Goal: Task Accomplishment & Management: Manage account settings

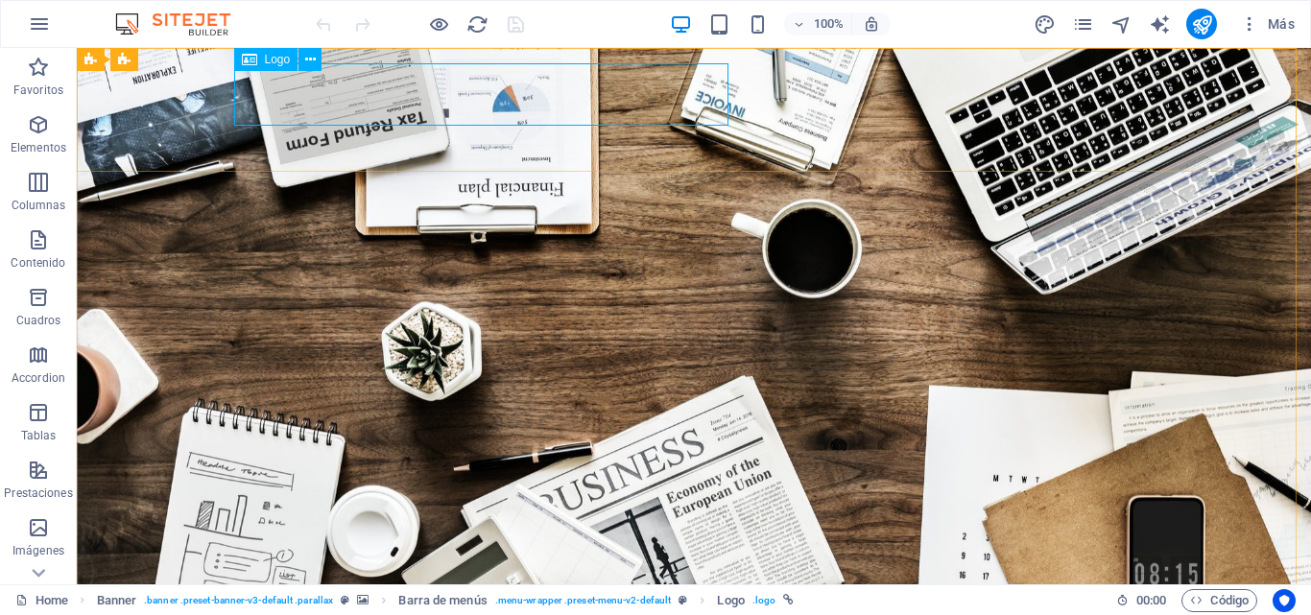
click at [274, 55] on span "Logo" at bounding box center [278, 60] width 26 height 12
click at [273, 61] on span "Logo" at bounding box center [278, 60] width 26 height 12
click at [311, 60] on icon at bounding box center [310, 60] width 11 height 20
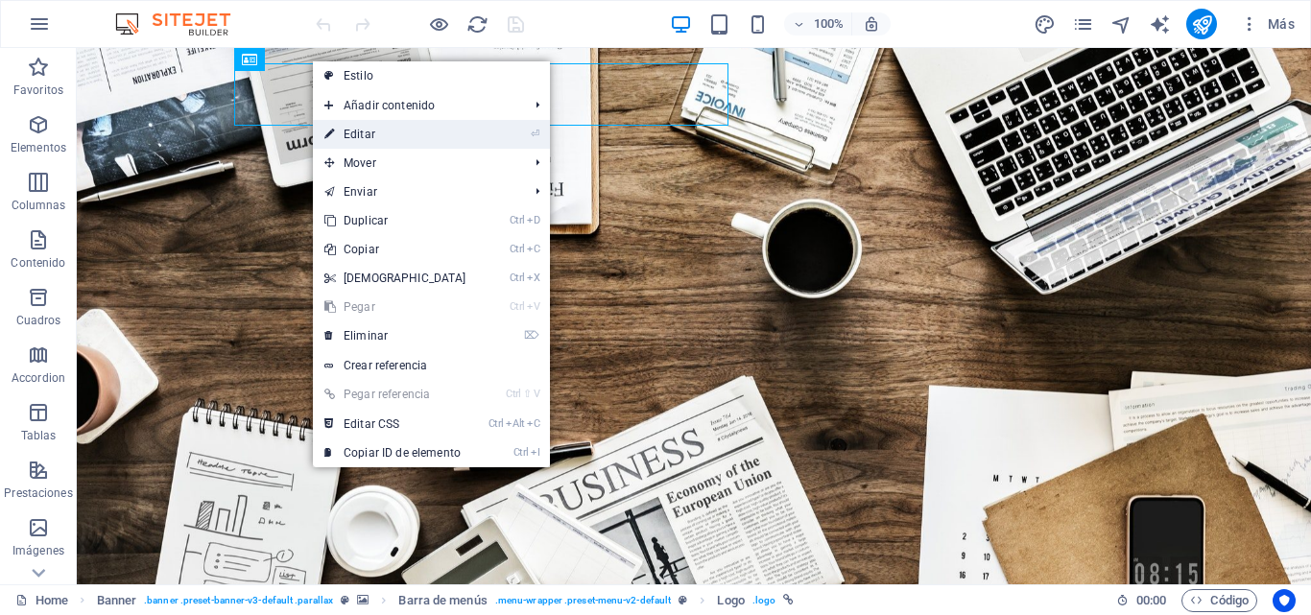
click at [374, 131] on link "⏎ Editar" at bounding box center [395, 134] width 165 height 29
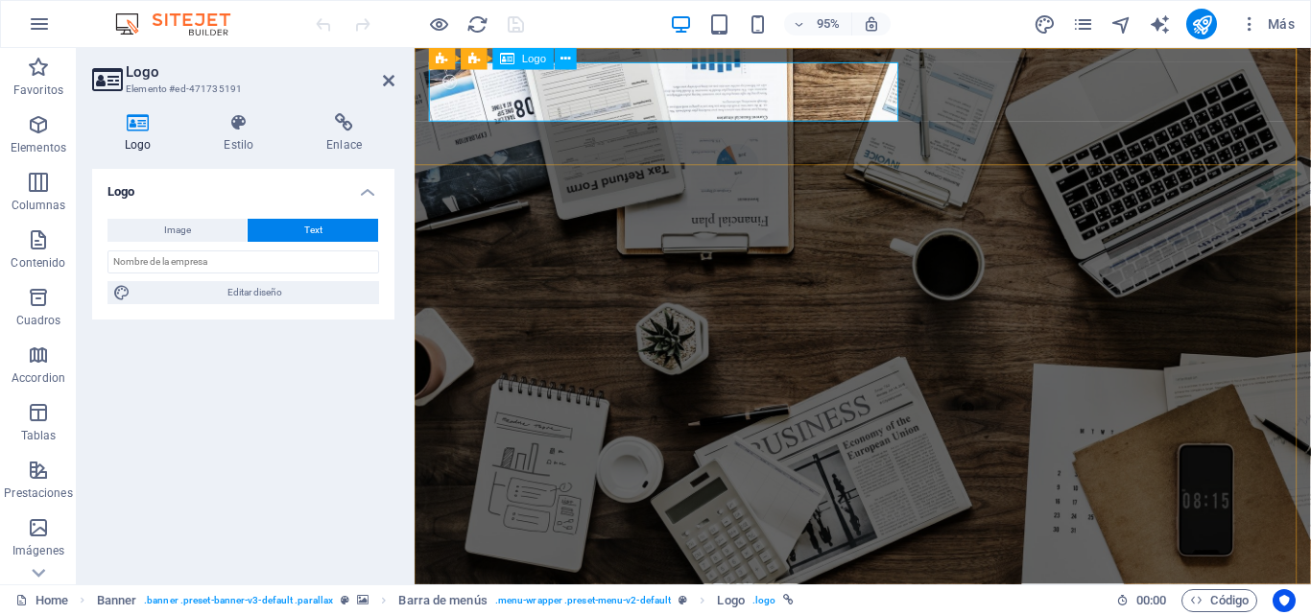
click at [276, 232] on button "Text" at bounding box center [313, 230] width 131 height 23
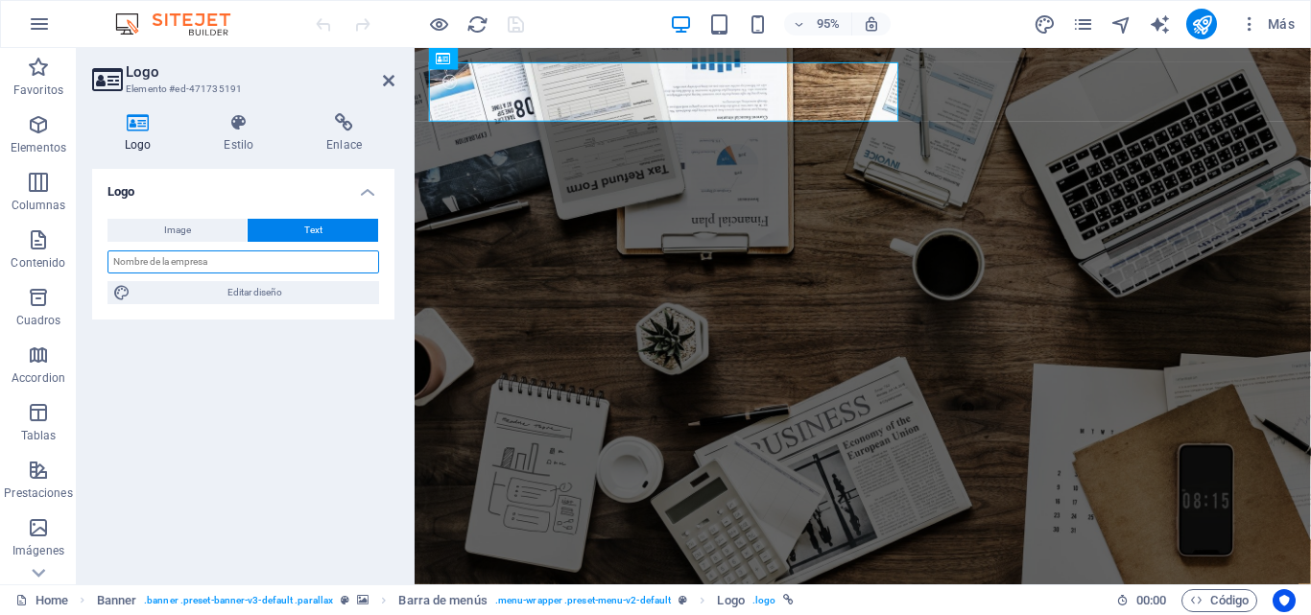
click at [259, 259] on input "text" at bounding box center [243, 262] width 272 height 23
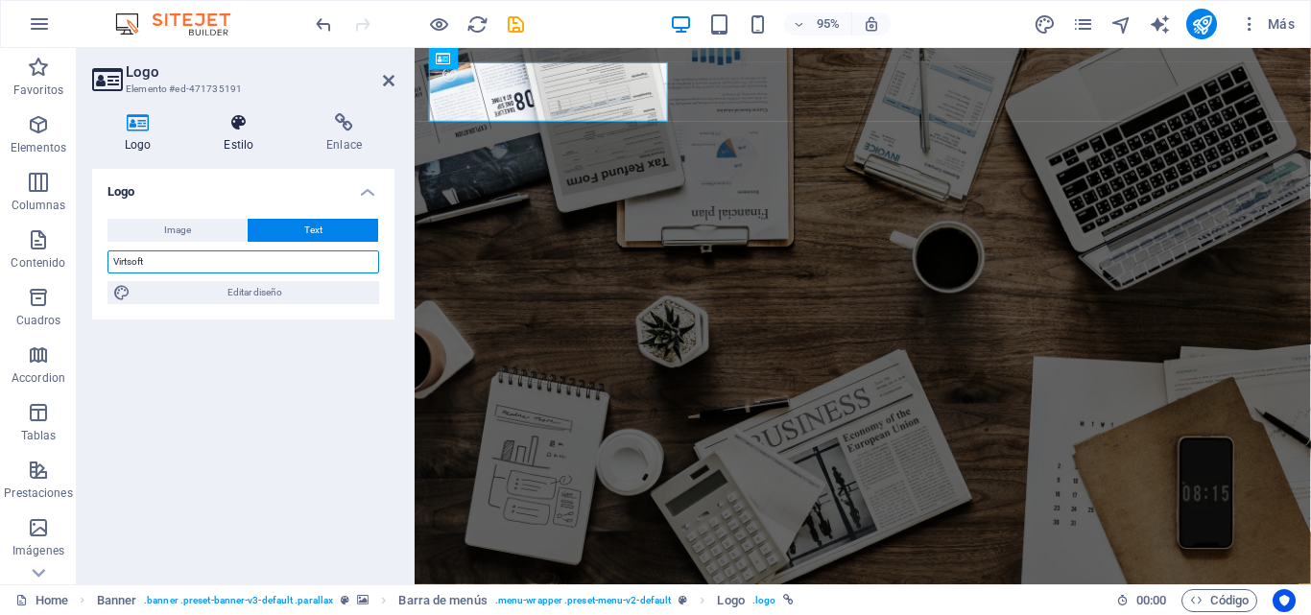
type input "Virtsoft"
click at [250, 136] on h4 "Estilo" at bounding box center [242, 133] width 103 height 40
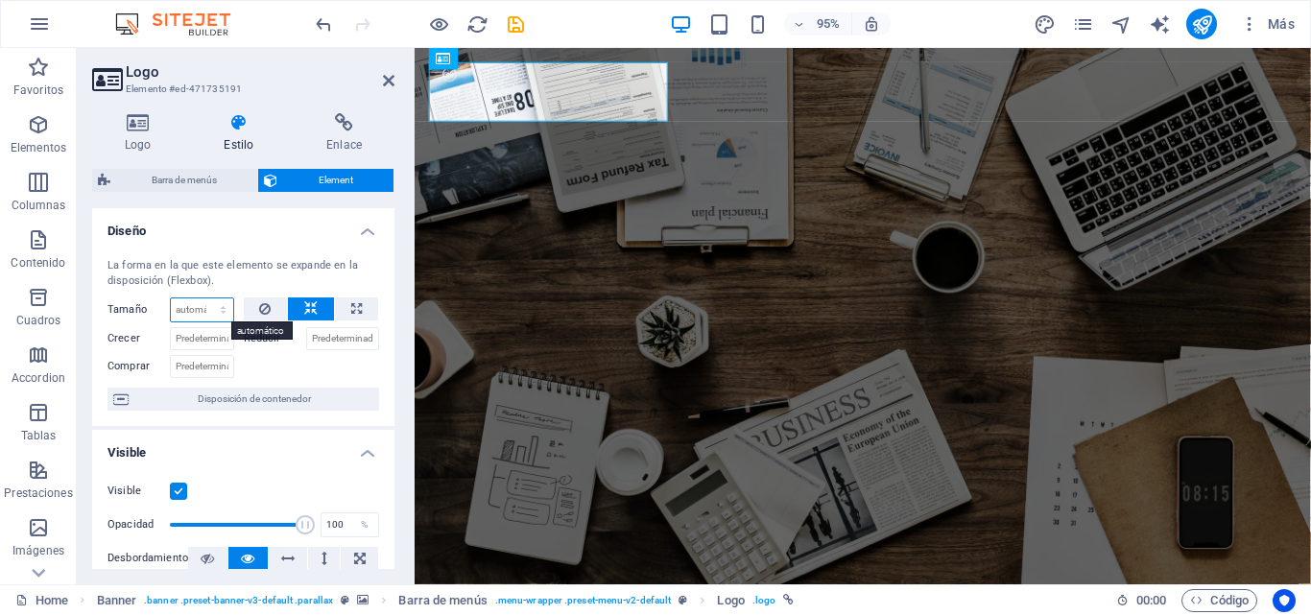
click at [224, 312] on select "Predeterminado automático px % 1/1 1/2 1/3 1/4 1/5 1/6 1/7 1/8 1/9 1/10" at bounding box center [202, 309] width 62 height 23
select select "1/5"
click at [203, 298] on select "Predeterminado automático px % 1/1 1/2 1/3 1/4 1/5 1/6 1/7 1/8 1/9 1/10" at bounding box center [202, 309] width 62 height 23
type input "20"
select select "%"
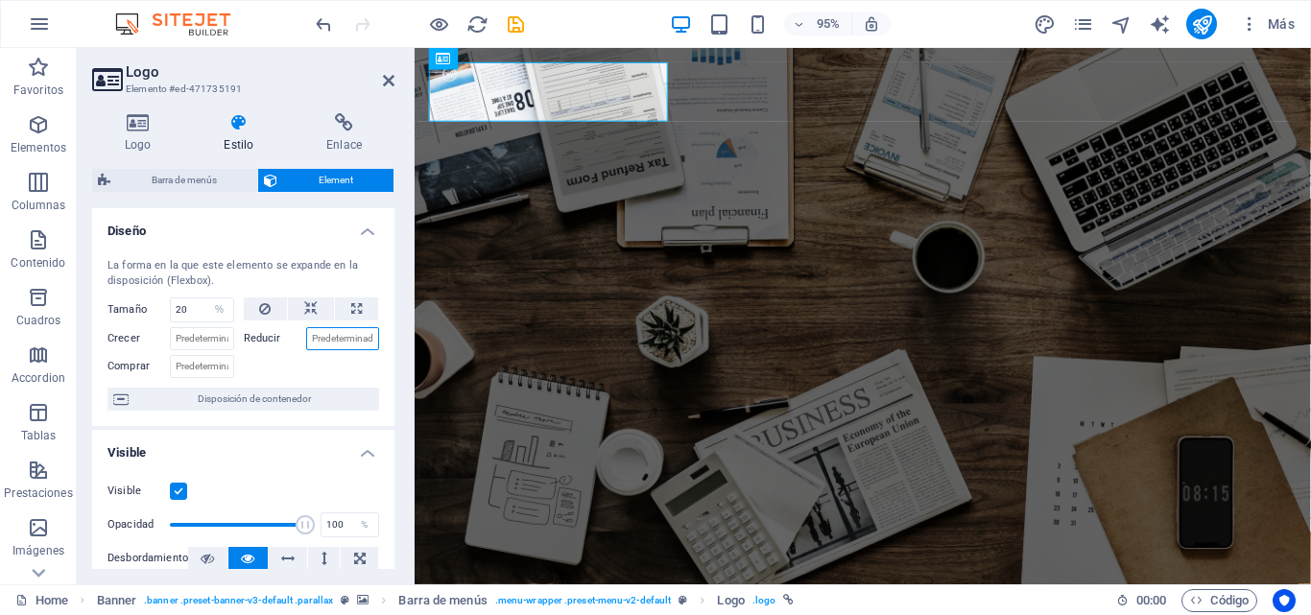
click at [310, 343] on input "Reducir" at bounding box center [343, 338] width 74 height 23
click at [221, 336] on input "Crecer" at bounding box center [202, 338] width 64 height 23
click at [268, 342] on label "Reducir" at bounding box center [275, 338] width 62 height 23
click at [306, 342] on input "Reducir" at bounding box center [343, 338] width 74 height 23
click at [217, 333] on input "Crecer" at bounding box center [202, 338] width 64 height 23
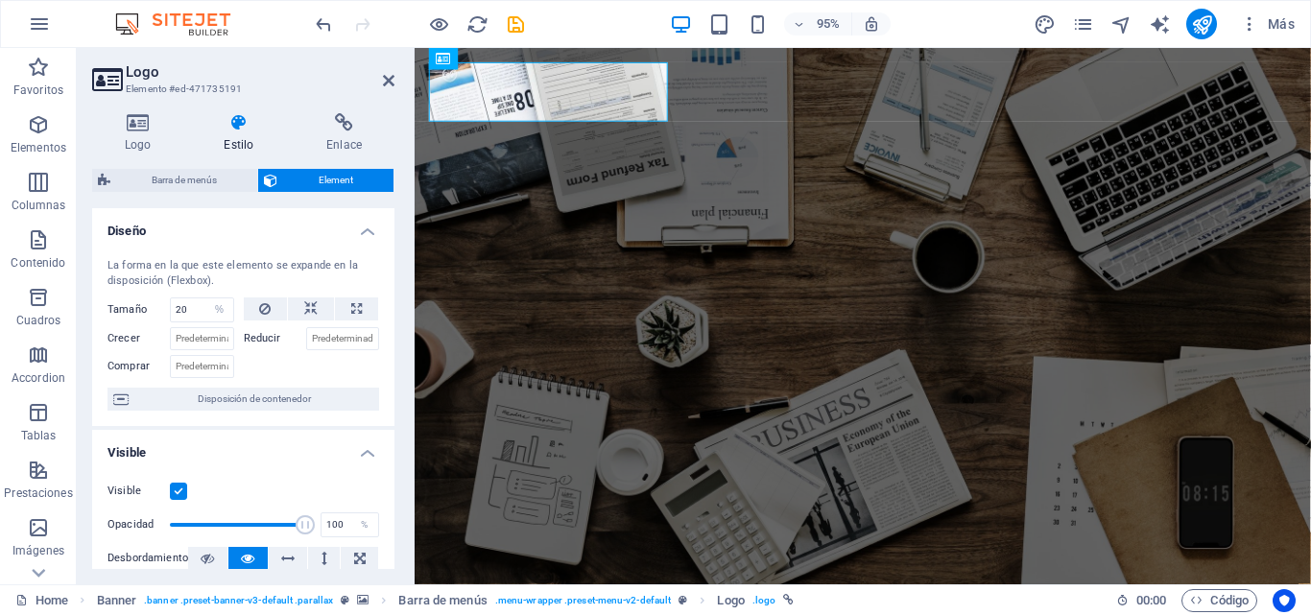
click at [254, 338] on label "Reducir" at bounding box center [275, 338] width 62 height 23
click at [306, 338] on input "Reducir" at bounding box center [343, 338] width 74 height 23
click at [335, 333] on input "Reducir" at bounding box center [343, 338] width 74 height 23
click at [198, 336] on input "Crecer" at bounding box center [202, 338] width 64 height 23
click at [300, 312] on button at bounding box center [311, 309] width 46 height 23
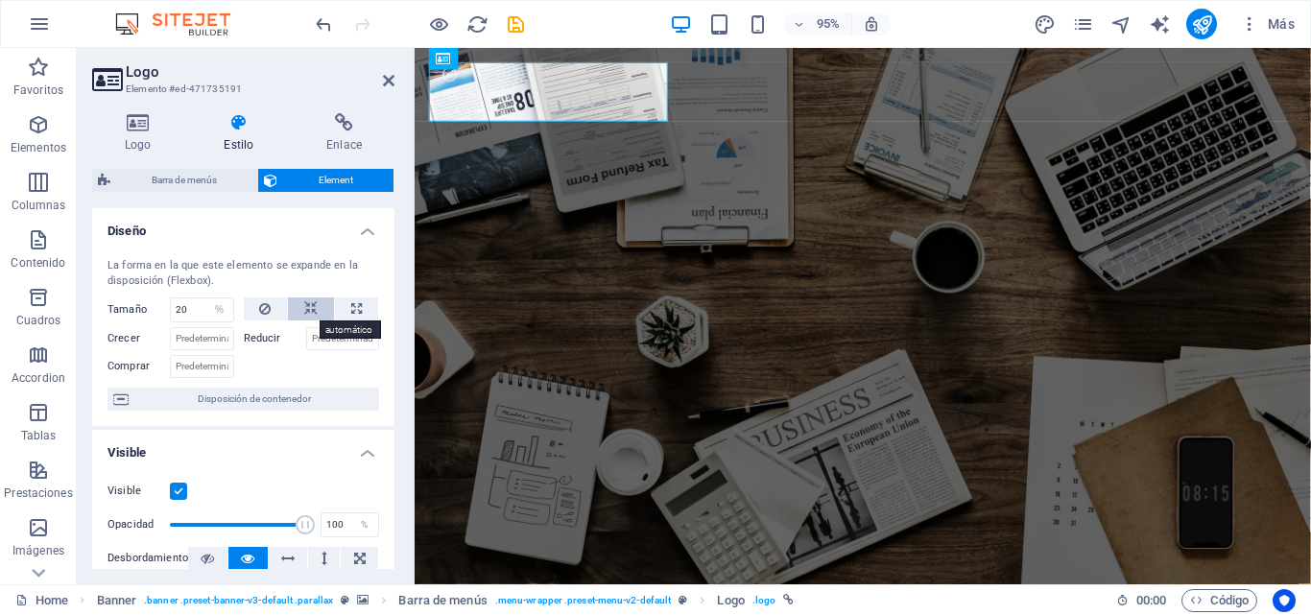
select select "DISABLED_OPTION_VALUE"
drag, startPoint x: 391, startPoint y: 374, endPoint x: 394, endPoint y: 392, distance: 17.5
click at [394, 392] on div "Diseño La forma en la que este elemento se expande en la disposición (Flexbox).…" at bounding box center [243, 388] width 302 height 361
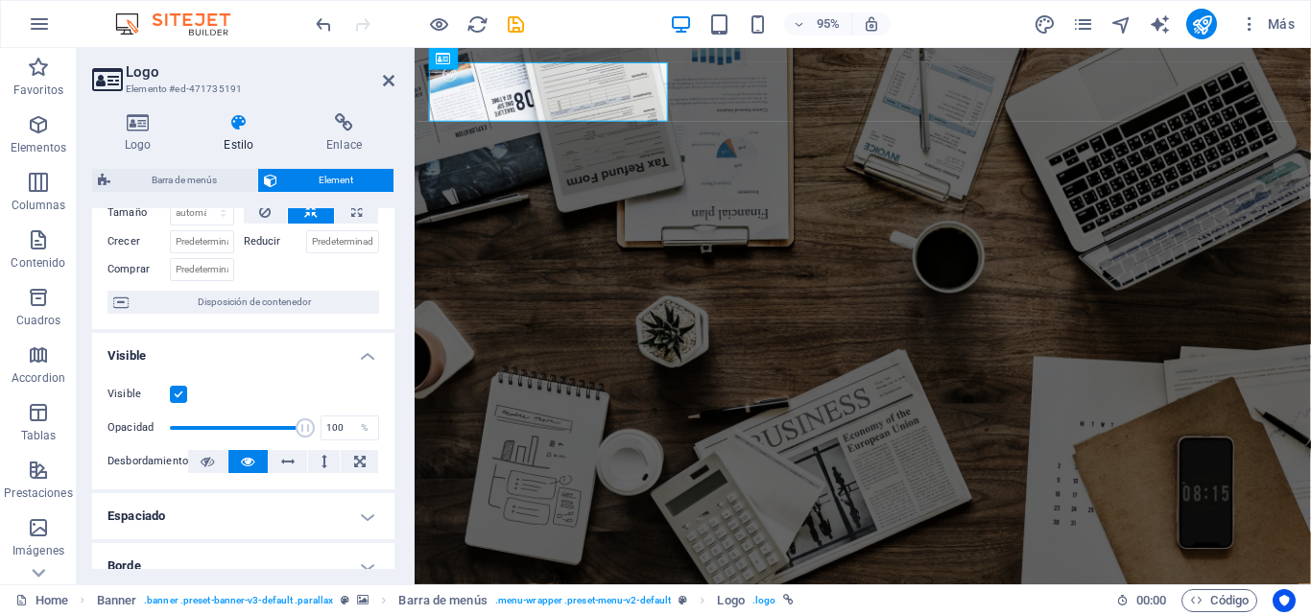
scroll to position [99, 0]
drag, startPoint x: 298, startPoint y: 422, endPoint x: 236, endPoint y: 426, distance: 61.5
click at [236, 426] on span at bounding box center [237, 426] width 19 height 19
type input "67"
drag, startPoint x: 239, startPoint y: 426, endPoint x: 258, endPoint y: 427, distance: 19.2
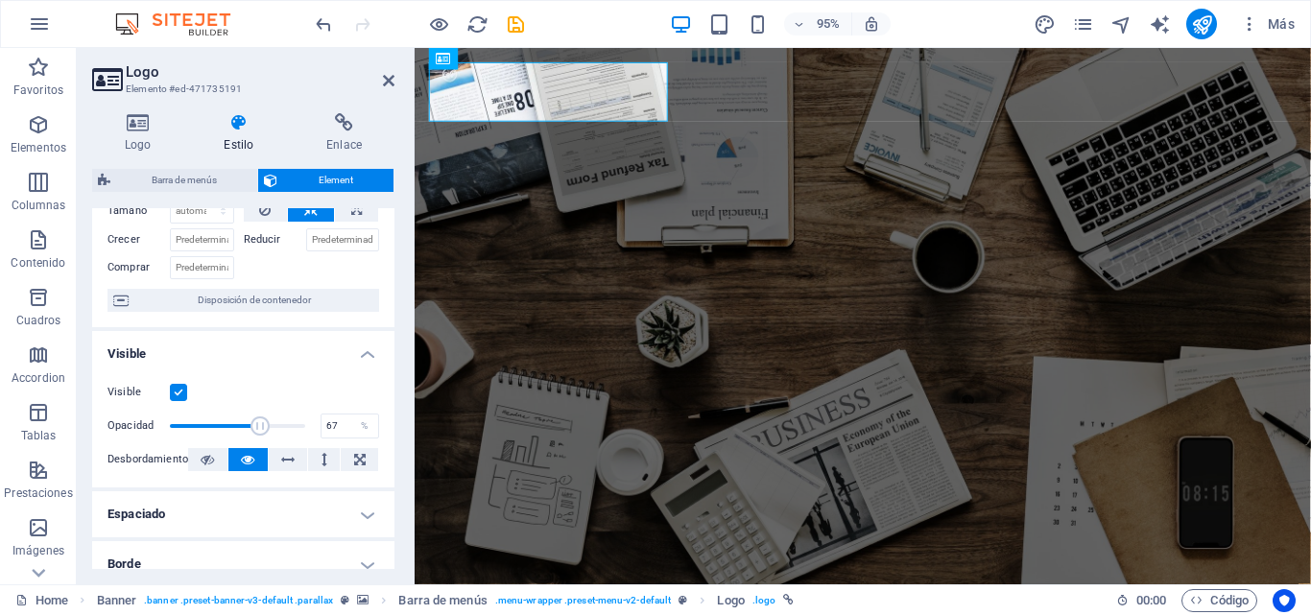
click at [258, 427] on span at bounding box center [260, 426] width 19 height 19
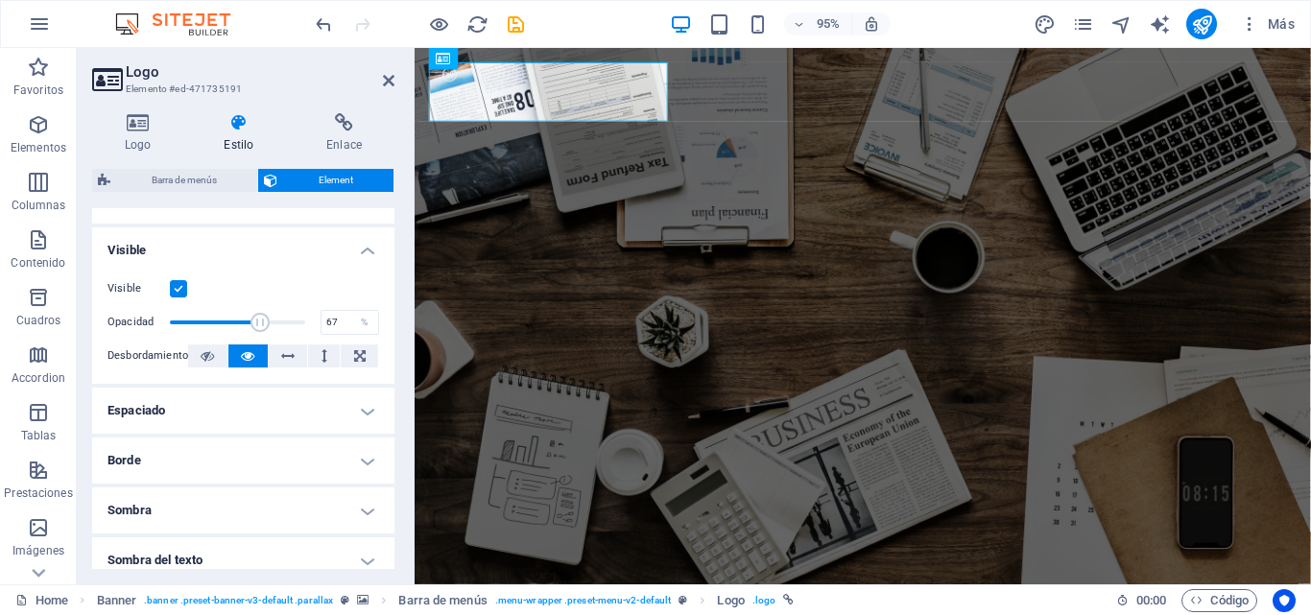
scroll to position [204, 0]
click at [361, 507] on h4 "Sombra" at bounding box center [243, 509] width 302 height 46
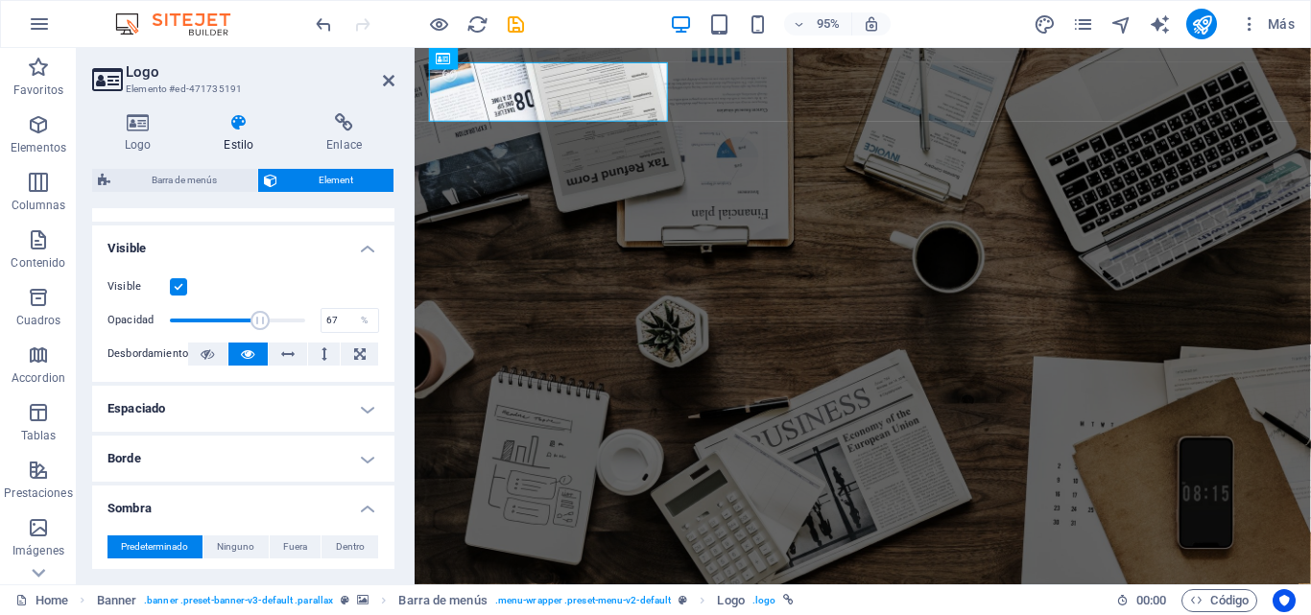
drag, startPoint x: 390, startPoint y: 434, endPoint x: 394, endPoint y: 489, distance: 54.8
click at [394, 489] on div "Diseño La forma en la que este elemento se expande en la disposición (Flexbox).…" at bounding box center [243, 388] width 302 height 361
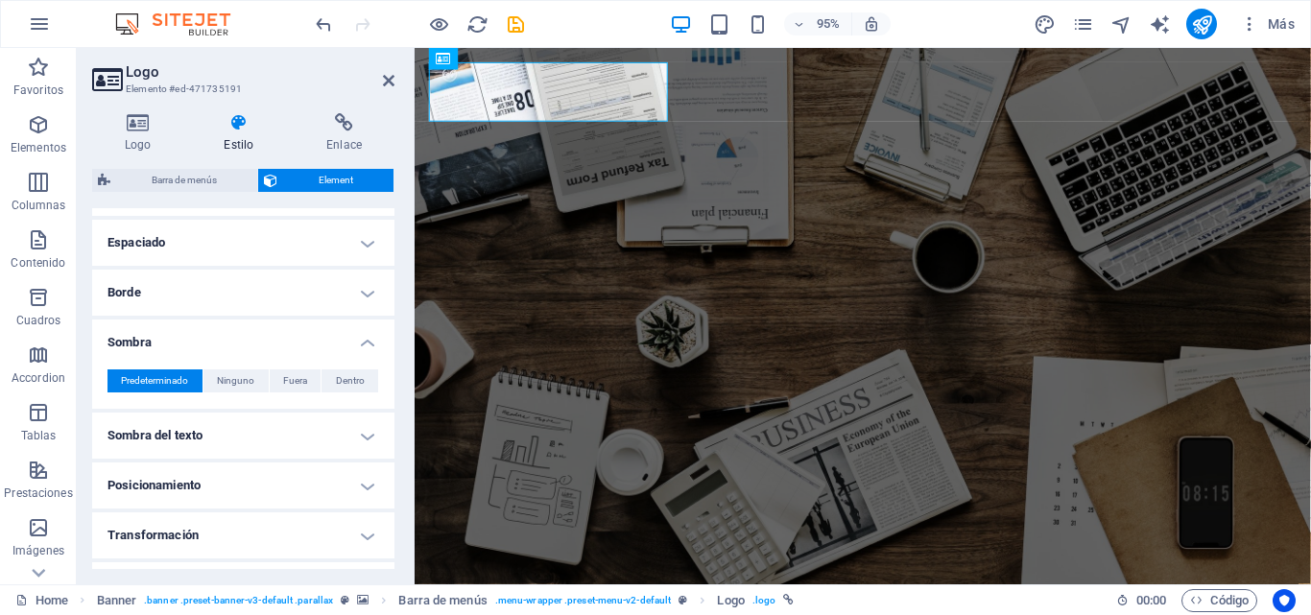
scroll to position [333, 0]
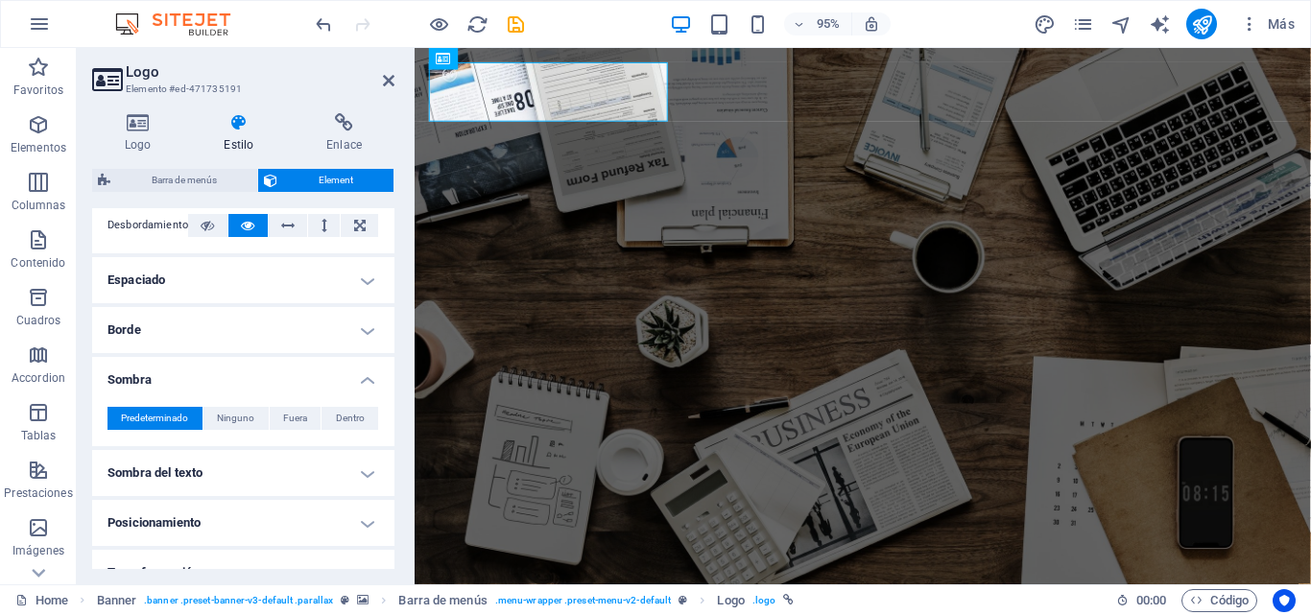
click at [364, 384] on h4 "Sombra" at bounding box center [243, 374] width 302 height 35
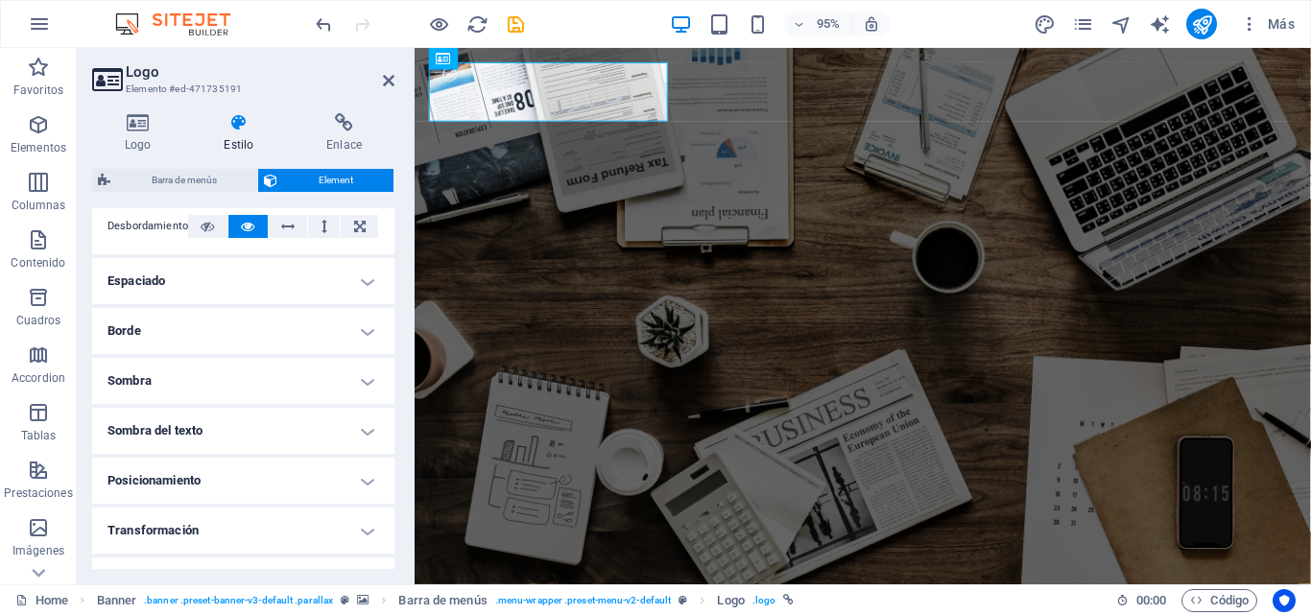
scroll to position [335, 0]
click at [361, 427] on h4 "Sombra del texto" at bounding box center [243, 428] width 302 height 46
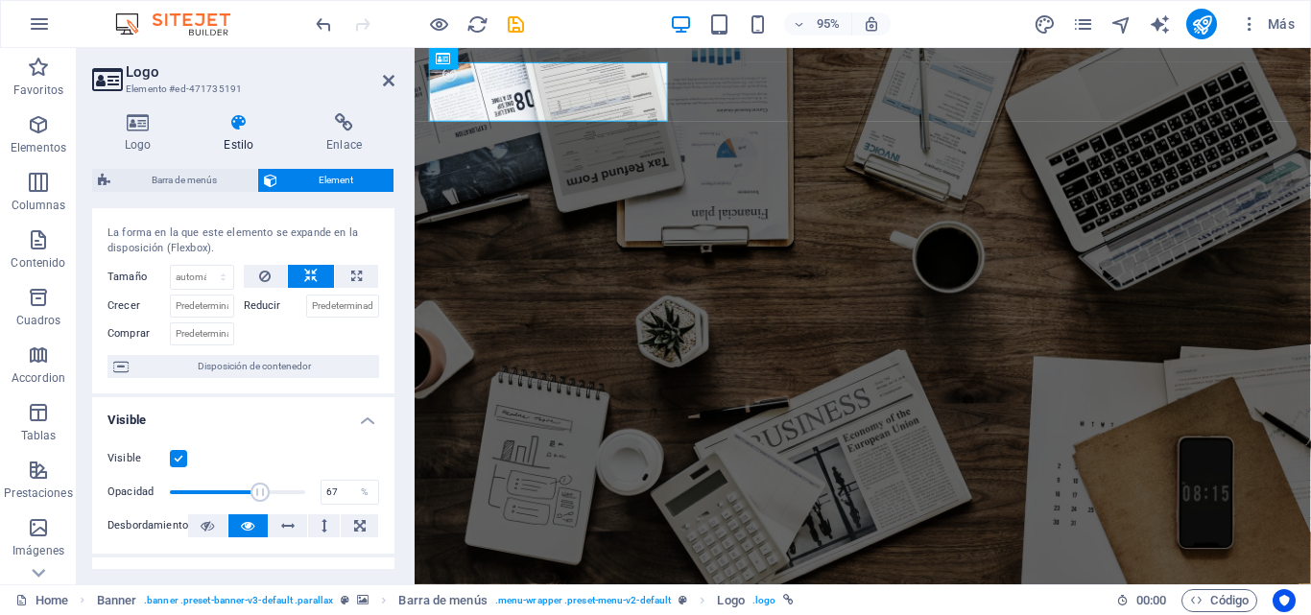
scroll to position [0, 0]
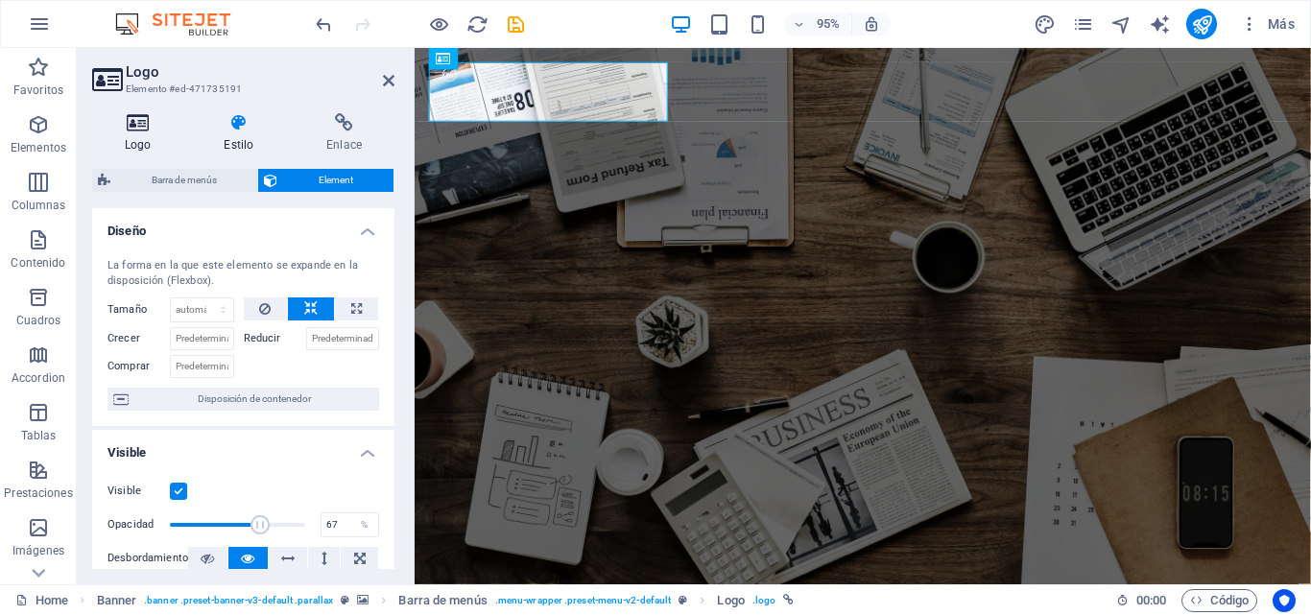
click at [150, 130] on icon at bounding box center [137, 122] width 91 height 19
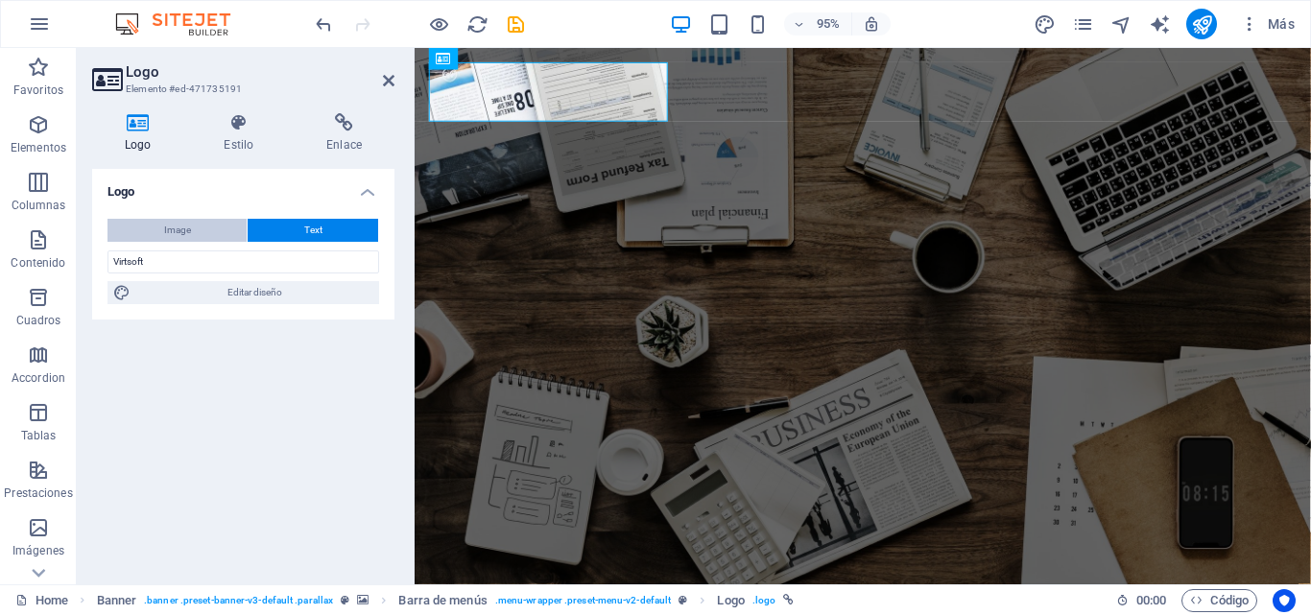
click at [174, 226] on span "Image" at bounding box center [177, 230] width 27 height 23
select select "DISABLED_OPTION_VALUE"
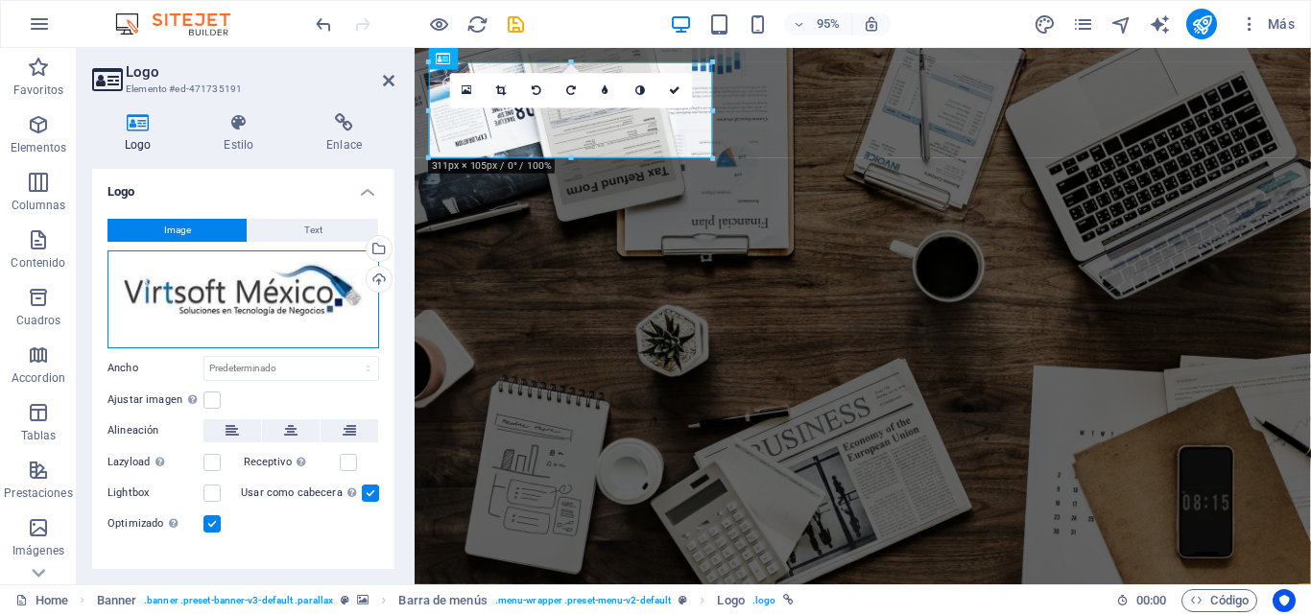
click at [230, 296] on div "Arrastra archivos aquí, haz clic para escoger archivos o selecciona archivos de…" at bounding box center [243, 300] width 272 height 98
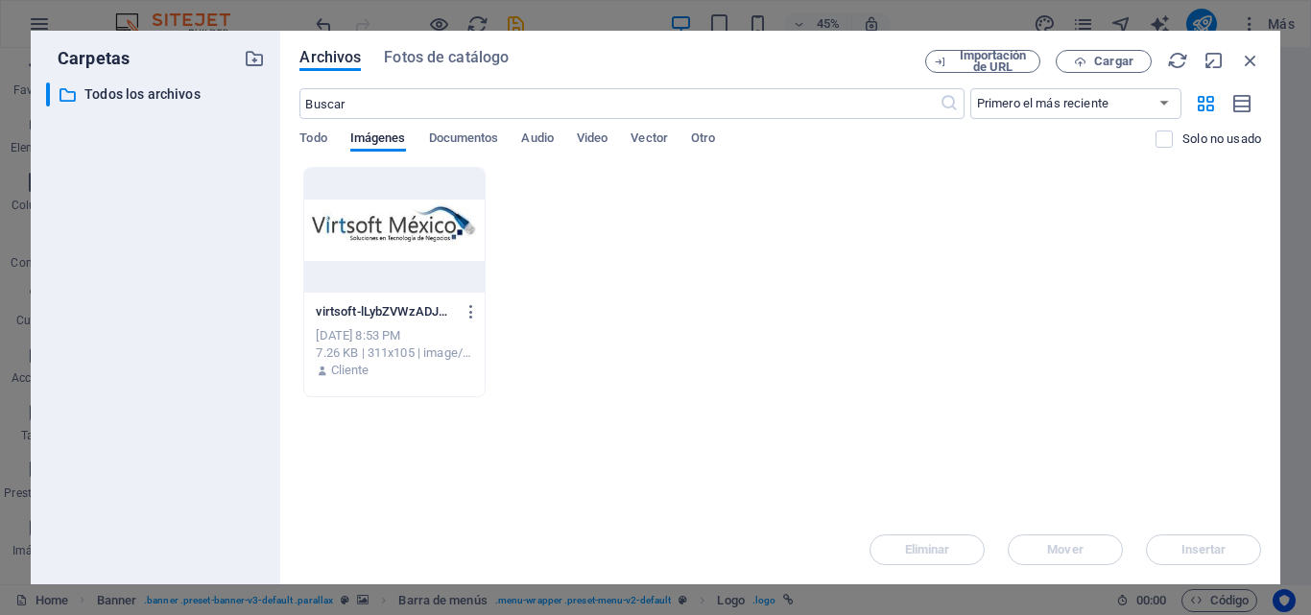
click at [457, 228] on div at bounding box center [393, 230] width 179 height 125
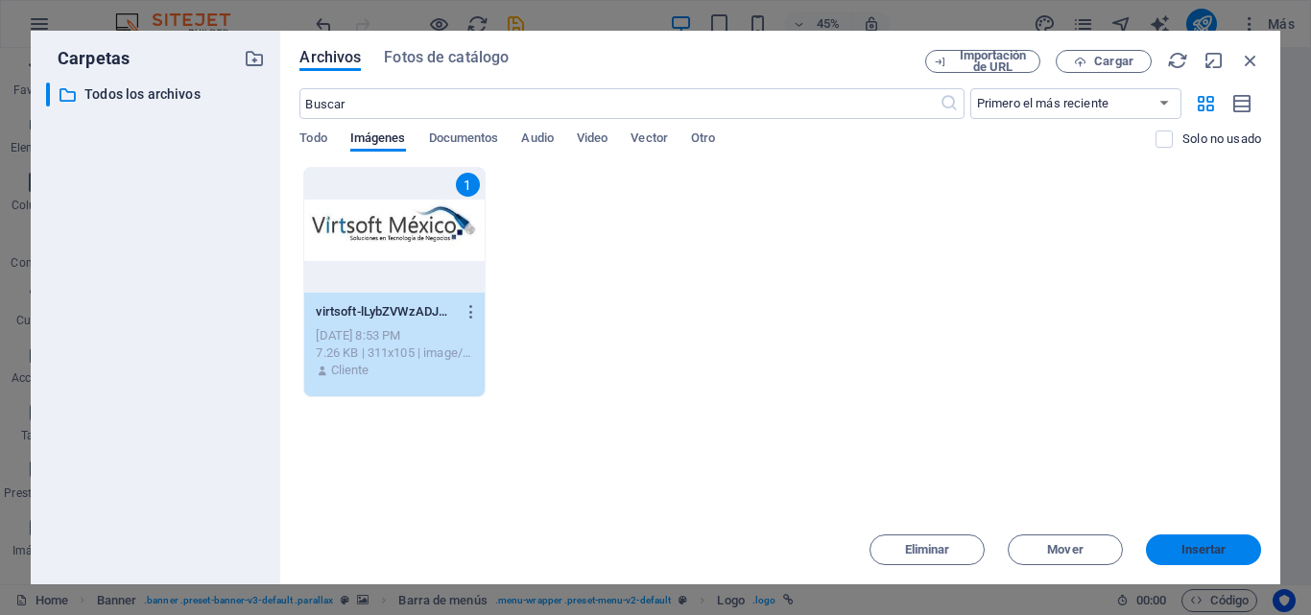
click at [1190, 550] on span "Insertar" at bounding box center [1204, 550] width 45 height 12
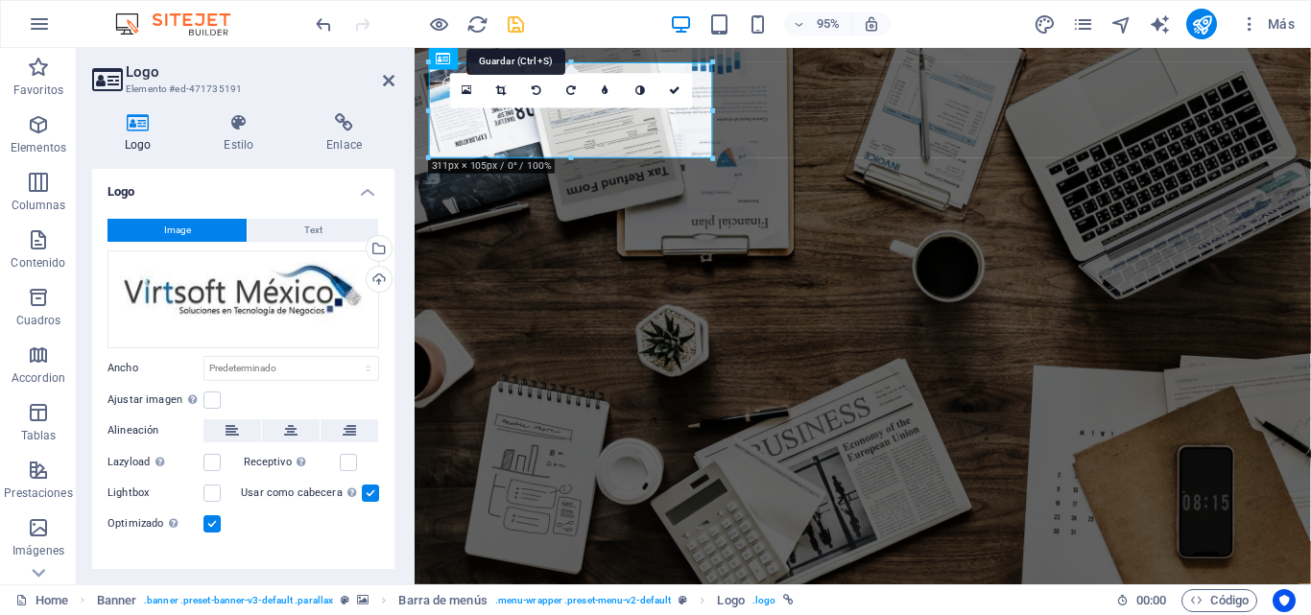
click at [517, 26] on icon "save" at bounding box center [516, 24] width 22 height 22
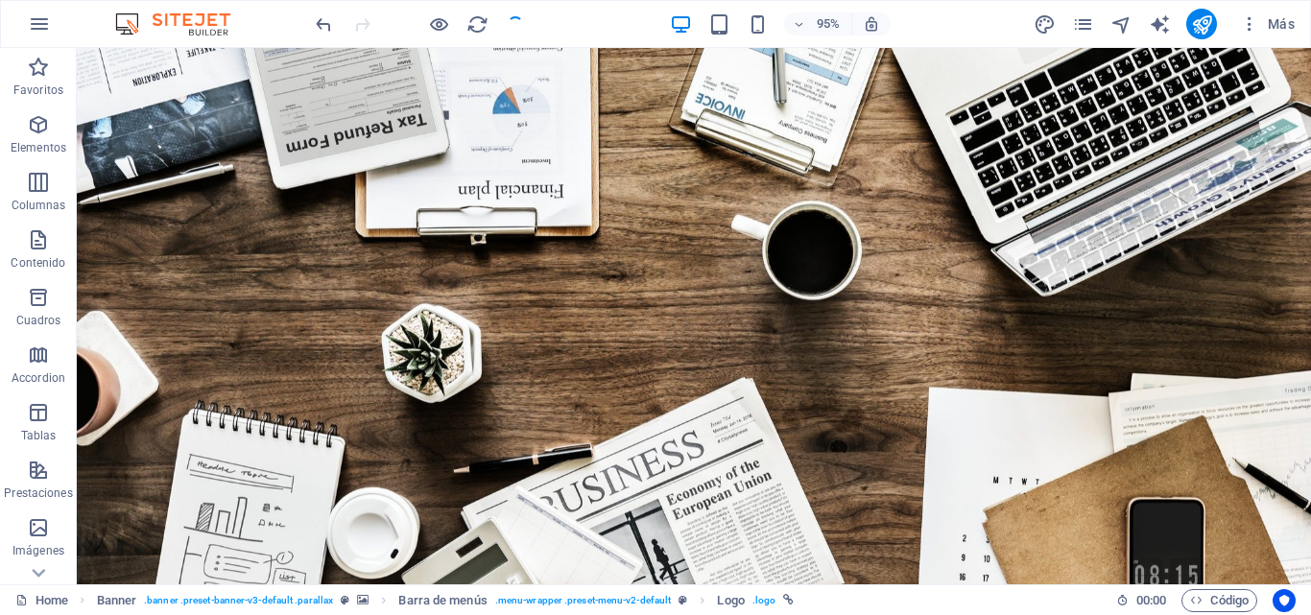
checkbox input "false"
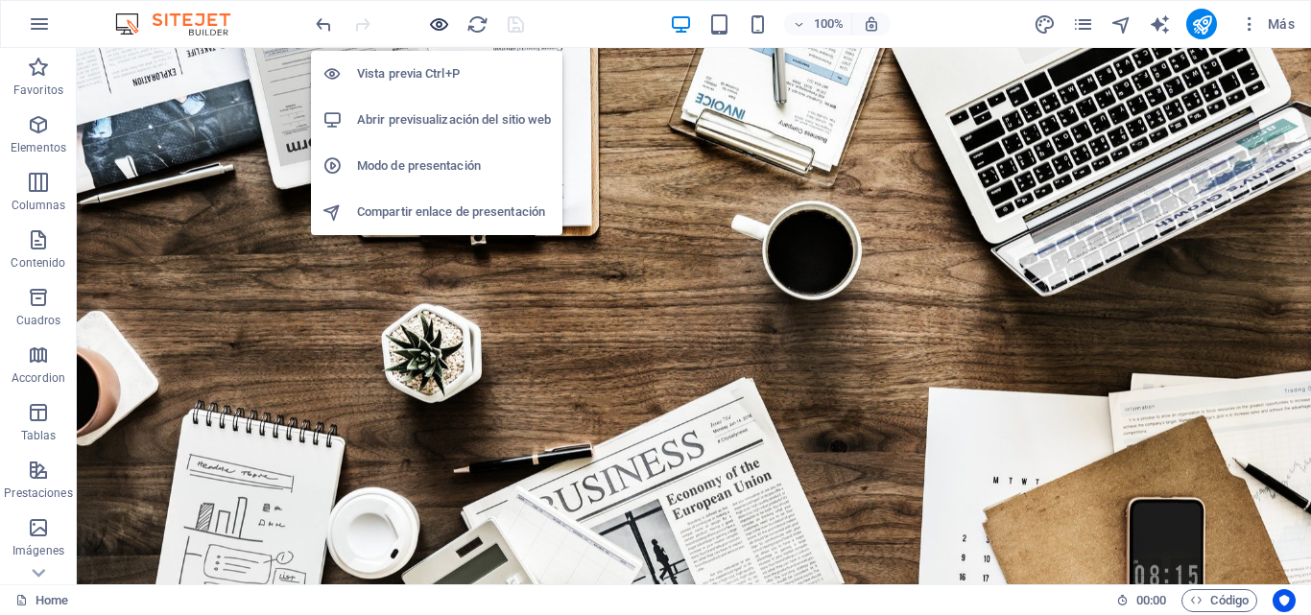
click at [437, 20] on icon "button" at bounding box center [439, 24] width 22 height 22
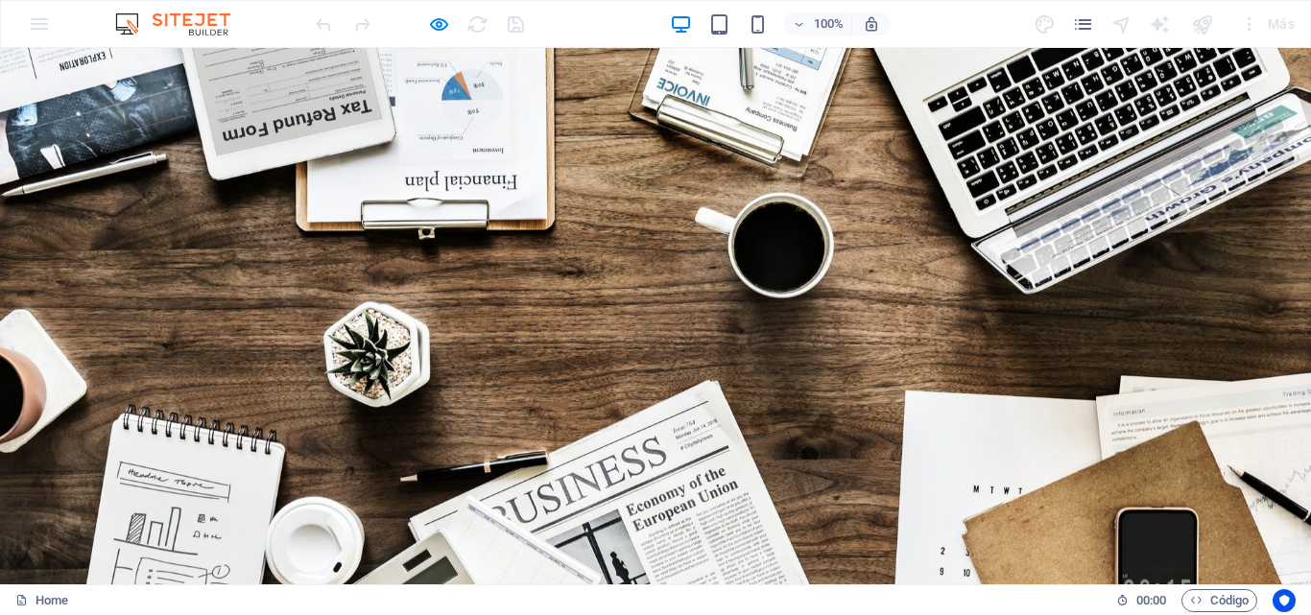
click at [195, 19] on img at bounding box center [182, 23] width 144 height 23
click at [126, 23] on img at bounding box center [182, 23] width 144 height 23
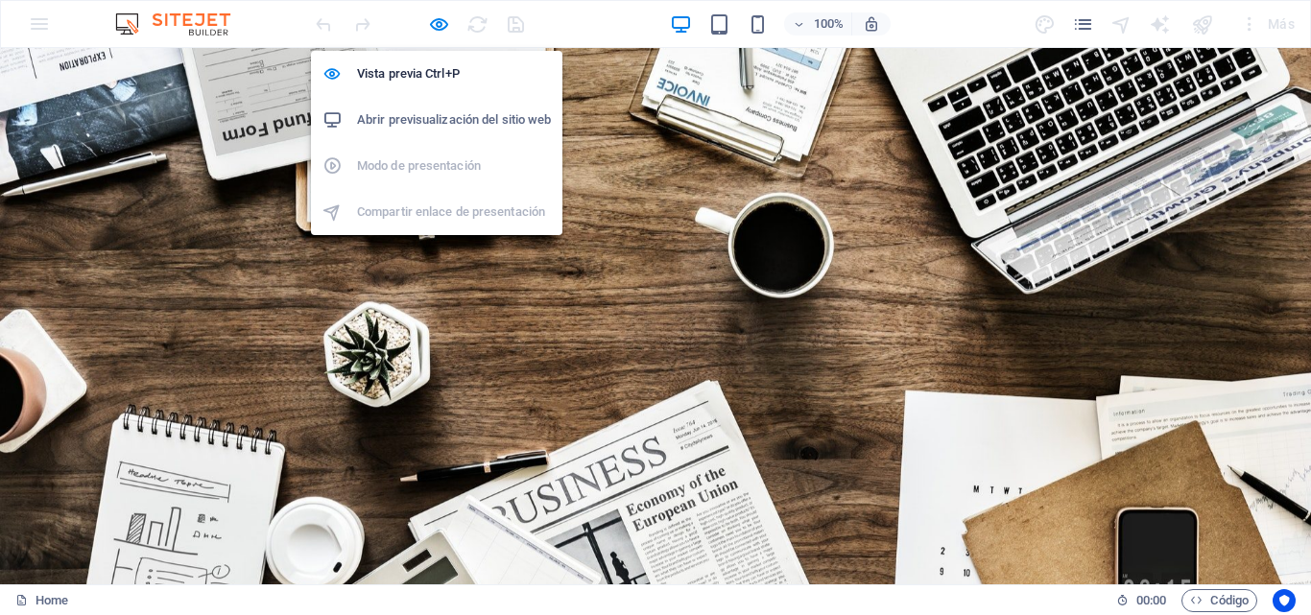
drag, startPoint x: 451, startPoint y: 114, endPoint x: 441, endPoint y: 109, distance: 11.6
click at [441, 109] on h6 "Abrir previsualización del sitio web" at bounding box center [454, 119] width 194 height 23
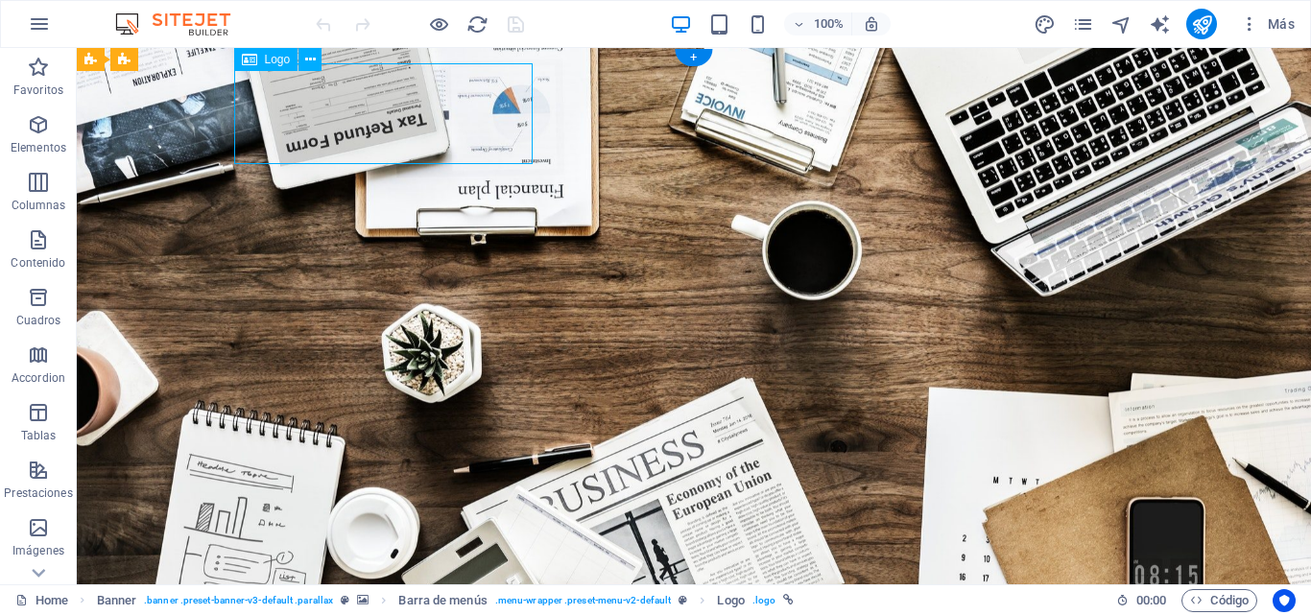
click at [305, 65] on icon at bounding box center [310, 60] width 11 height 20
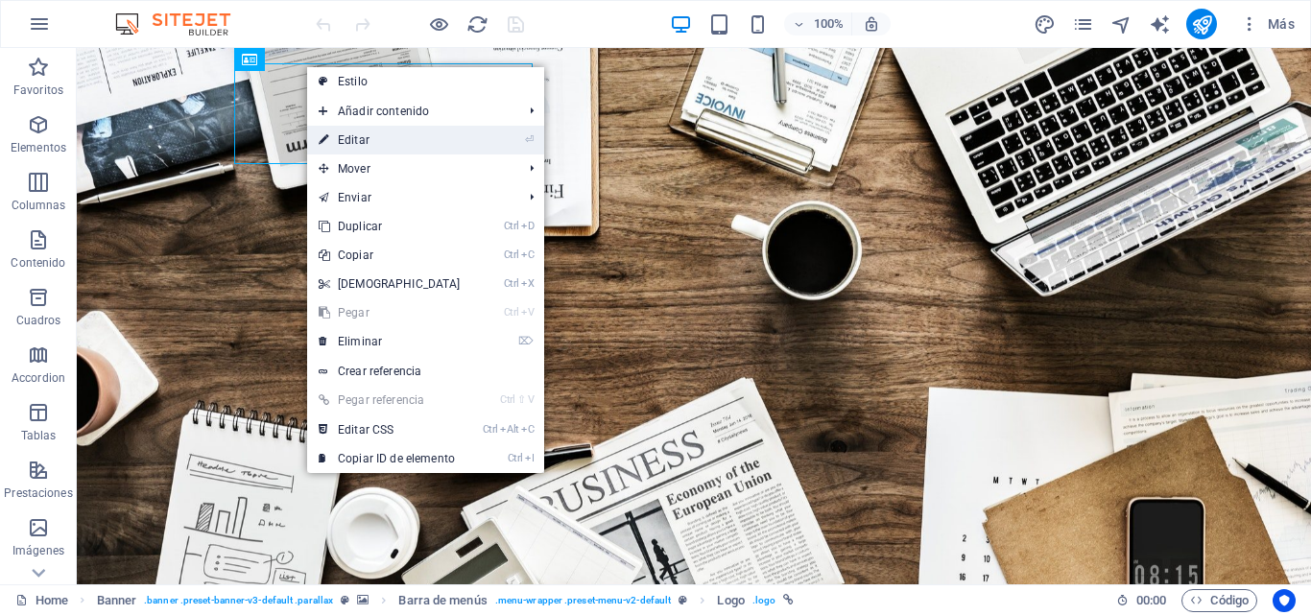
click at [370, 130] on link "⏎ Editar" at bounding box center [389, 140] width 165 height 29
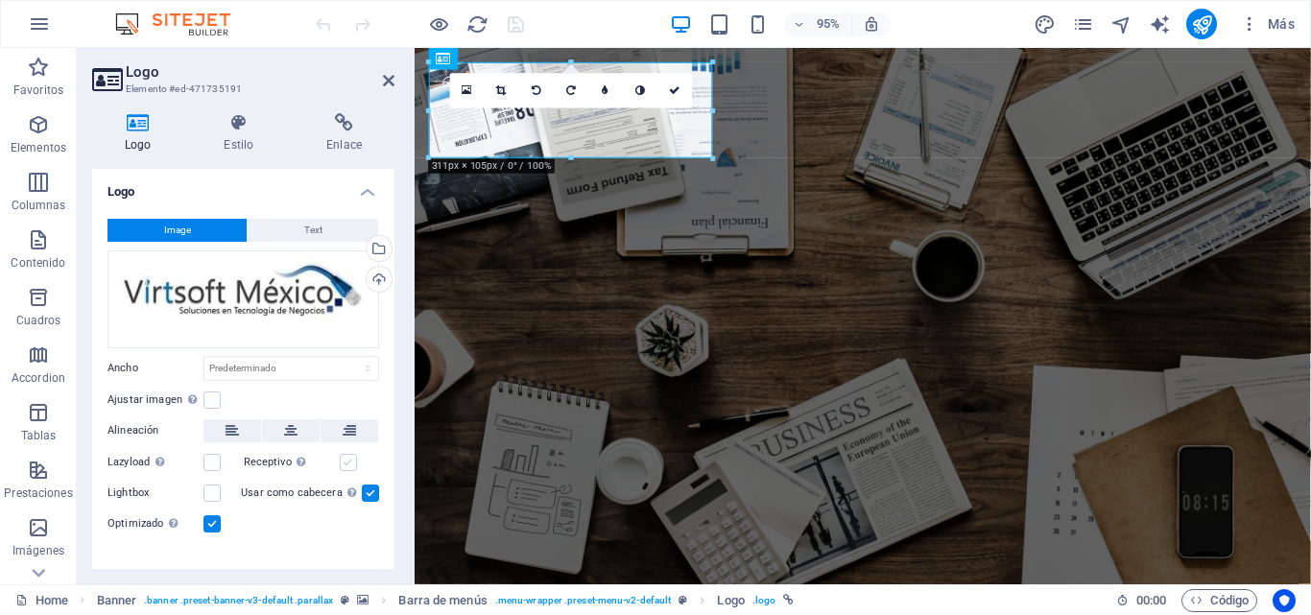
click at [348, 462] on label at bounding box center [348, 462] width 17 height 17
click at [0, 0] on input "Receptivo Automáticamente cargar tamaños optimizados de smartphone e imagen ret…" at bounding box center [0, 0] width 0 height 0
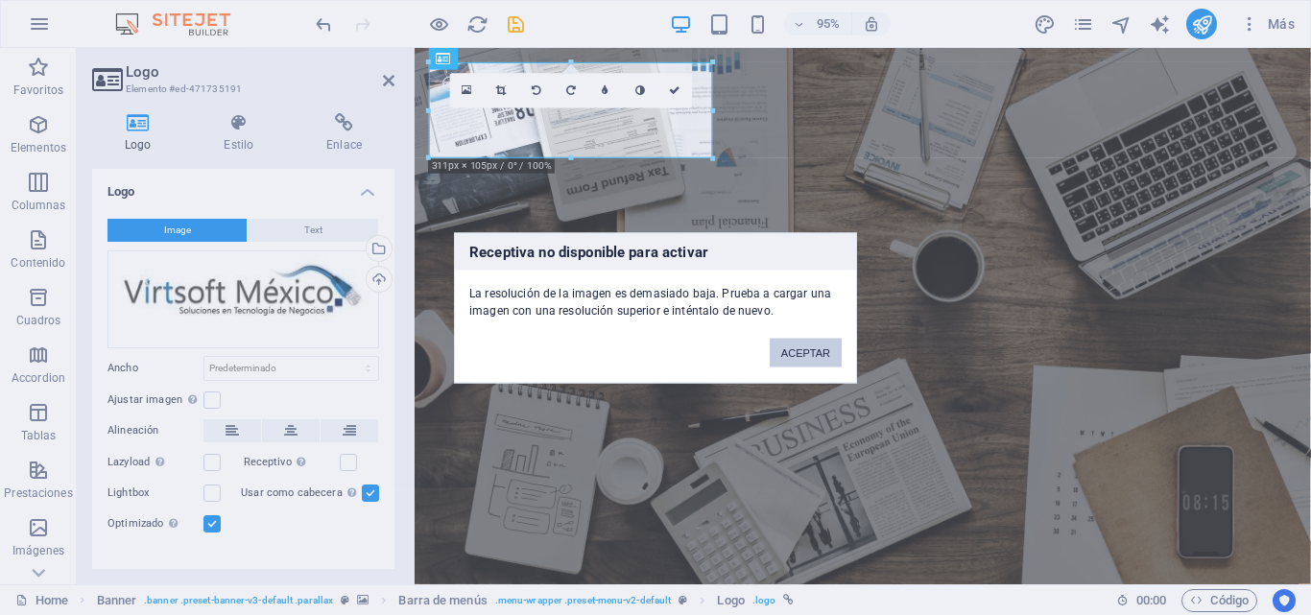
click at [798, 357] on button "ACEPTAR" at bounding box center [806, 352] width 72 height 29
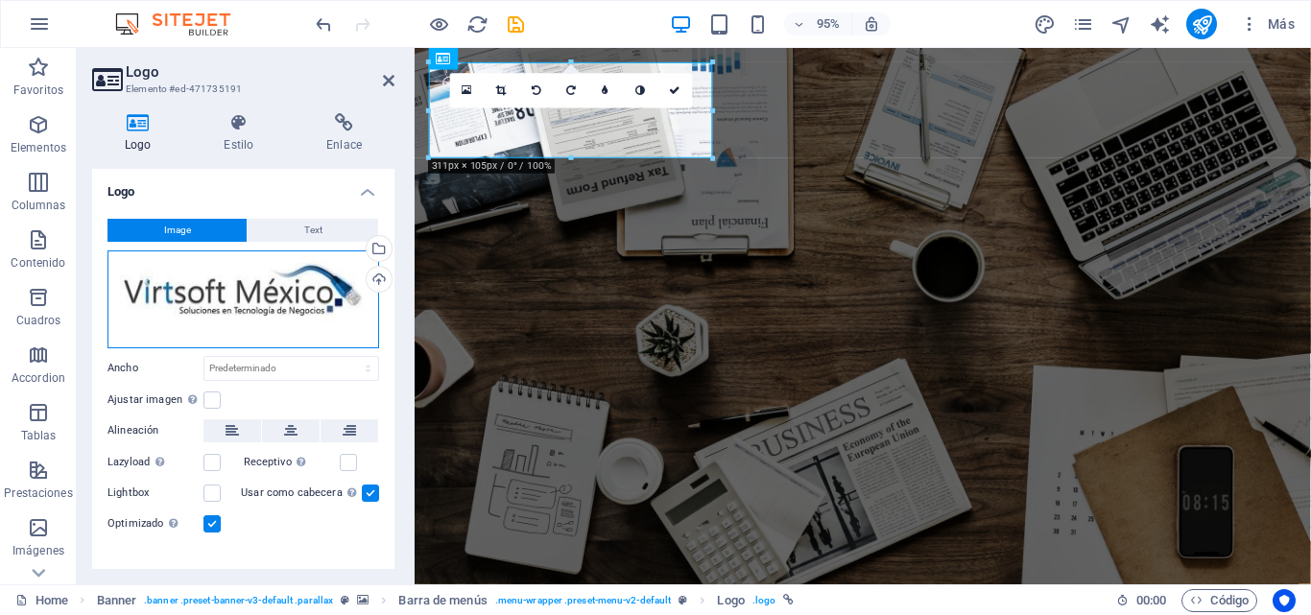
click at [281, 311] on div "Arrastra archivos aquí, haz clic para escoger archivos o selecciona archivos de…" at bounding box center [243, 300] width 272 height 98
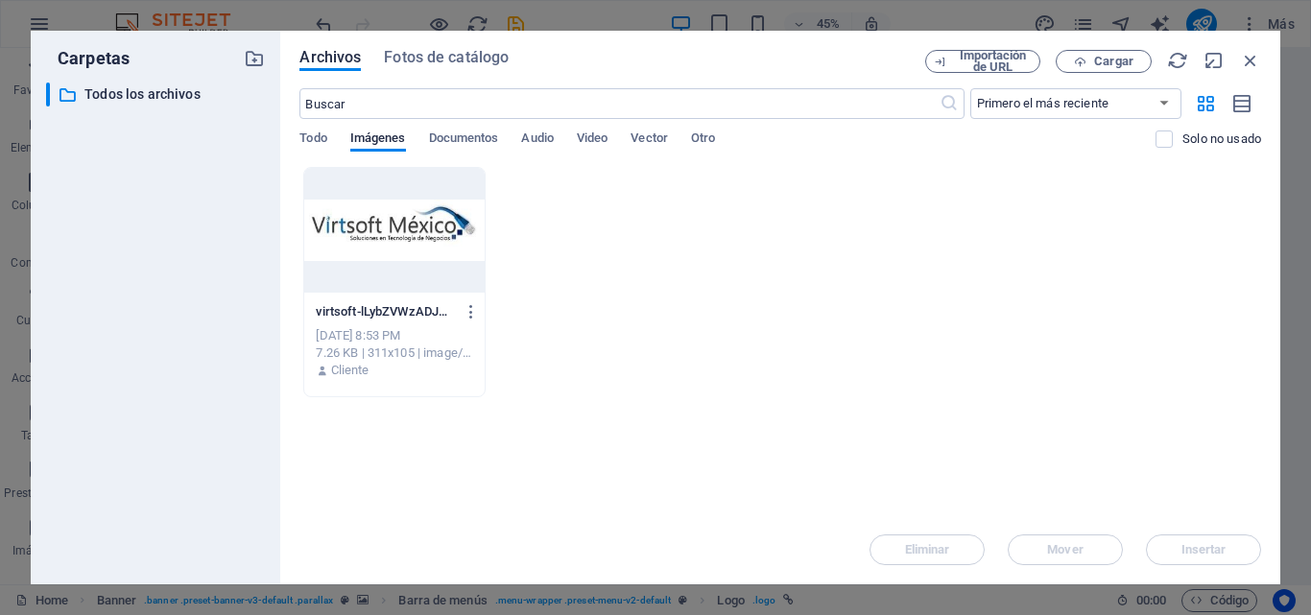
click at [452, 199] on div at bounding box center [393, 230] width 179 height 125
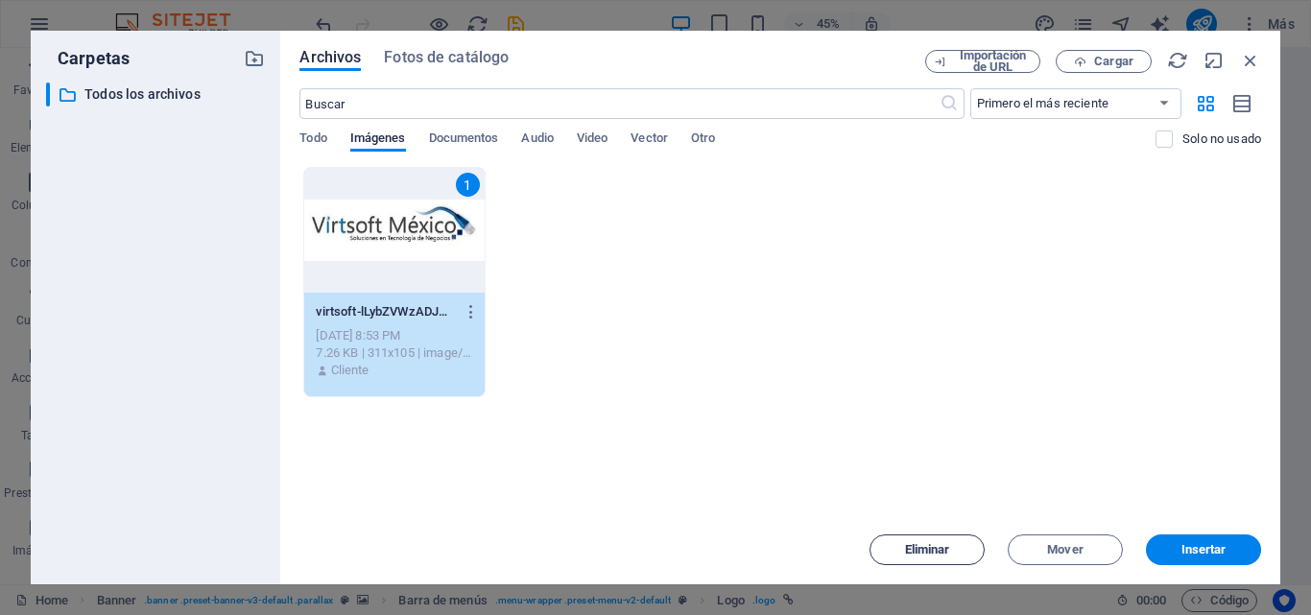
click at [915, 546] on span "Eliminar" at bounding box center [927, 550] width 45 height 12
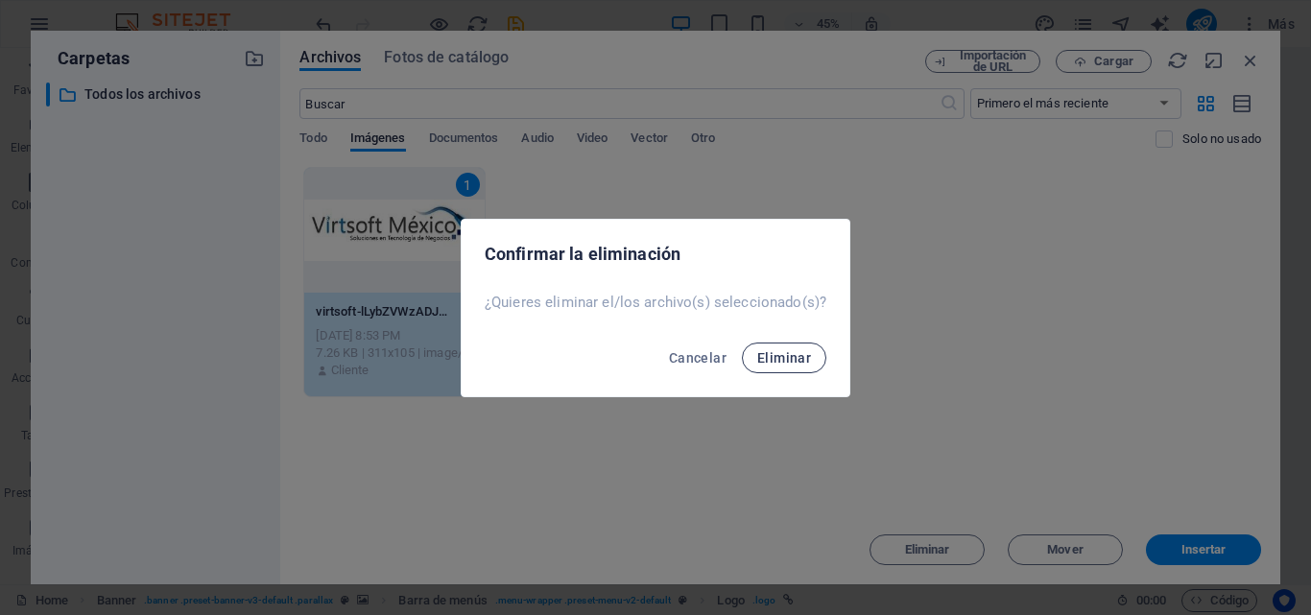
click at [796, 365] on span "Eliminar" at bounding box center [784, 357] width 54 height 15
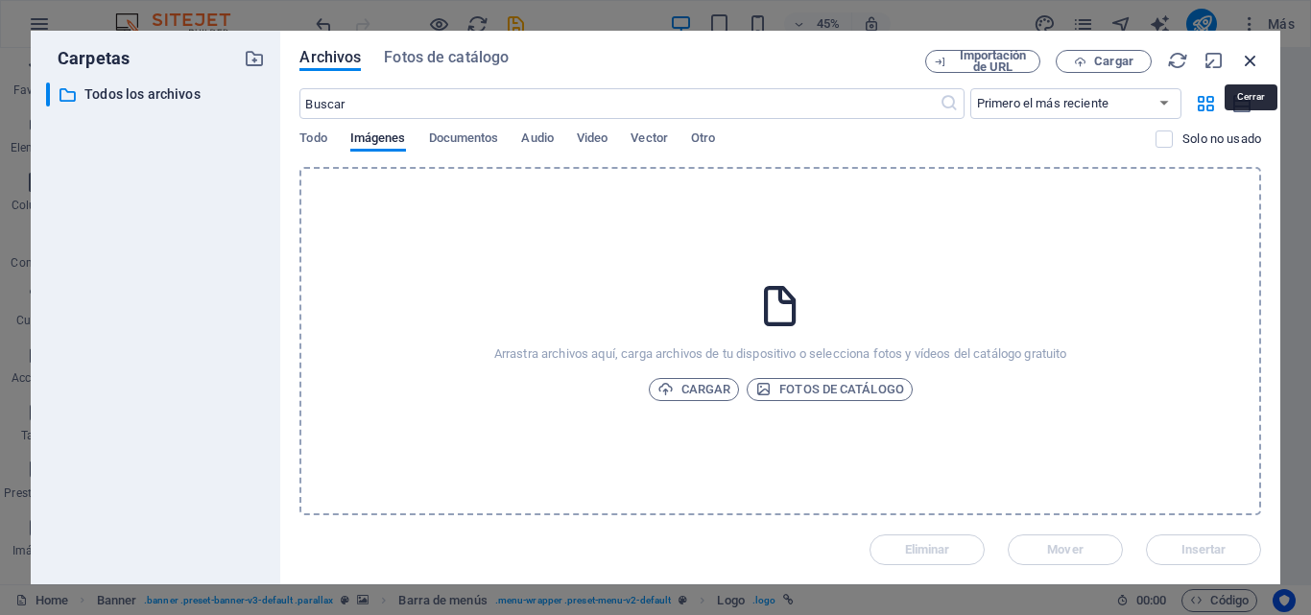
click at [1251, 59] on icon "button" at bounding box center [1250, 60] width 21 height 21
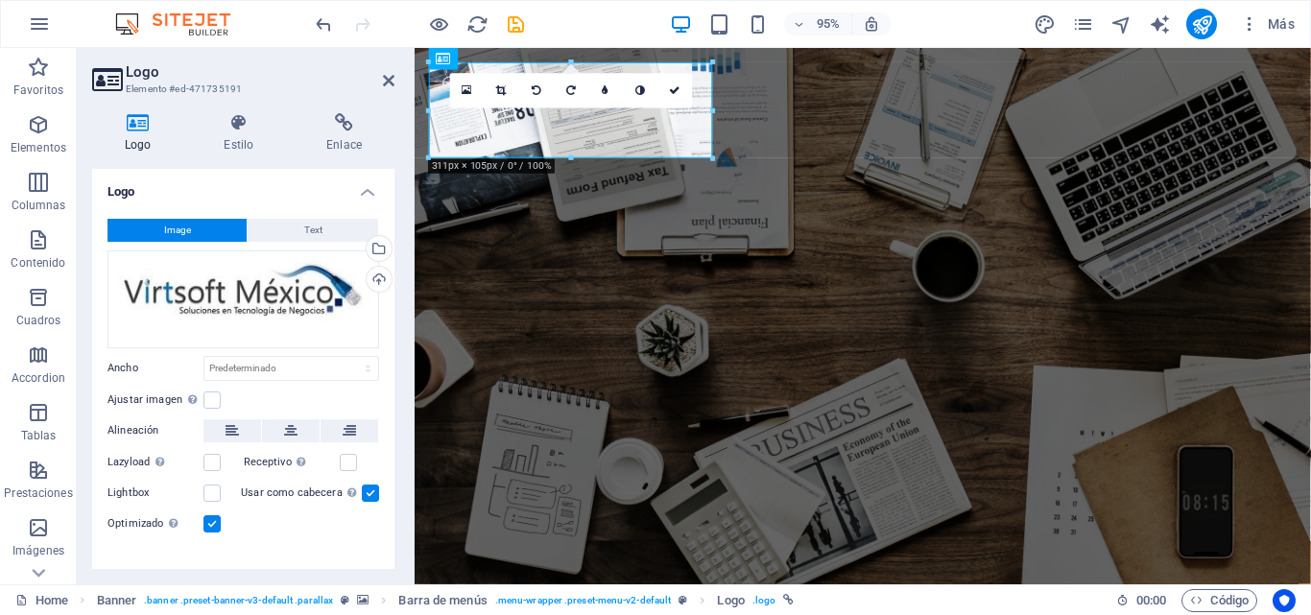
click at [651, 108] on div "16:10 16:9 4:3 1:1 1:2 0" at bounding box center [571, 91] width 243 height 35
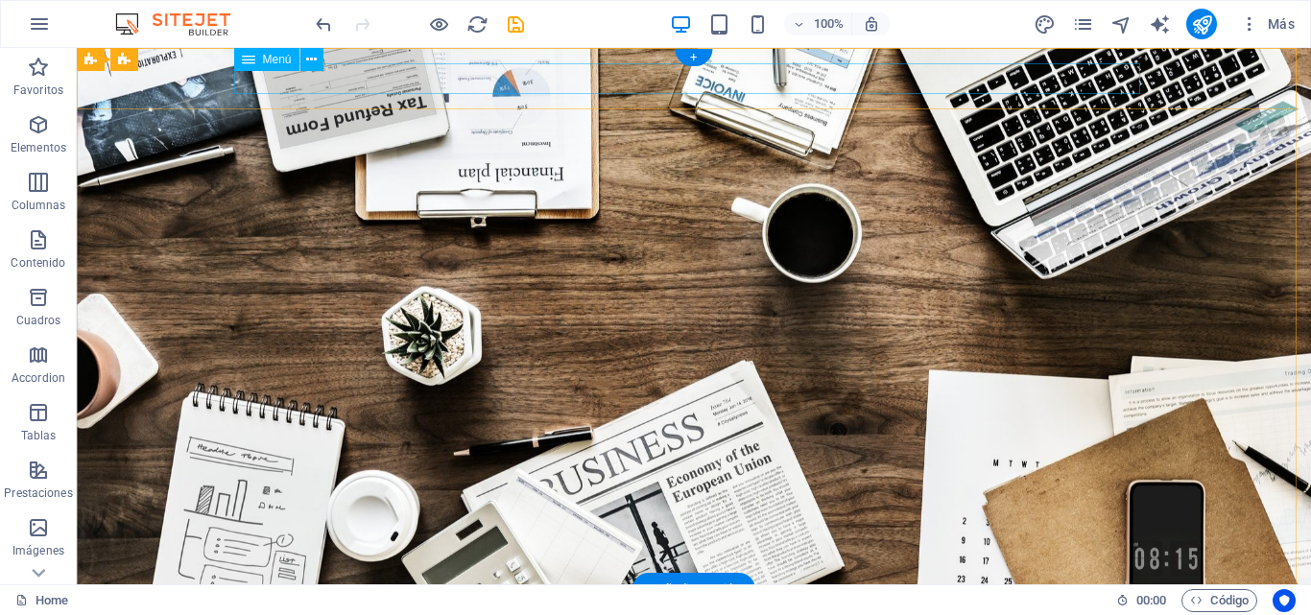
click at [726, 603] on nav "Home About us Services Projects Team Contact" at bounding box center [694, 618] width 906 height 31
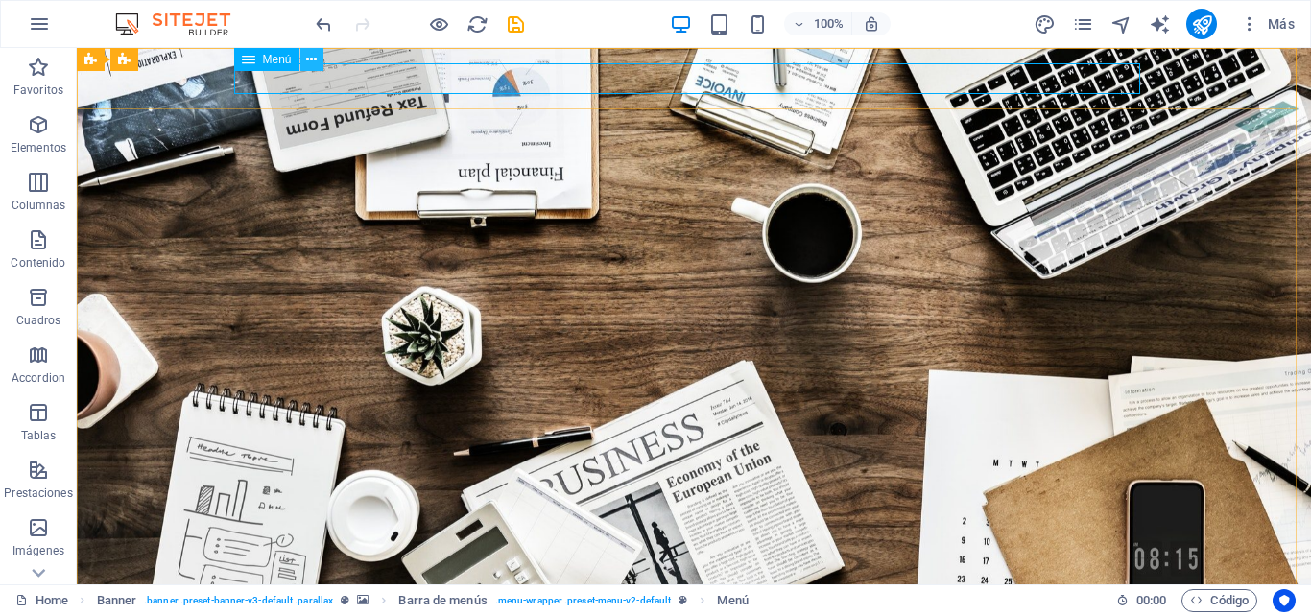
click at [320, 60] on button at bounding box center [311, 59] width 23 height 23
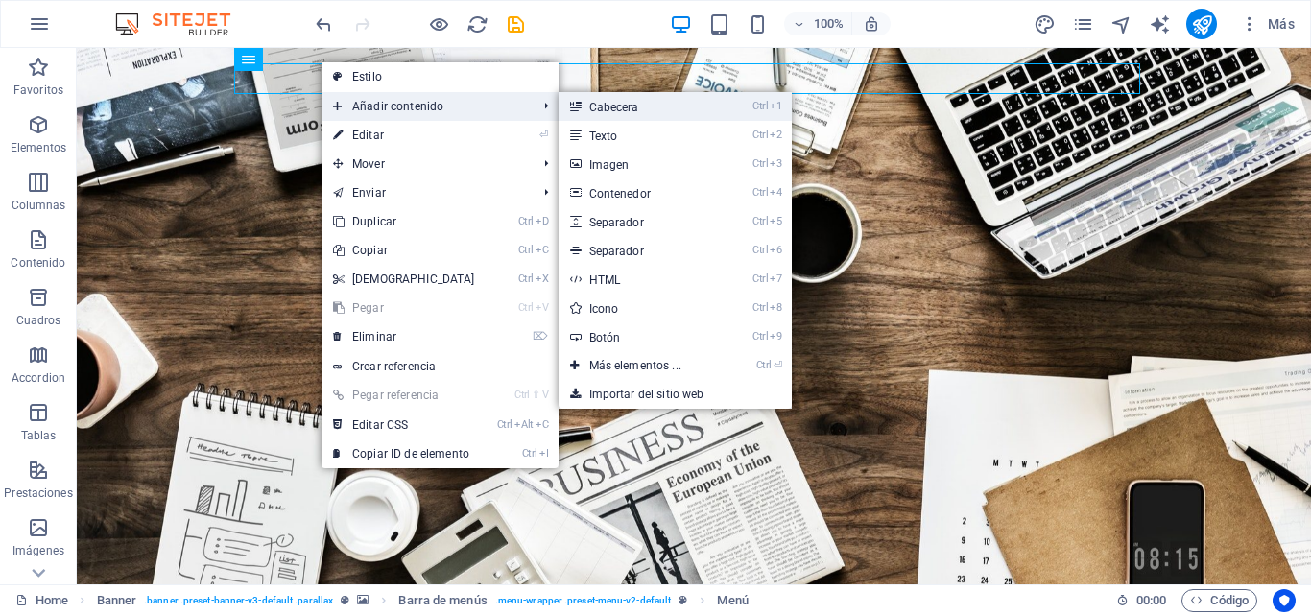
click at [621, 116] on link "Ctrl 1 Cabecera" at bounding box center [639, 106] width 161 height 29
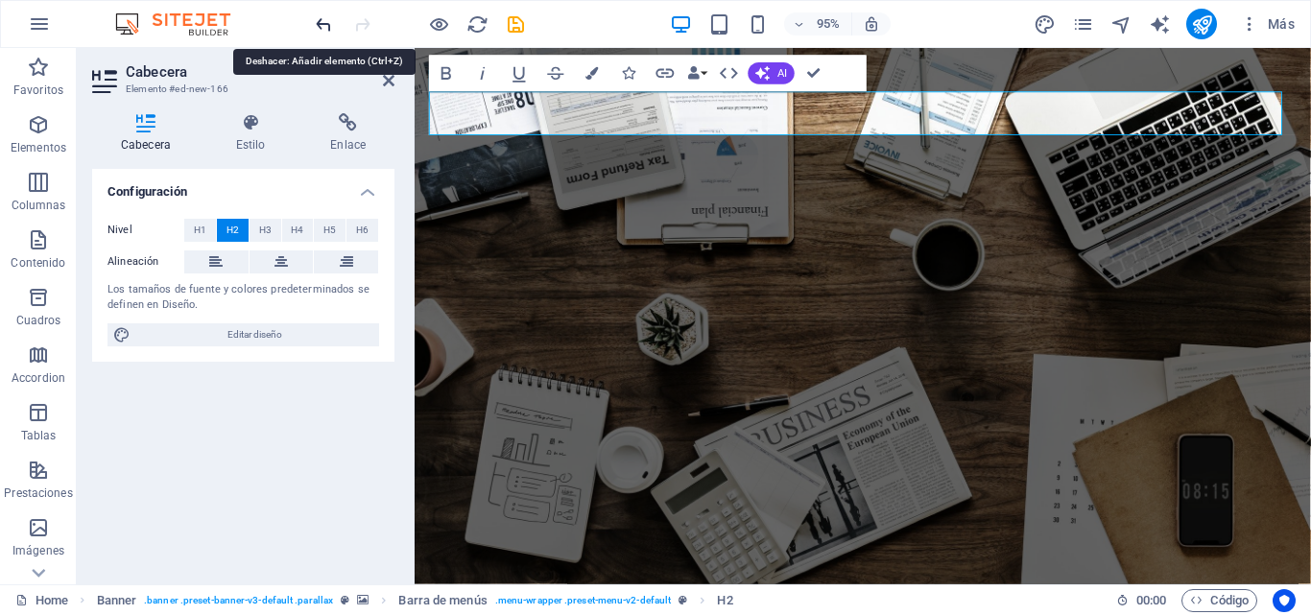
click at [320, 21] on icon "undo" at bounding box center [324, 24] width 22 height 22
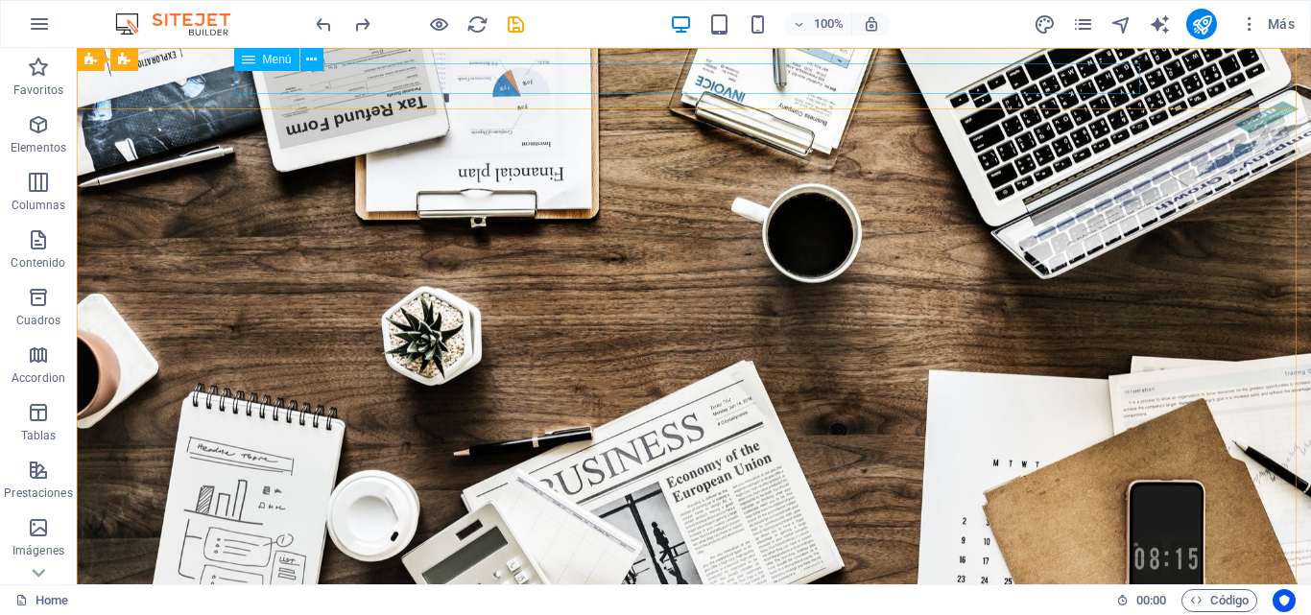
click at [257, 65] on div "Menú" at bounding box center [266, 59] width 65 height 23
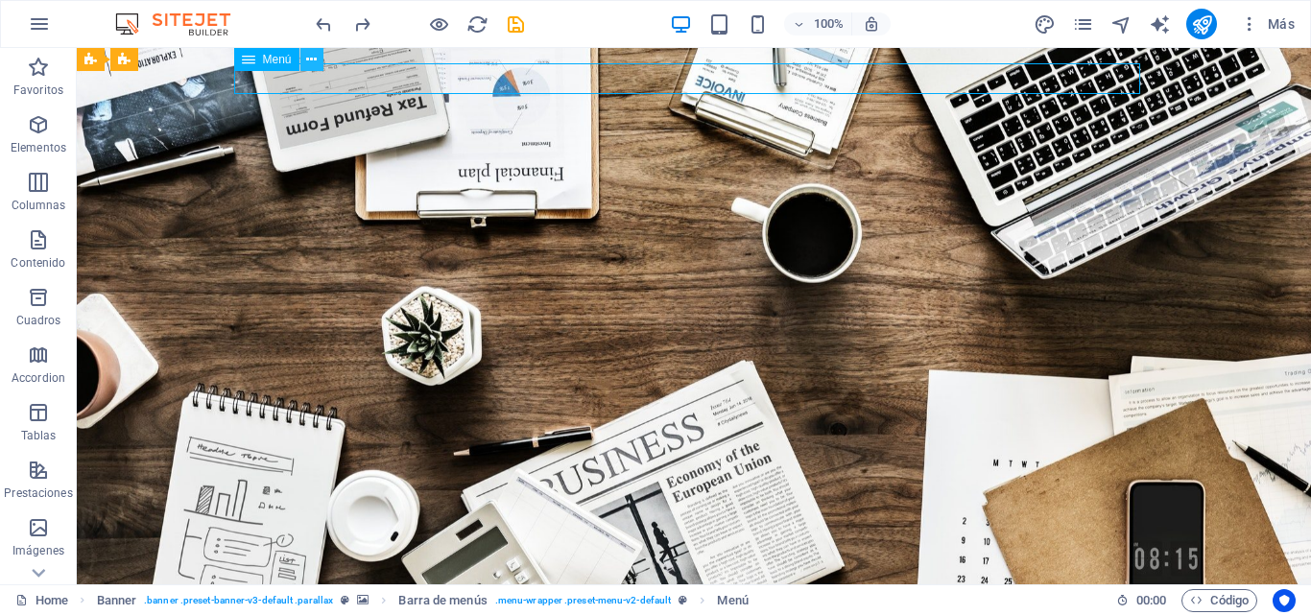
click at [314, 62] on icon at bounding box center [311, 60] width 11 height 20
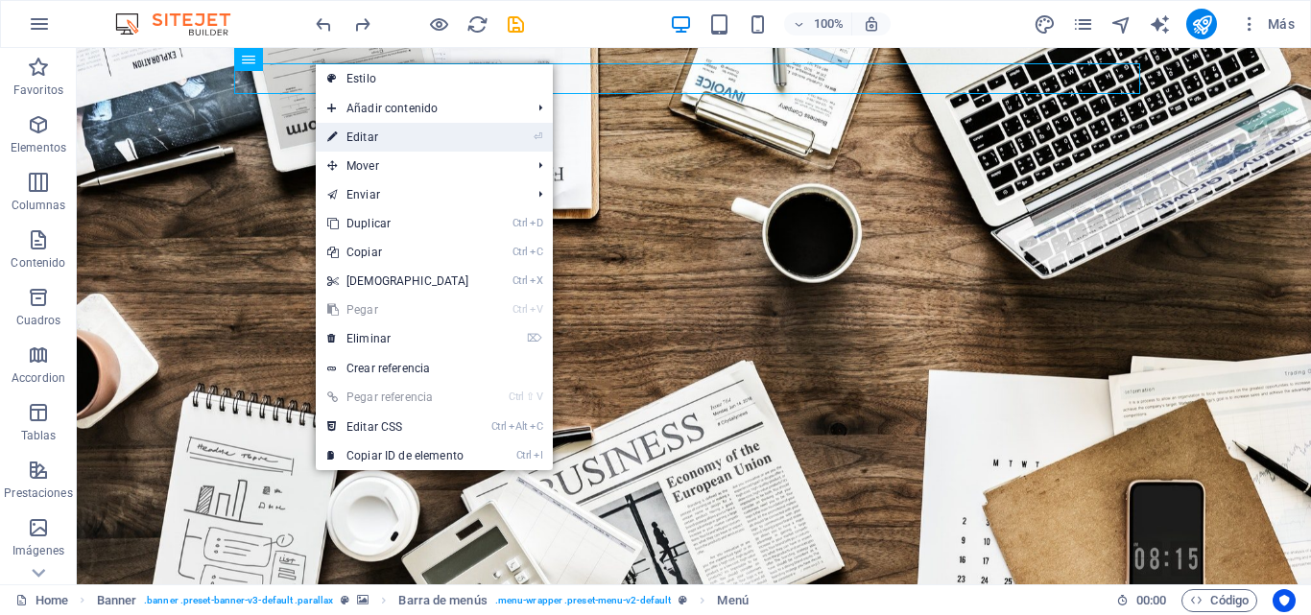
click at [360, 131] on link "⏎ Editar" at bounding box center [398, 137] width 165 height 29
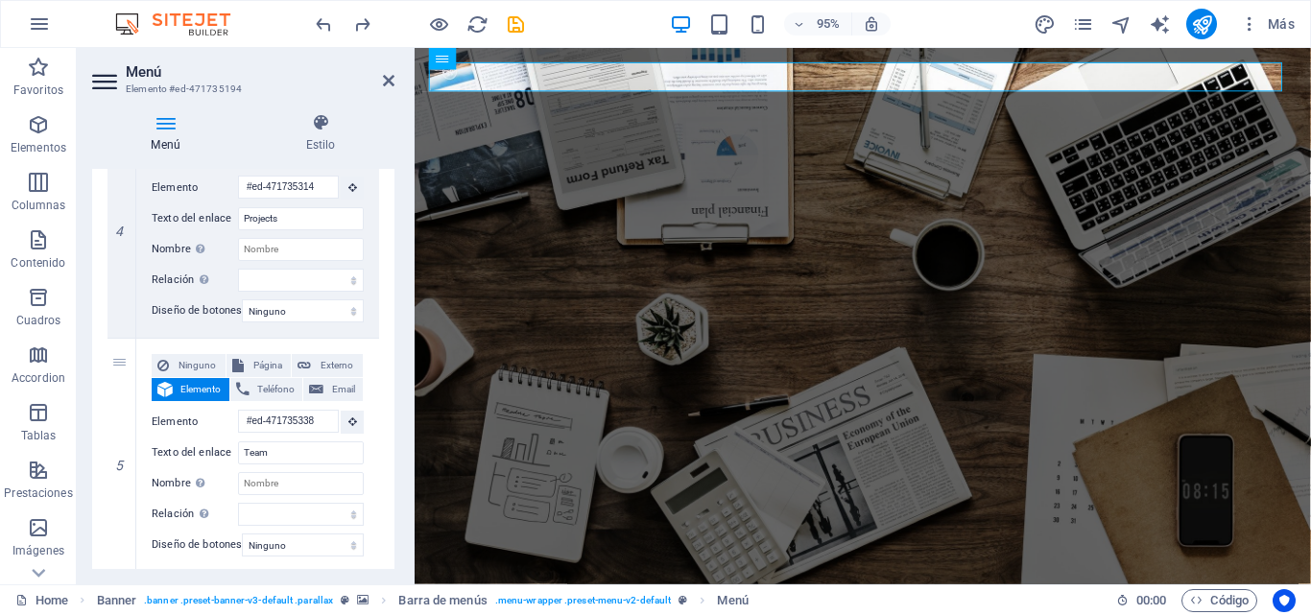
scroll to position [977, 0]
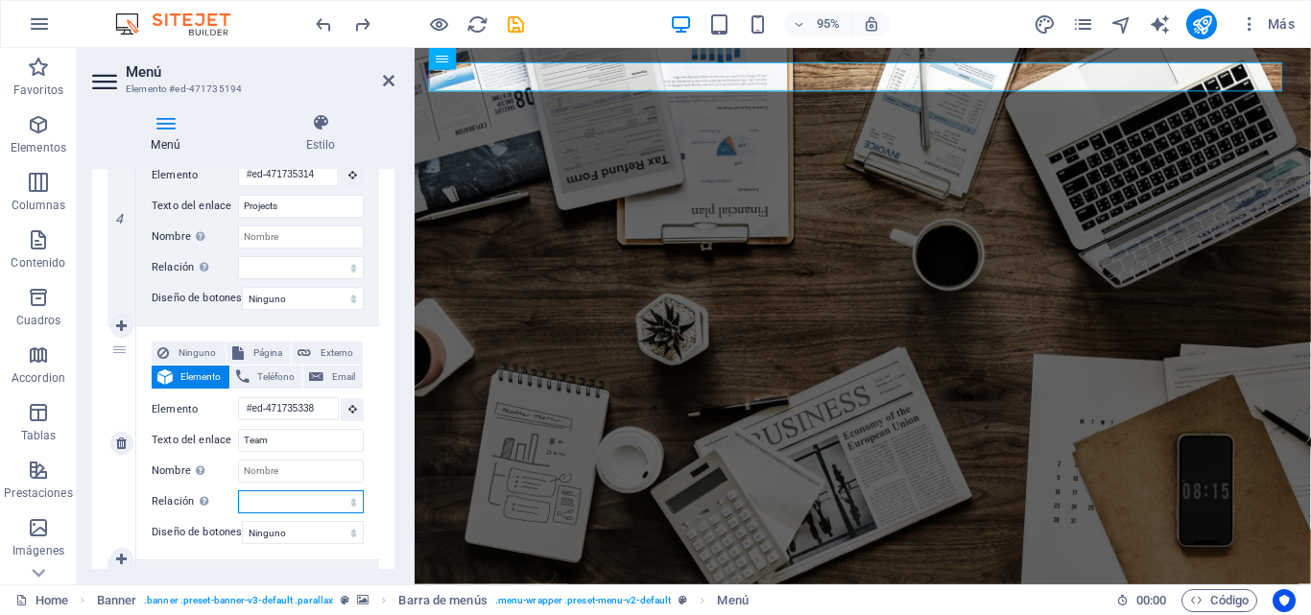
click at [347, 505] on select "alternativo autor marcador externo ayuda licencia siguiente nofollow noreferrer…" at bounding box center [301, 501] width 126 height 23
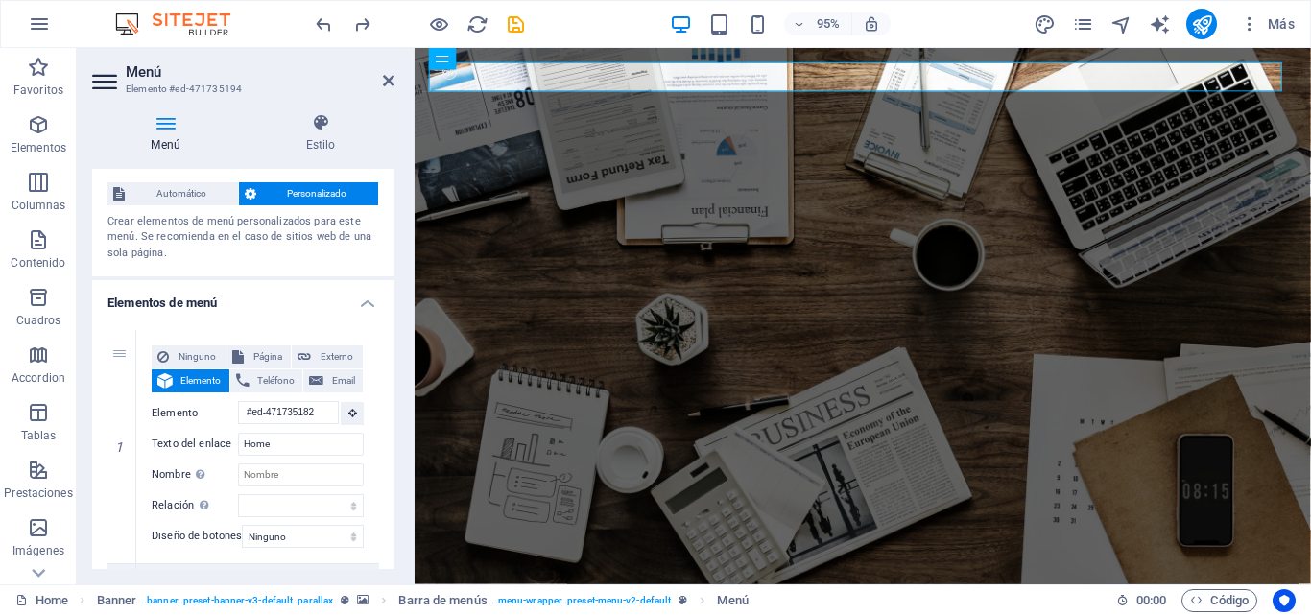
scroll to position [0, 0]
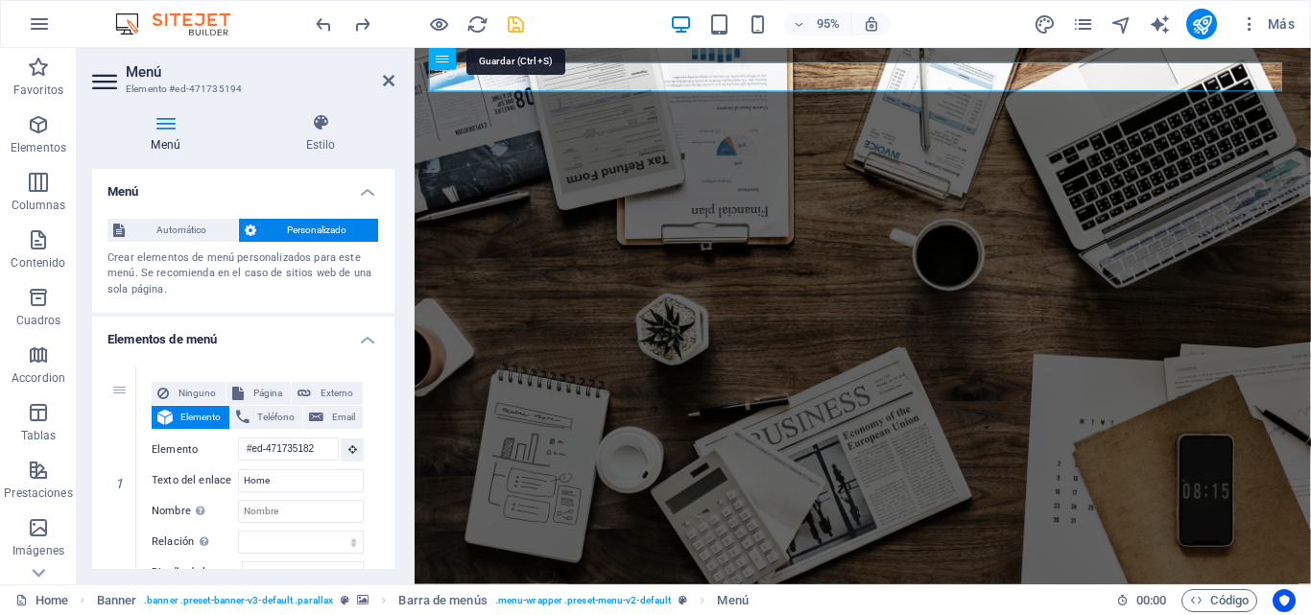
click at [519, 23] on icon "save" at bounding box center [516, 24] width 22 height 22
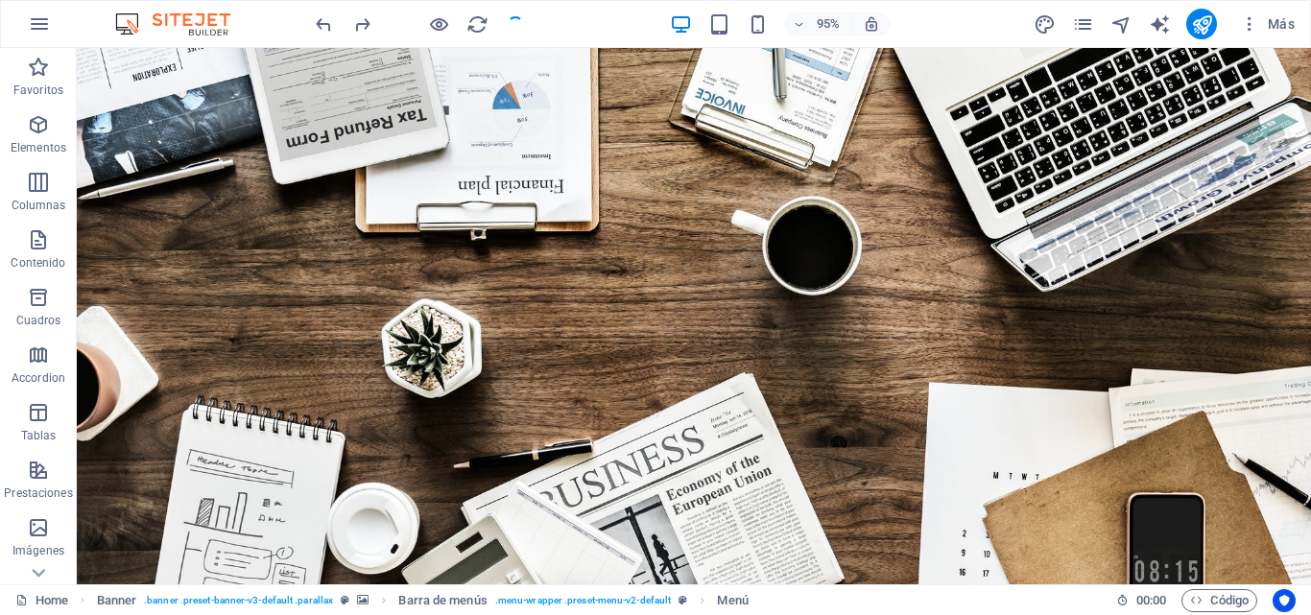
checkbox input "false"
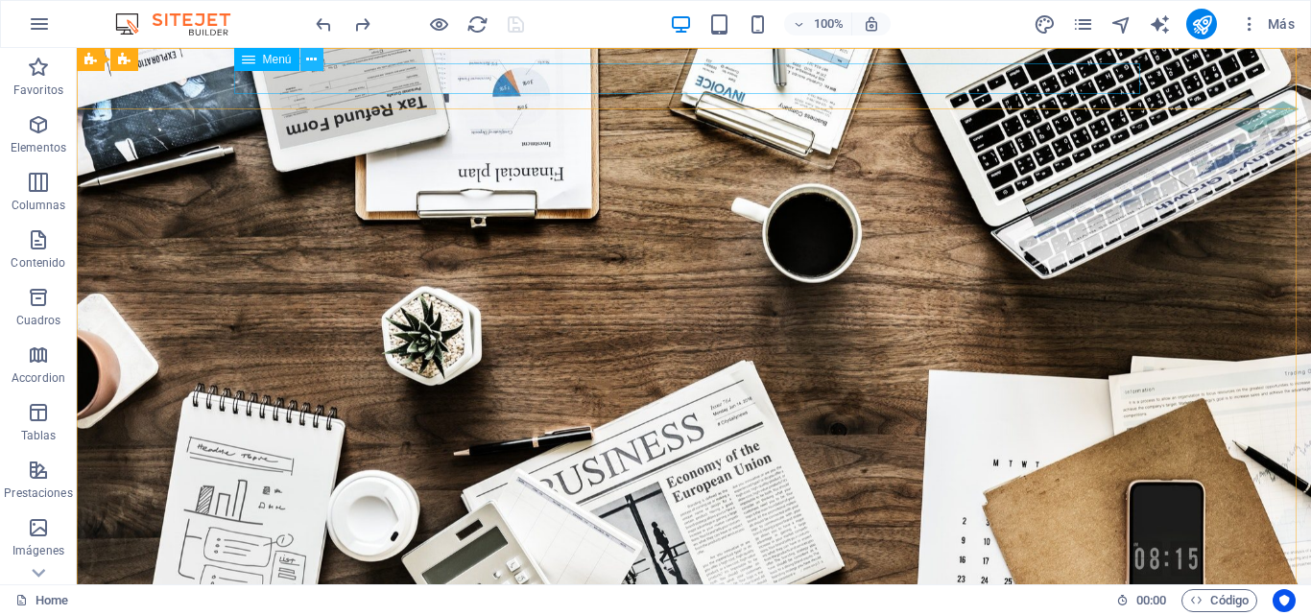
click at [310, 57] on icon at bounding box center [311, 60] width 11 height 20
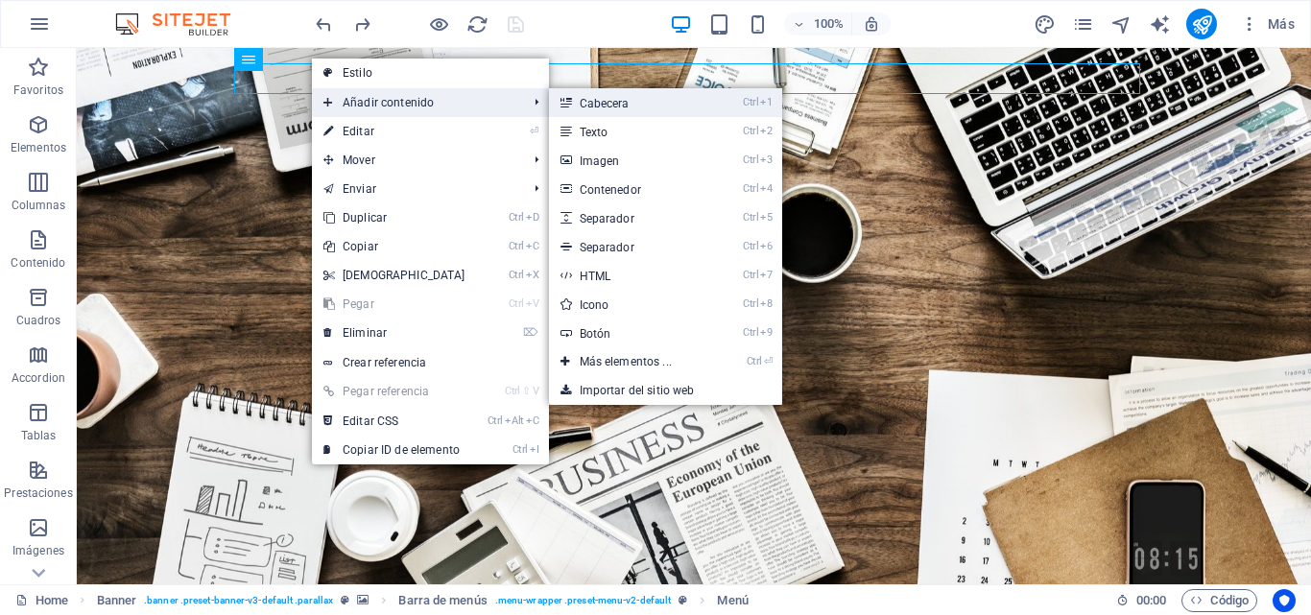
click at [588, 108] on link "Ctrl 1 Cabecera" at bounding box center [629, 102] width 161 height 29
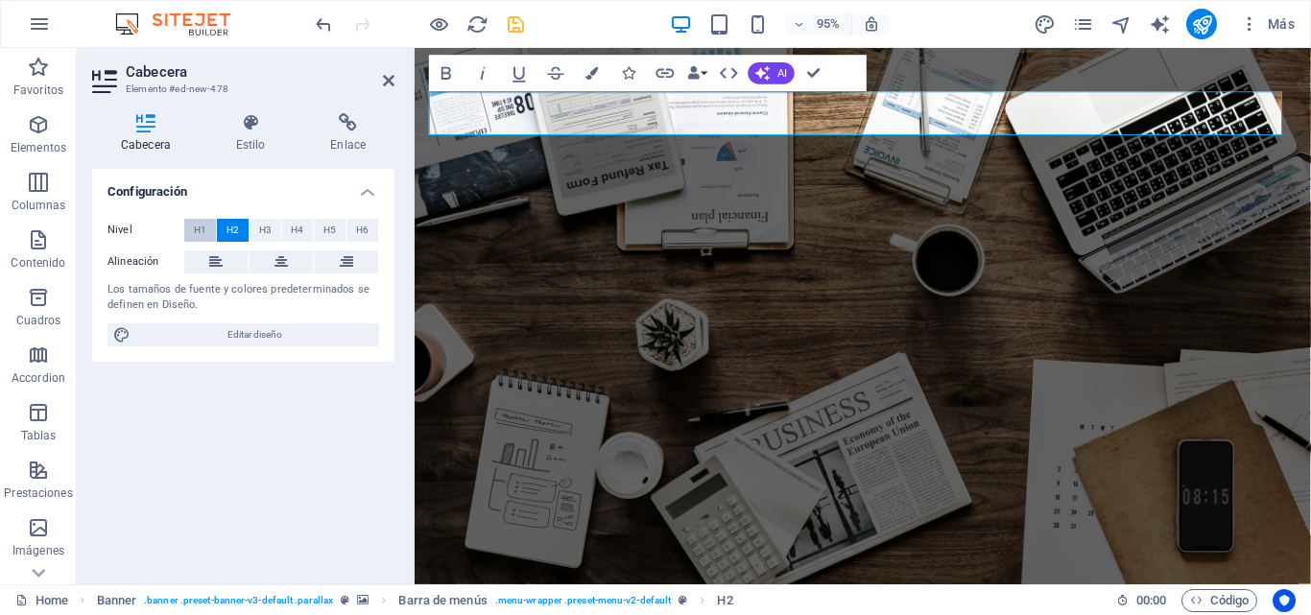
click at [203, 227] on span "H1" at bounding box center [200, 230] width 12 height 23
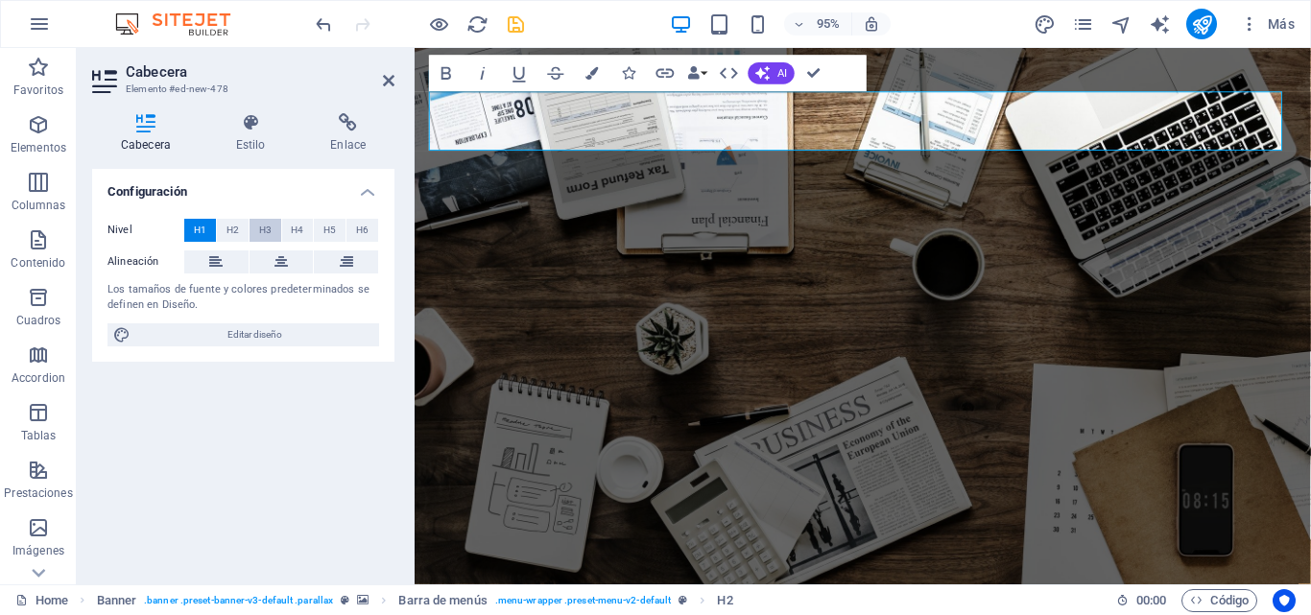
click at [266, 228] on span "H3" at bounding box center [265, 230] width 12 height 23
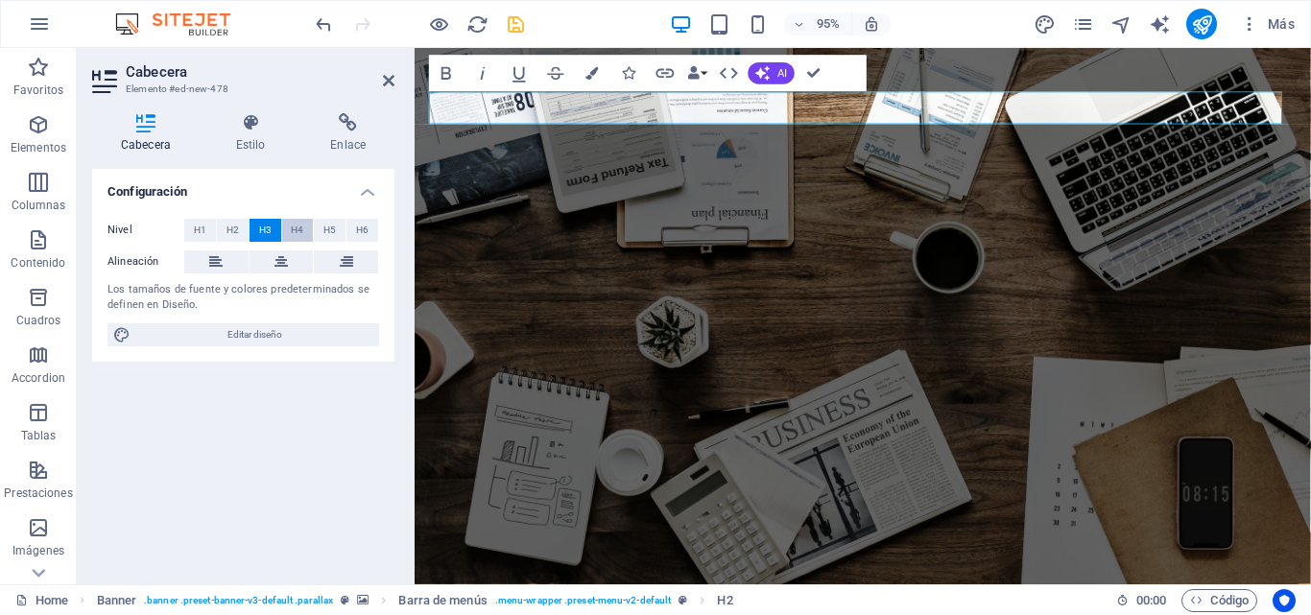
click at [295, 230] on span "H4" at bounding box center [297, 230] width 12 height 23
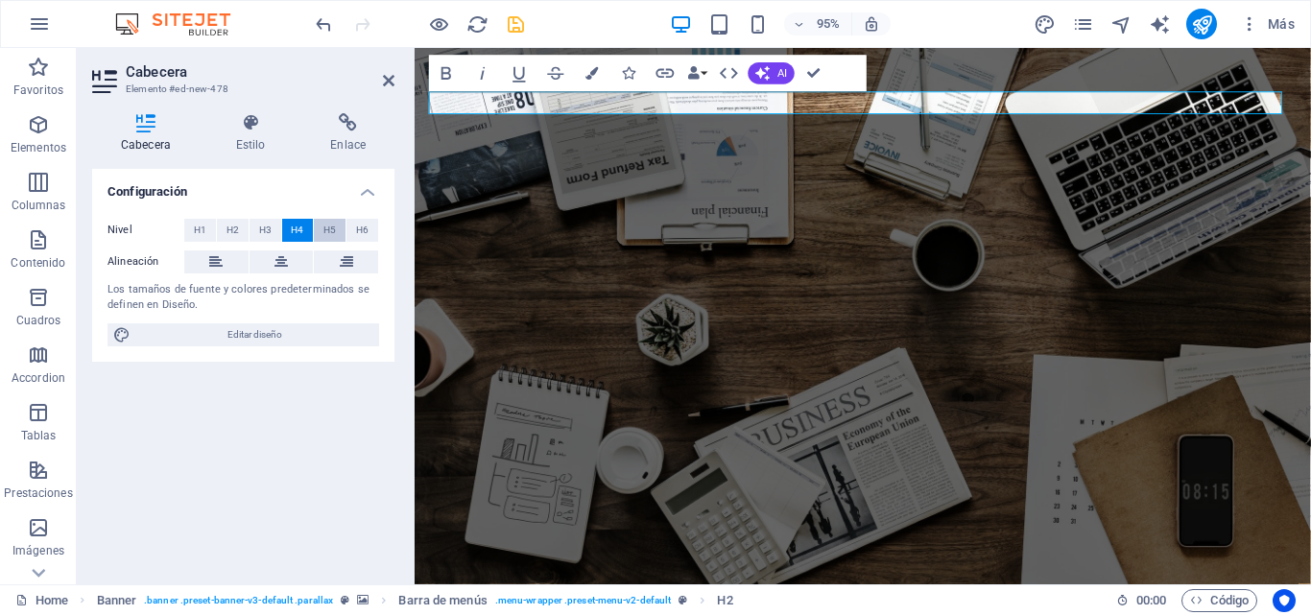
click at [333, 227] on span "H5" at bounding box center [329, 230] width 12 height 23
click at [358, 229] on span "H6" at bounding box center [362, 230] width 12 height 23
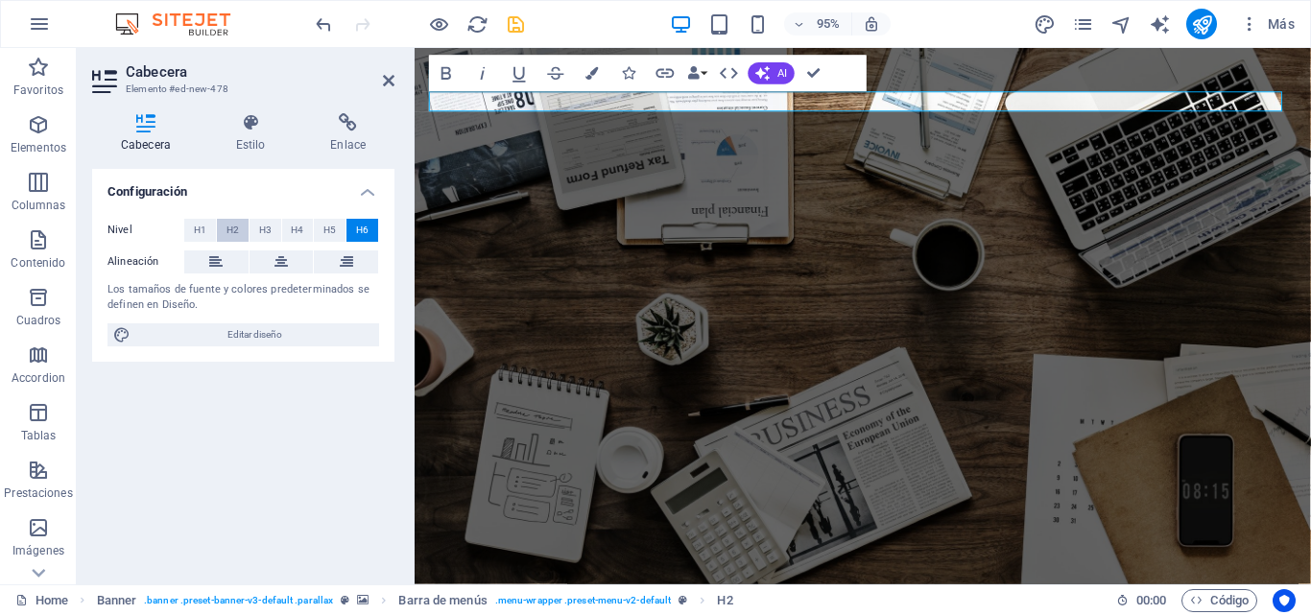
click at [242, 228] on button "H2" at bounding box center [233, 230] width 32 height 23
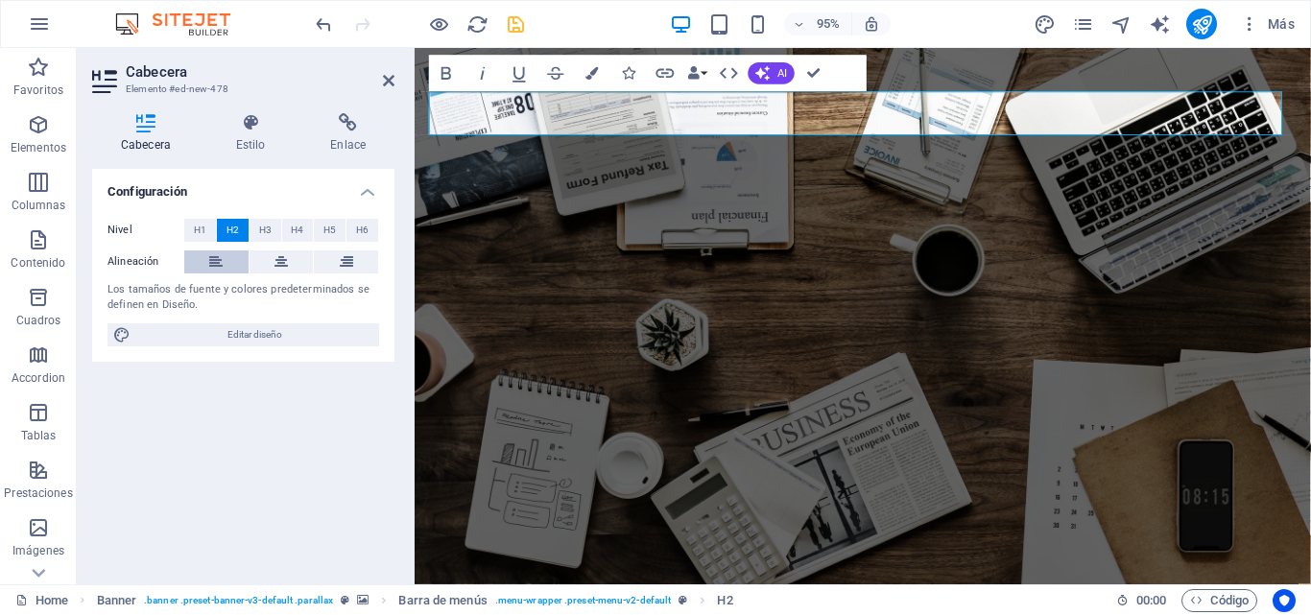
click at [217, 251] on icon at bounding box center [215, 262] width 13 height 23
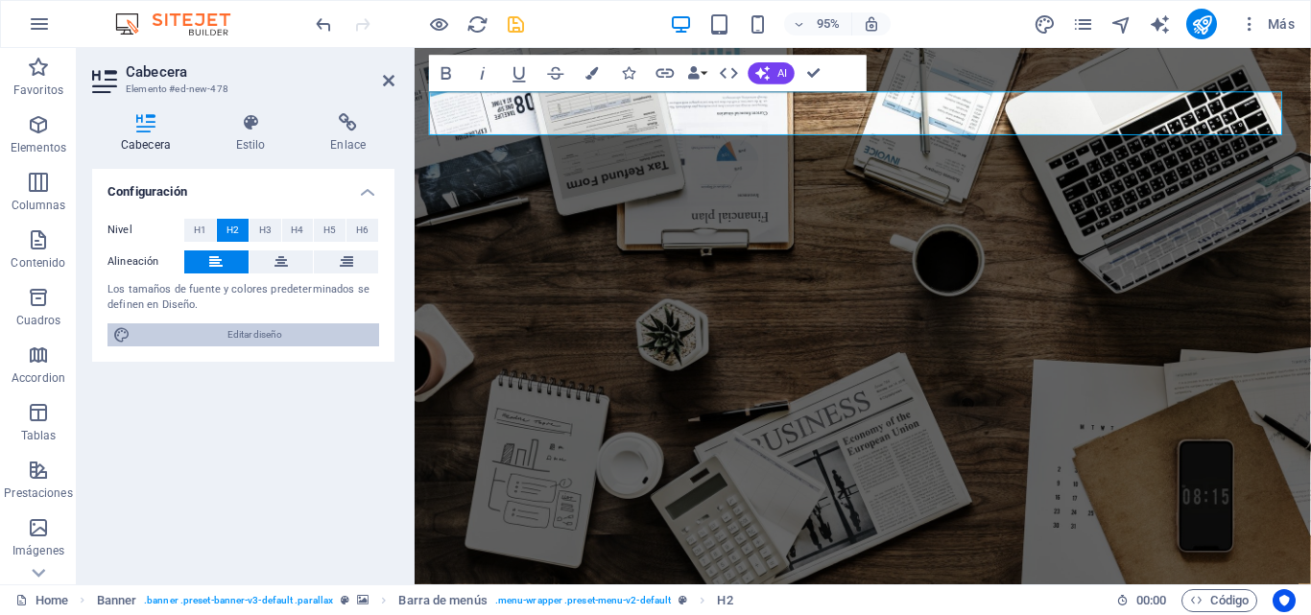
click at [269, 333] on span "Editar diseño" at bounding box center [254, 334] width 237 height 23
select select "rem"
select select "300"
select select "px"
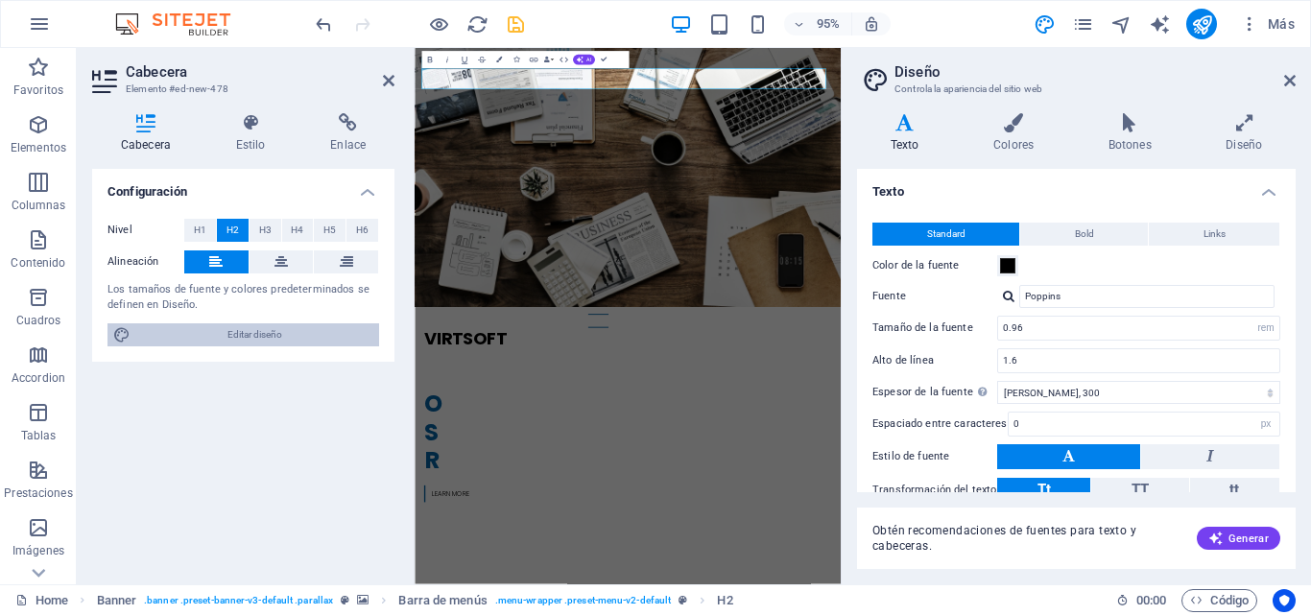
click at [908, 74] on h2 "Diseño" at bounding box center [1095, 71] width 401 height 17
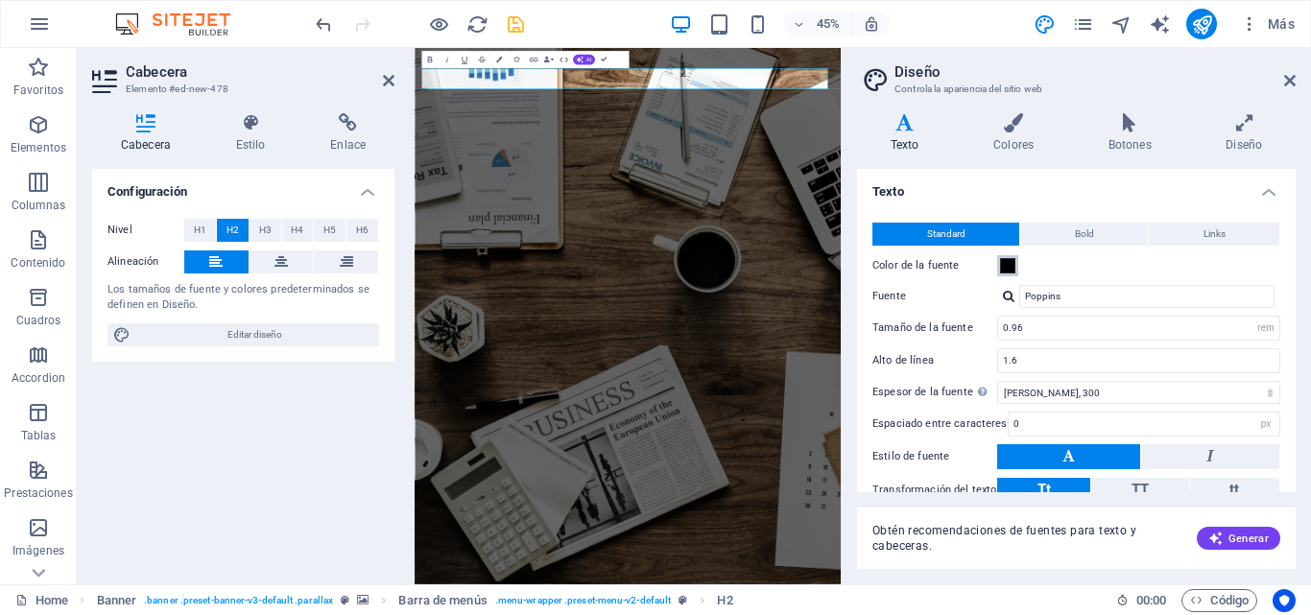
drag, startPoint x: 1013, startPoint y: 262, endPoint x: 988, endPoint y: 279, distance: 30.4
click at [1013, 260] on span at bounding box center [1007, 265] width 15 height 15
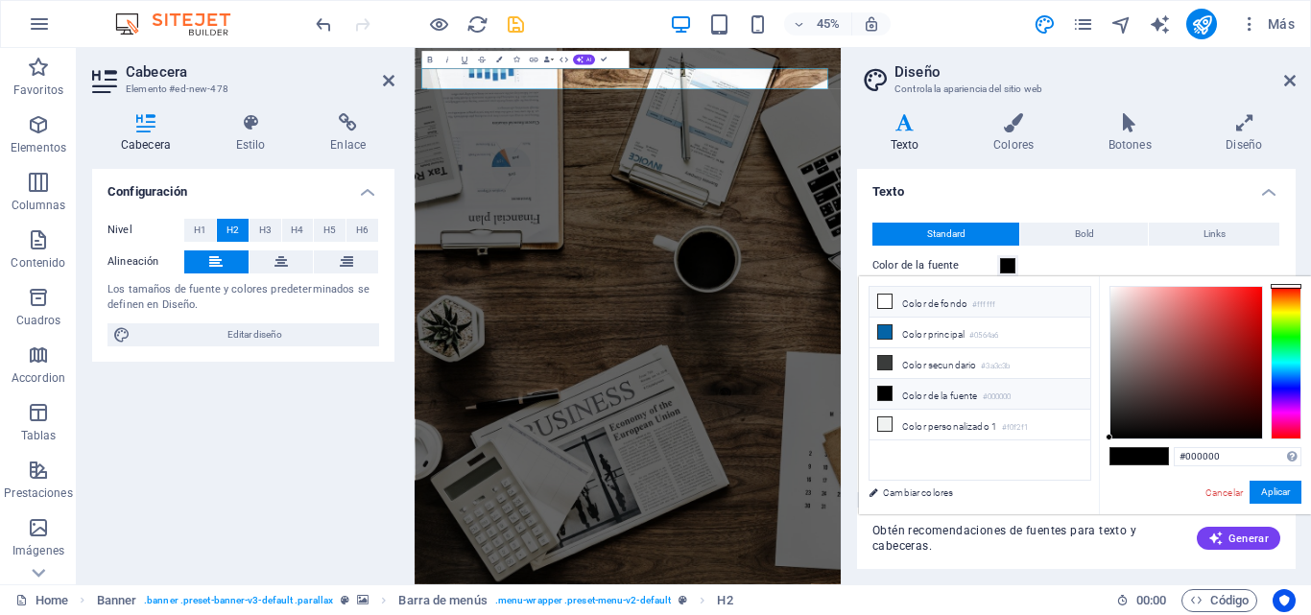
click at [948, 300] on li "Color de fondo #ffffff" at bounding box center [980, 302] width 221 height 31
type input "#ffffff"
click at [885, 300] on icon at bounding box center [884, 301] width 13 height 13
click at [1261, 493] on button "Aplicar" at bounding box center [1276, 492] width 52 height 23
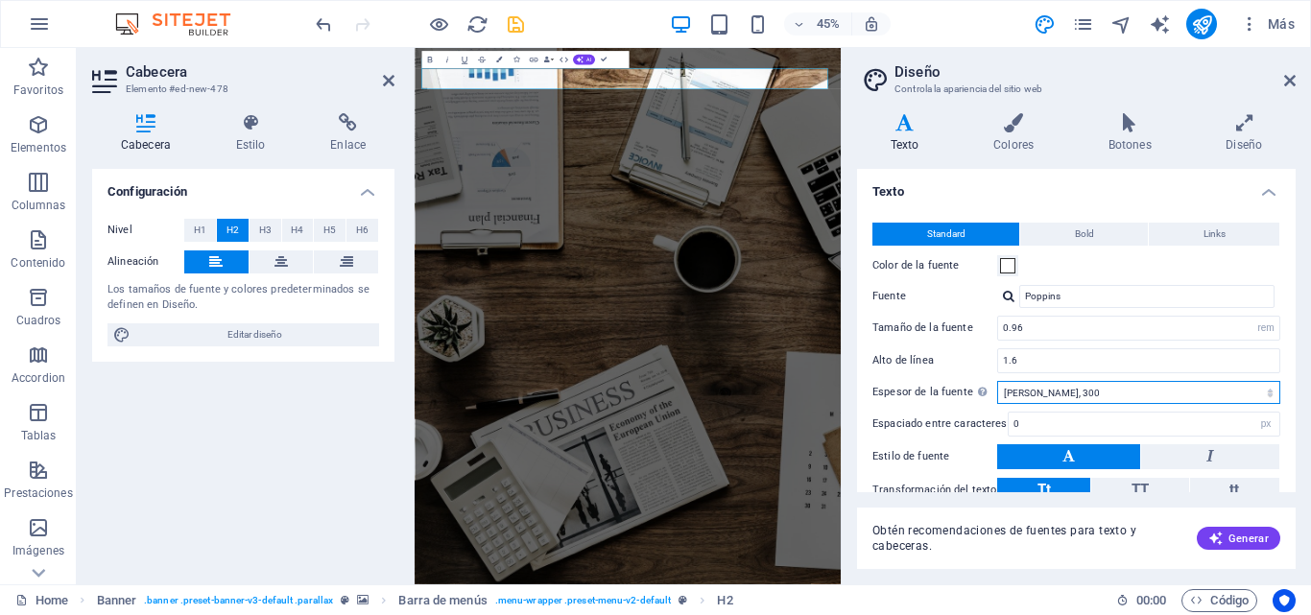
click at [1267, 395] on select "Fino, 100 Extra [PERSON_NAME], 200 [PERSON_NAME], 300 Normal, 400 Medio, 500 [D…" at bounding box center [1138, 392] width 283 height 23
select select "400"
click at [997, 381] on select "Fino, 100 Extra [PERSON_NAME], 200 [PERSON_NAME], 300 Normal, 400 Medio, 500 [D…" at bounding box center [1138, 392] width 283 height 23
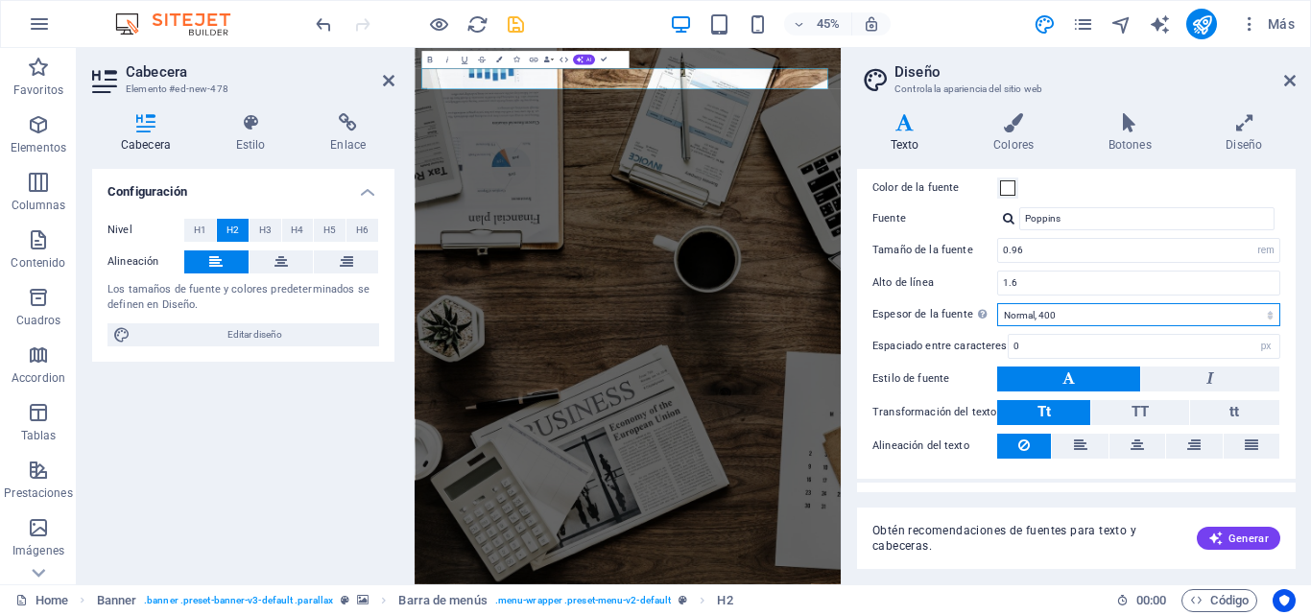
scroll to position [84, 0]
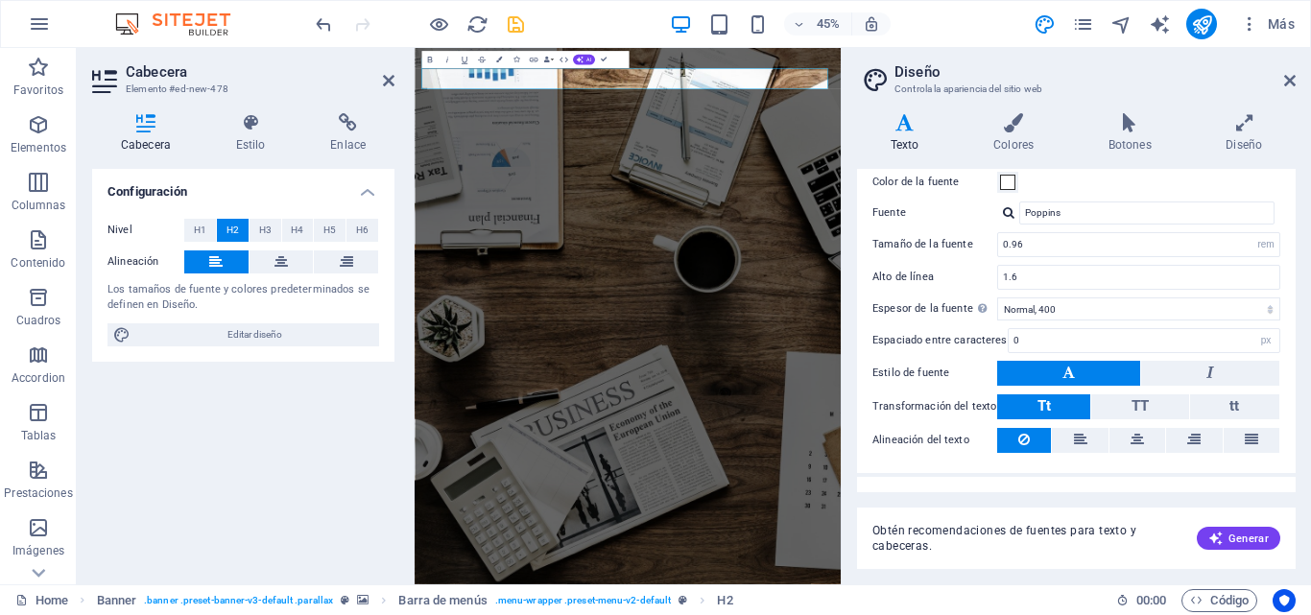
click at [1056, 367] on button at bounding box center [1068, 373] width 143 height 25
click at [1037, 373] on button at bounding box center [1068, 373] width 143 height 25
click at [1181, 372] on button at bounding box center [1210, 373] width 138 height 25
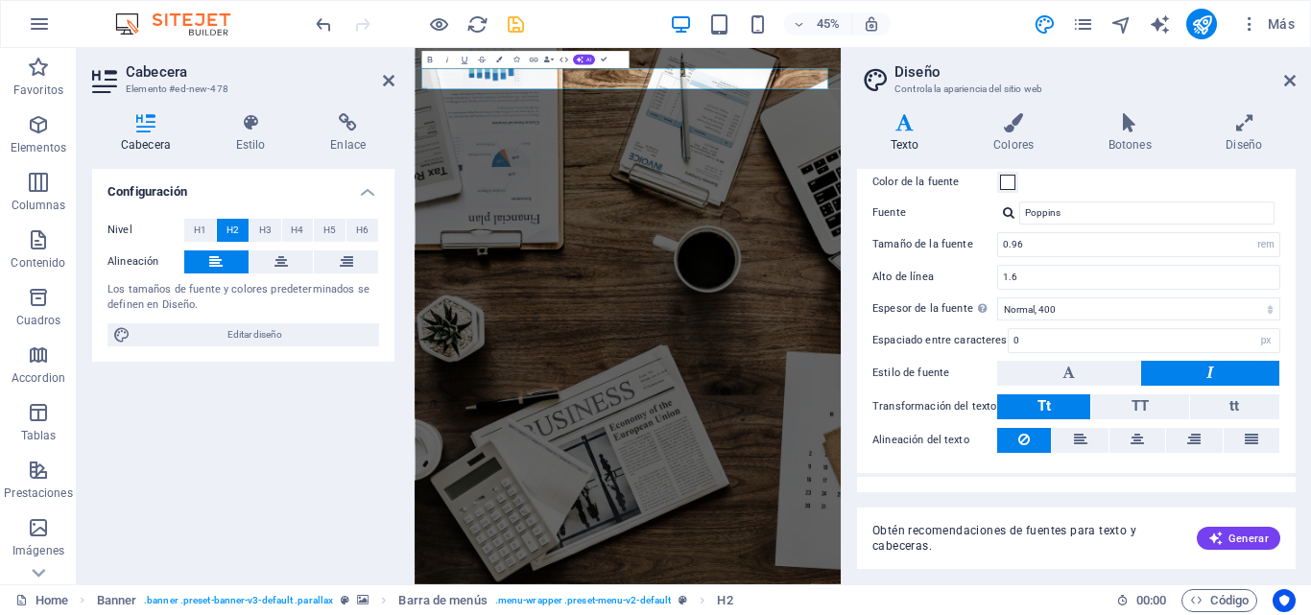
click at [1060, 407] on button "Tt" at bounding box center [1043, 406] width 93 height 25
click at [1235, 532] on span "Generar" at bounding box center [1238, 538] width 60 height 15
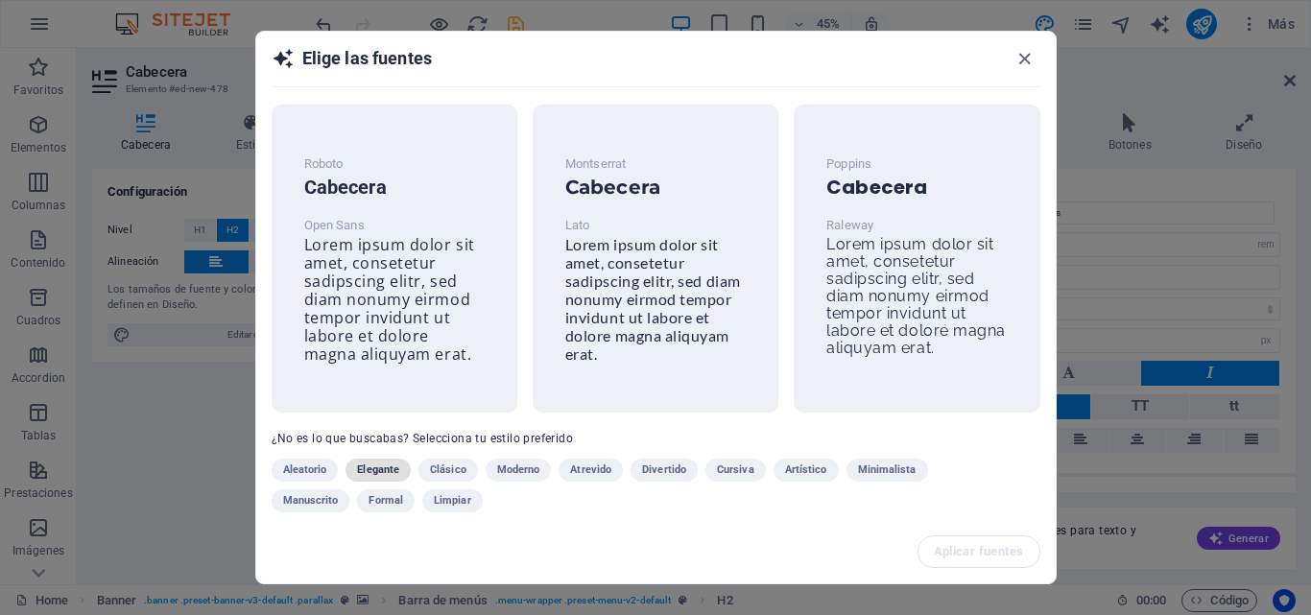
click at [384, 464] on span "Elegante" at bounding box center [378, 470] width 42 height 23
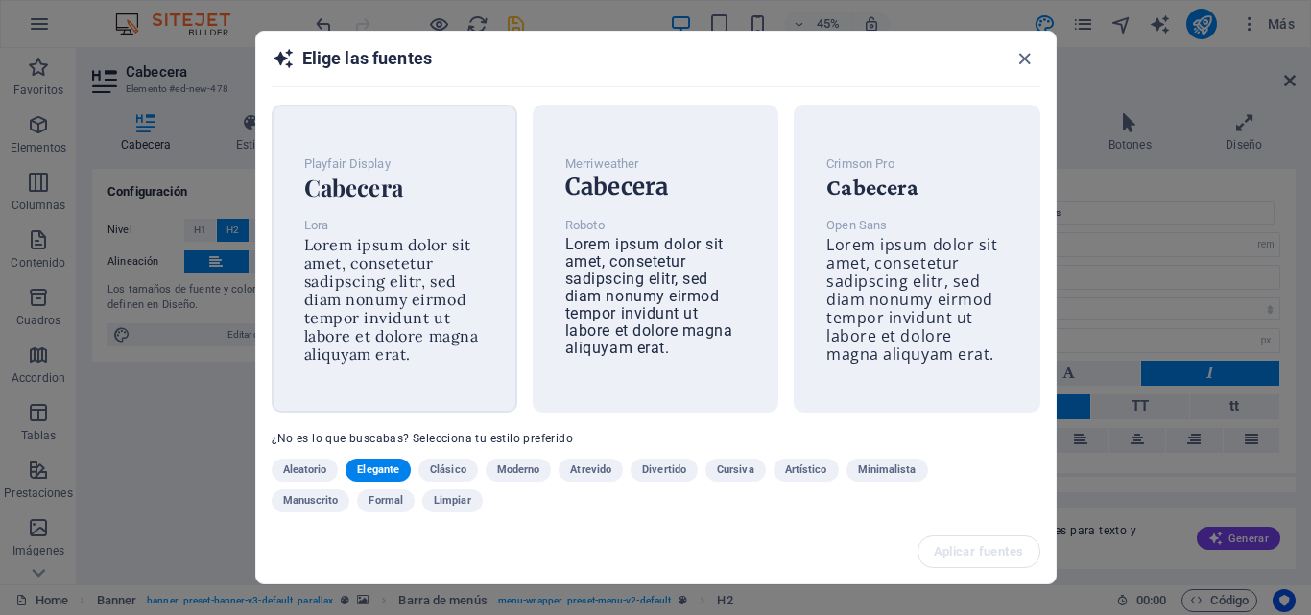
click at [371, 301] on span "Lorem ipsum dolor sit amet, consetetur sadipscing elitr, sed diam nonumy eirmod…" at bounding box center [391, 299] width 175 height 129
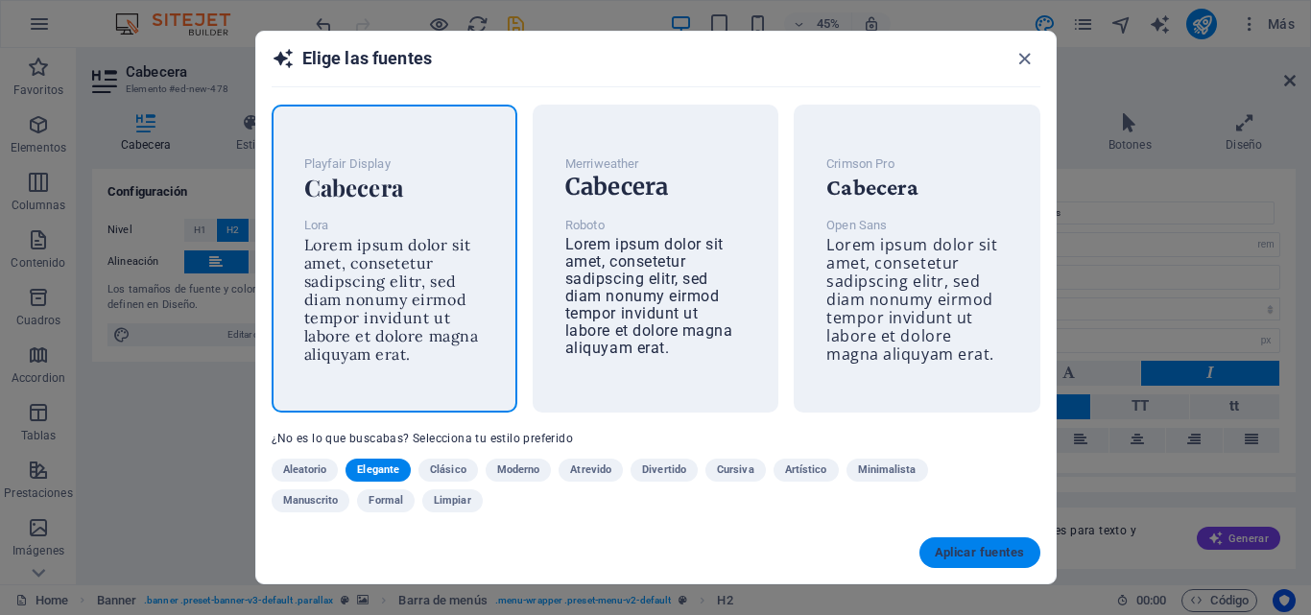
click at [979, 558] on span "Aplicar fuentes" at bounding box center [980, 552] width 90 height 15
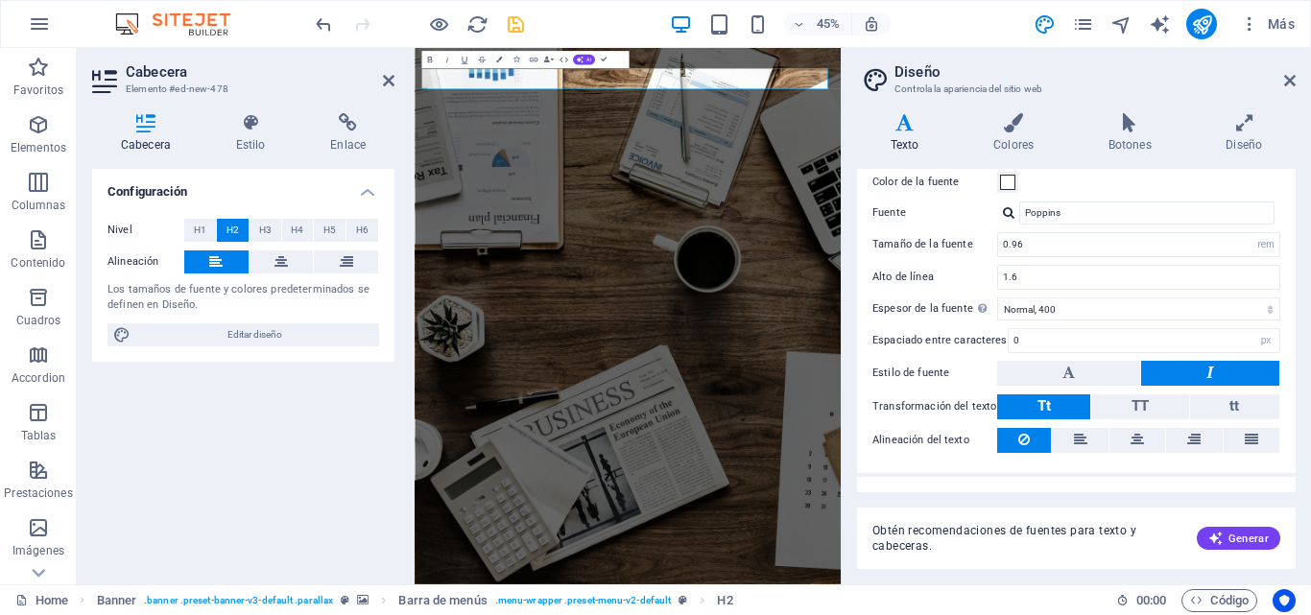
type input "Lora"
type input "16"
select select "px"
click at [1057, 400] on button "Tt" at bounding box center [1043, 406] width 93 height 25
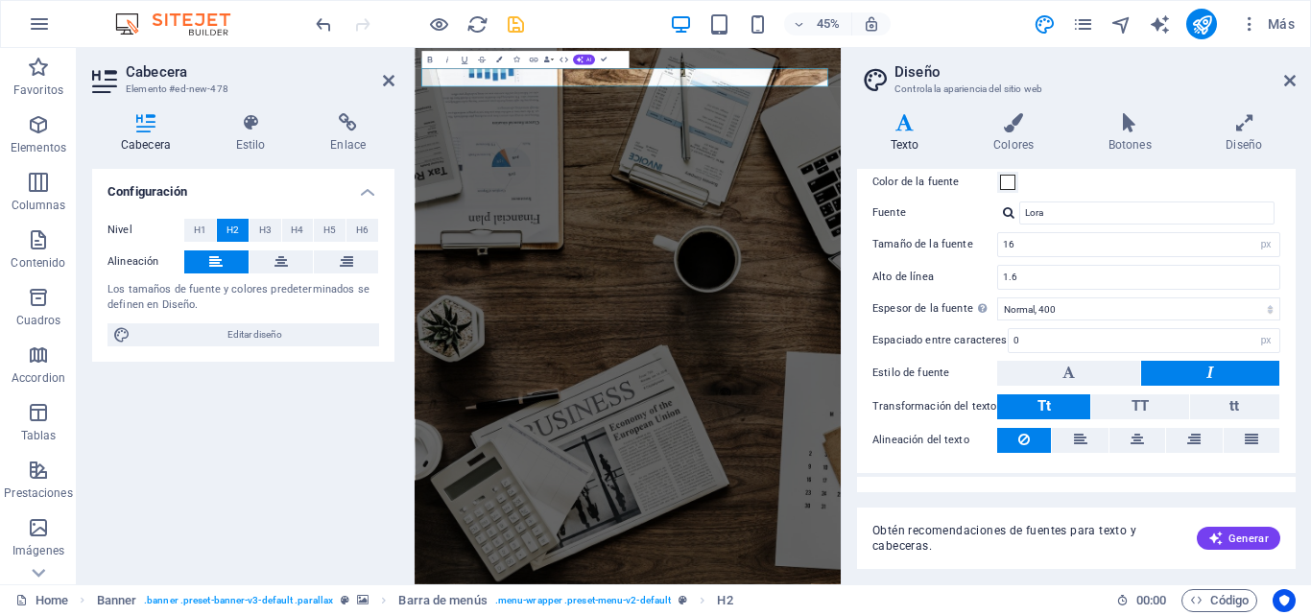
drag, startPoint x: 1290, startPoint y: 455, endPoint x: 1285, endPoint y: 400, distance: 54.9
click at [1285, 400] on div "Standard Bold Links Color de la fuente Fuente [PERSON_NAME] de la fuente 16 rem…" at bounding box center [1076, 296] width 446 height 353
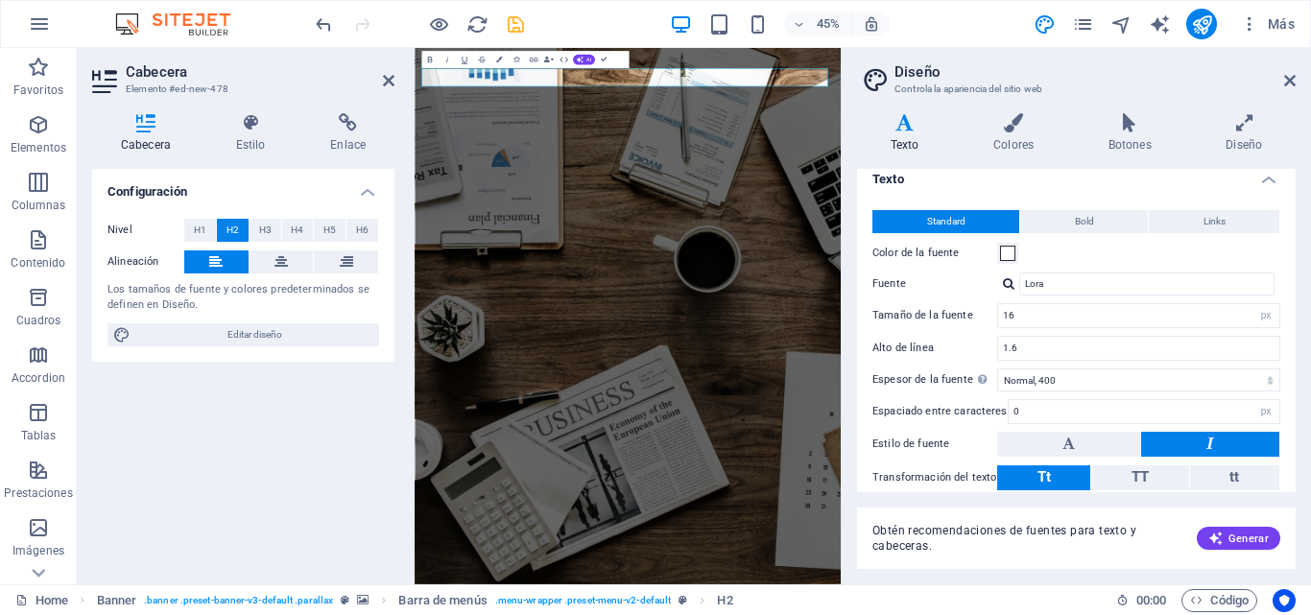
scroll to position [0, 0]
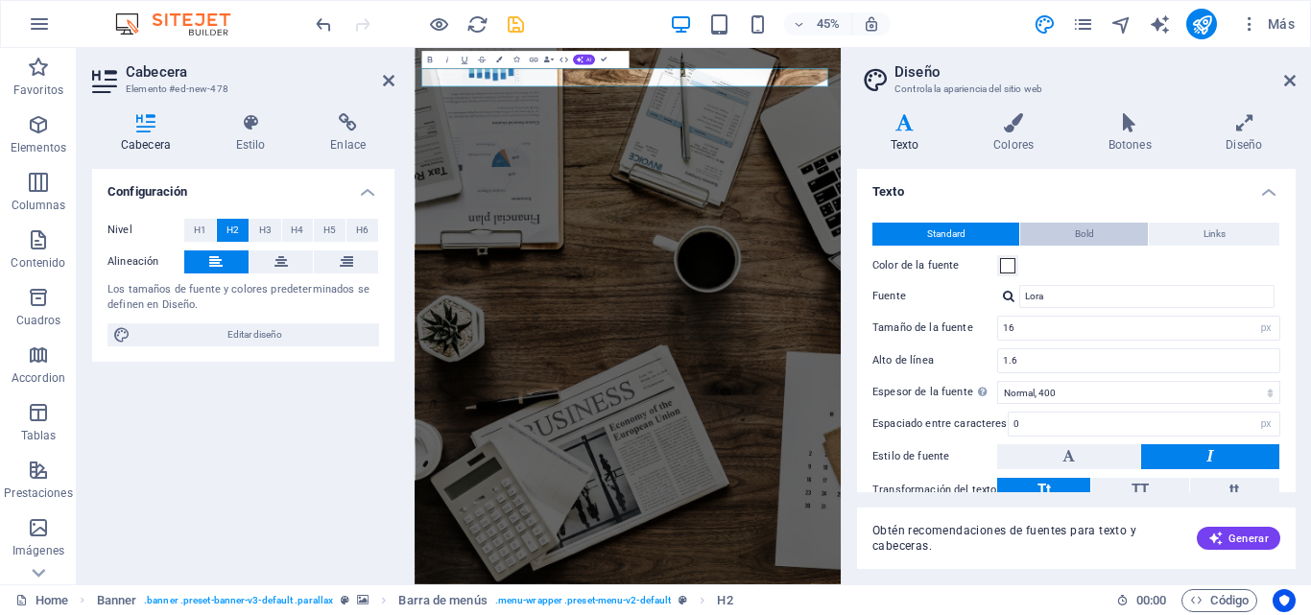
click at [1104, 228] on button "Bold" at bounding box center [1084, 234] width 128 height 23
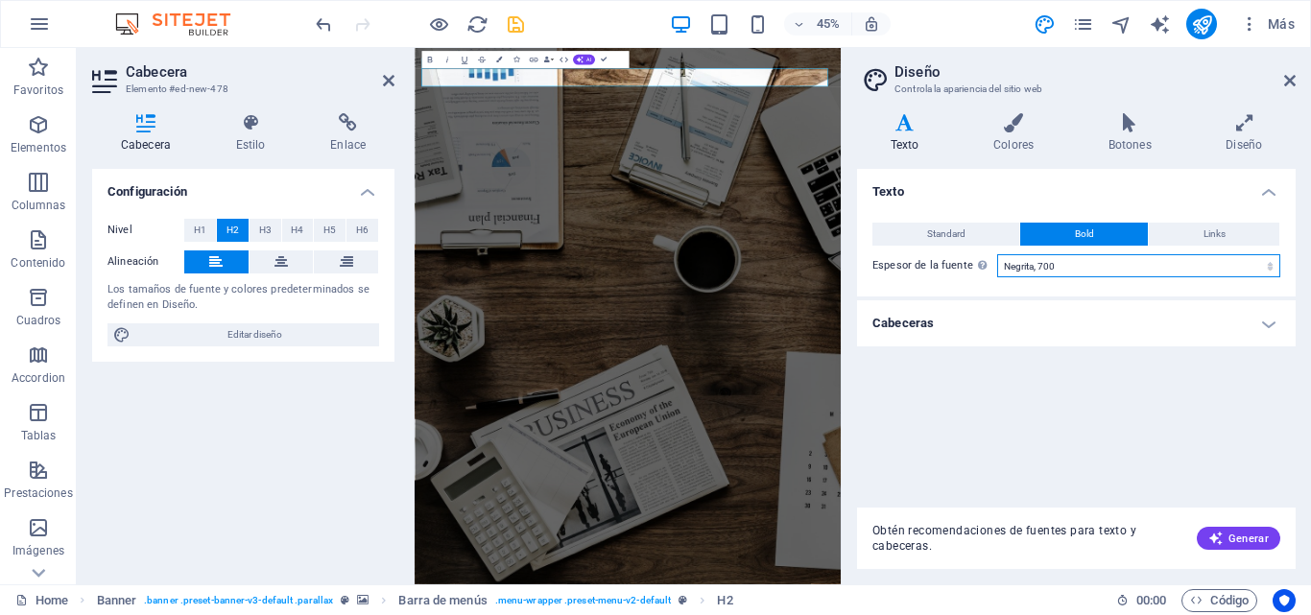
click at [1109, 271] on select "Fino, 100 Extra [PERSON_NAME], 200 [PERSON_NAME], 300 Normal, 400 Medio, 500 [D…" at bounding box center [1138, 265] width 283 height 23
select select "100"
click at [997, 254] on select "Fino, 100 Extra [PERSON_NAME], 200 [PERSON_NAME], 300 Normal, 400 Medio, 500 [D…" at bounding box center [1138, 265] width 283 height 23
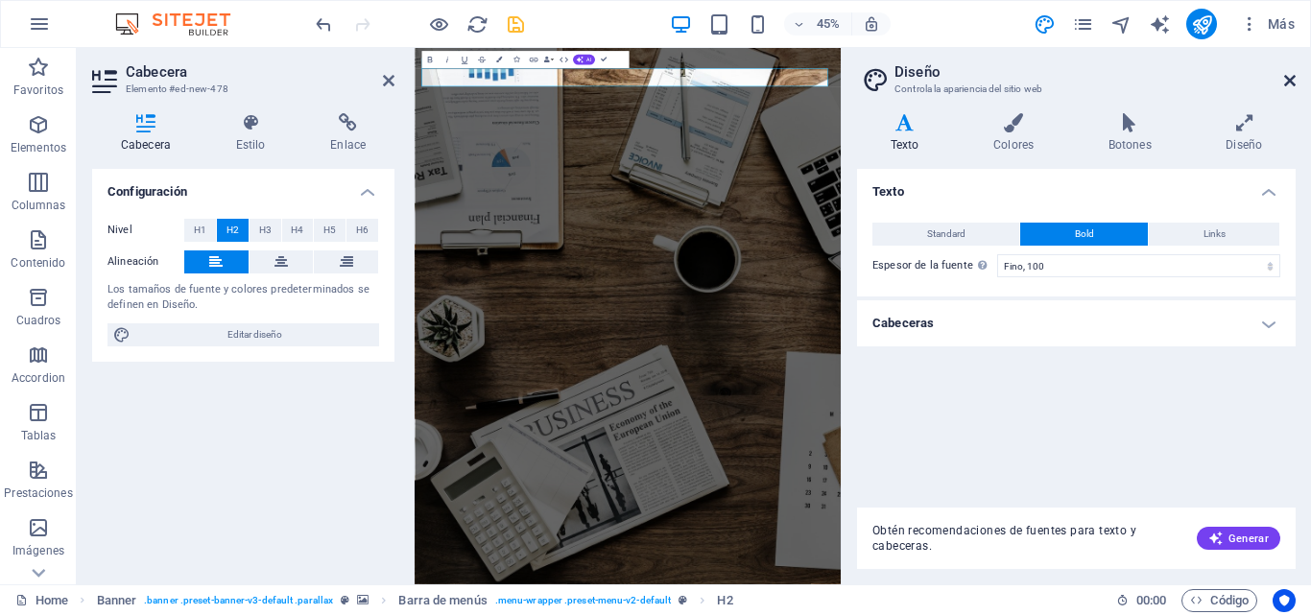
click at [1287, 81] on icon at bounding box center [1290, 80] width 12 height 15
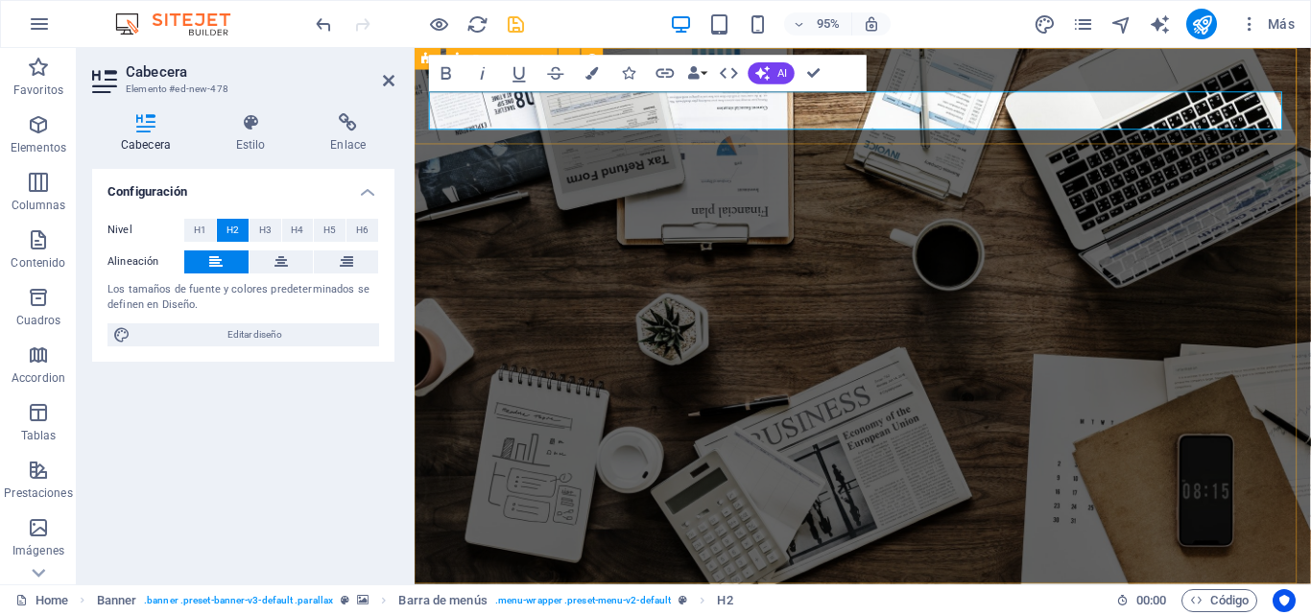
drag, startPoint x: 613, startPoint y: 119, endPoint x: 427, endPoint y: 129, distance: 186.4
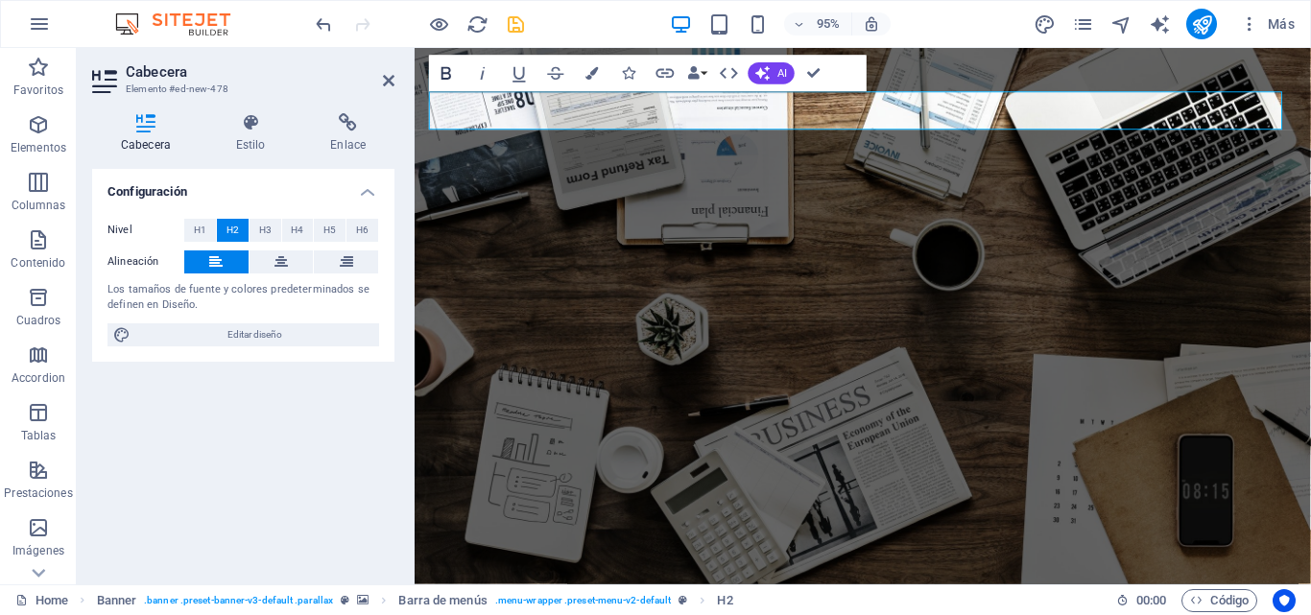
click at [449, 73] on icon "button" at bounding box center [447, 73] width 10 height 12
click at [483, 73] on icon "button" at bounding box center [483, 73] width 5 height 12
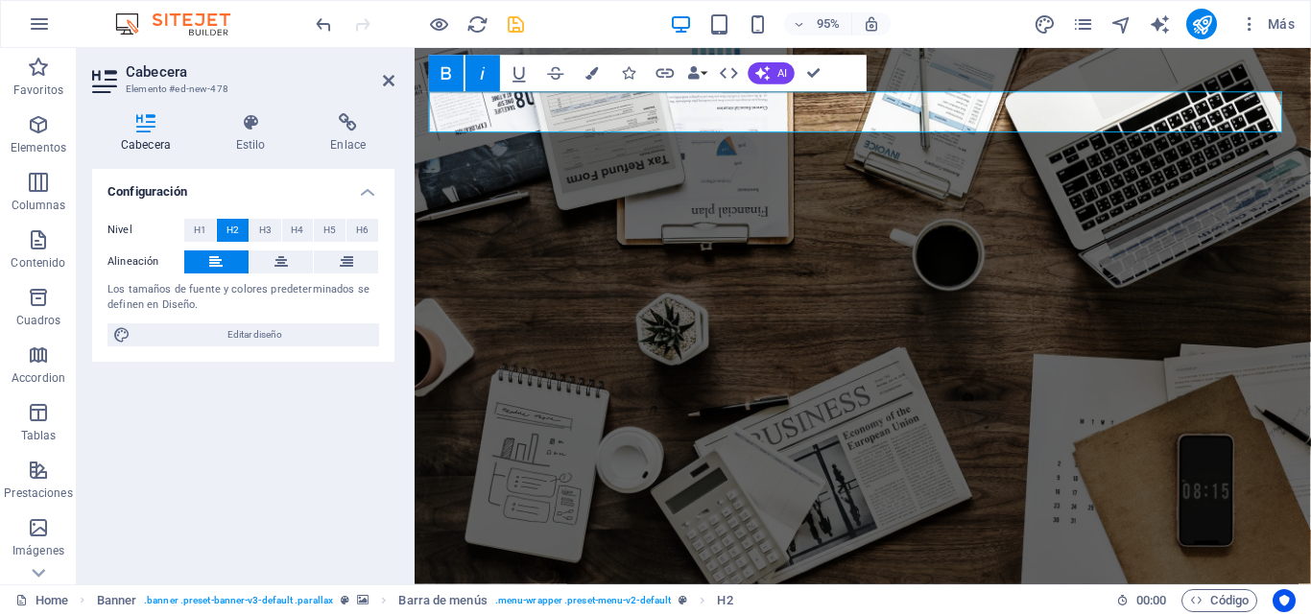
click at [483, 73] on icon "button" at bounding box center [483, 73] width 5 height 12
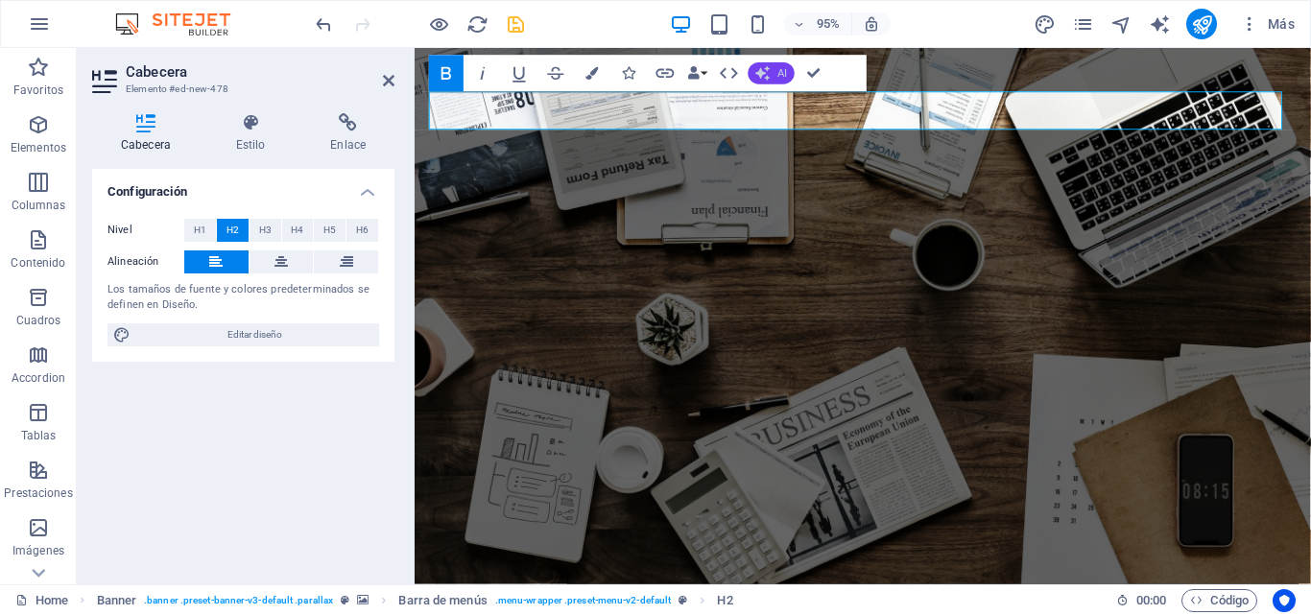
click at [788, 78] on button "AI" at bounding box center [772, 73] width 46 height 22
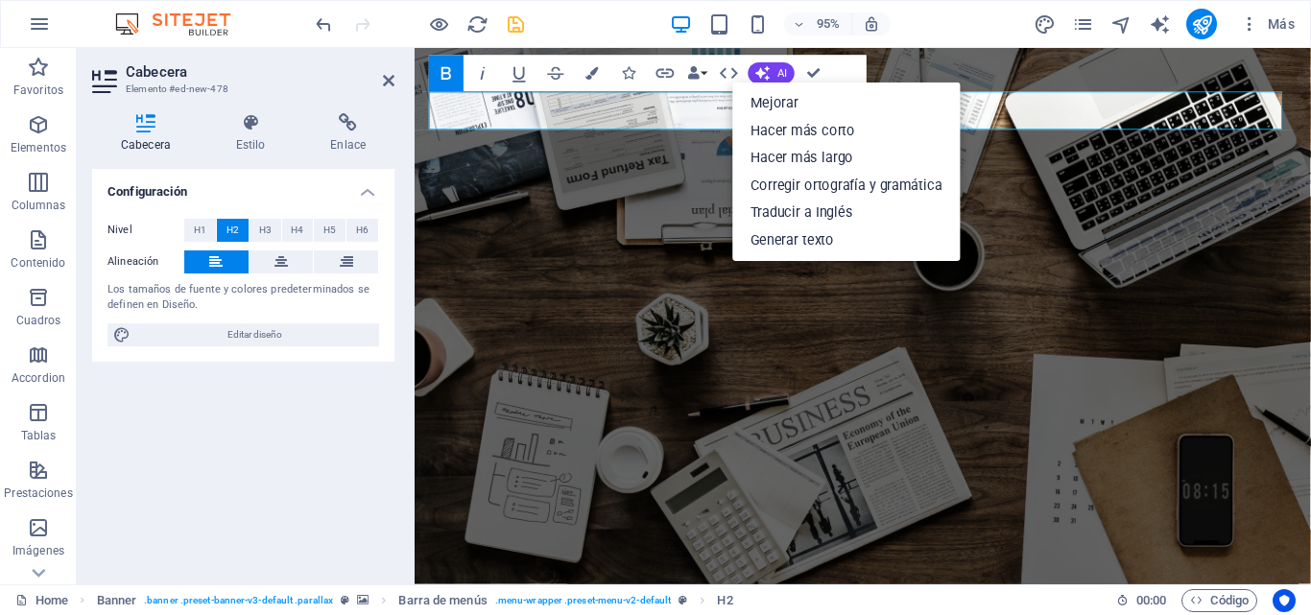
click at [442, 81] on icon "button" at bounding box center [447, 73] width 22 height 22
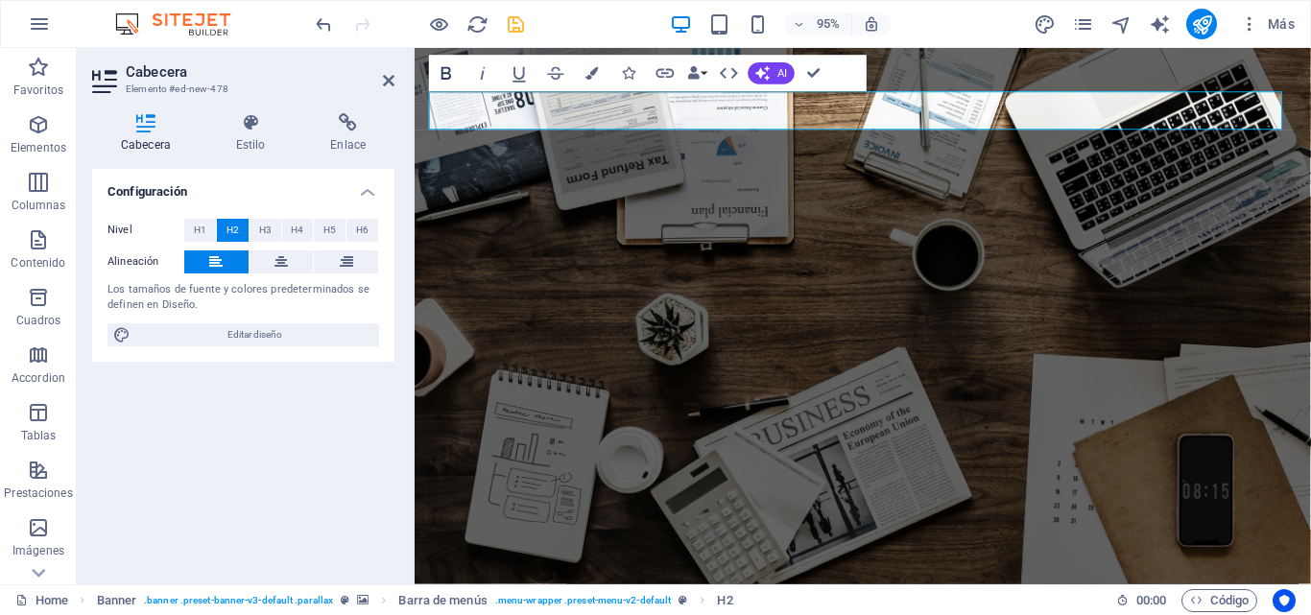
click at [442, 81] on icon "button" at bounding box center [447, 73] width 22 height 22
click at [483, 75] on icon "button" at bounding box center [483, 73] width 5 height 12
click at [515, 72] on icon "button" at bounding box center [519, 74] width 12 height 15
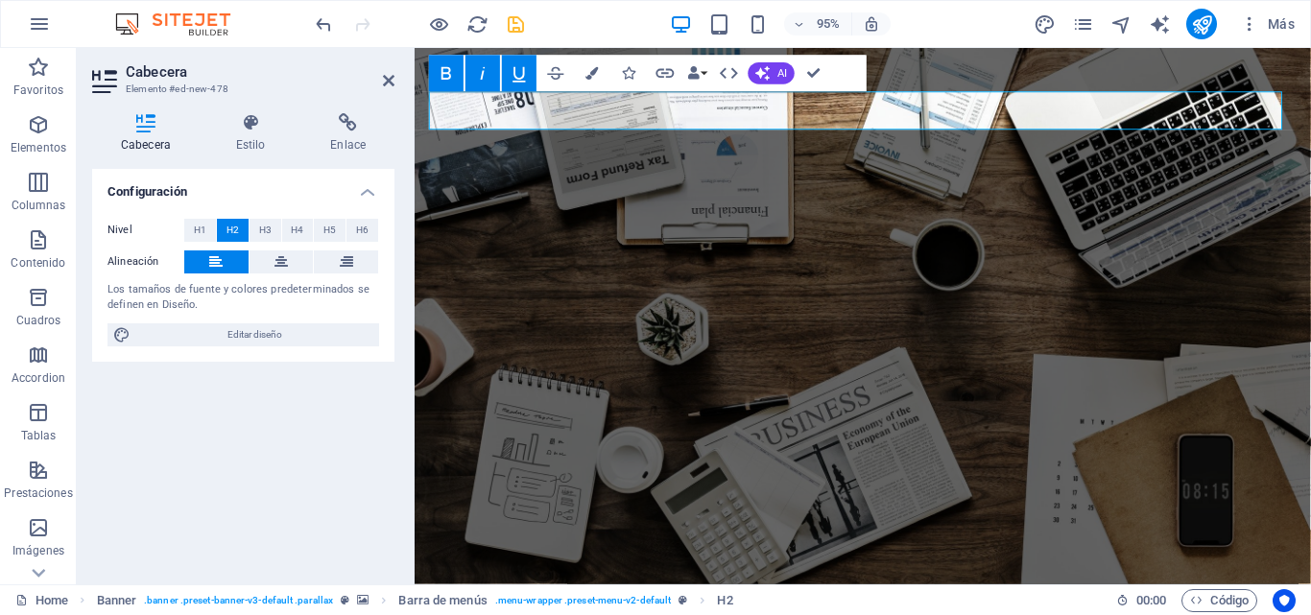
click at [514, 72] on icon "button" at bounding box center [519, 74] width 12 height 15
click at [491, 69] on icon "button" at bounding box center [483, 73] width 22 height 22
click at [439, 81] on icon "button" at bounding box center [447, 73] width 22 height 22
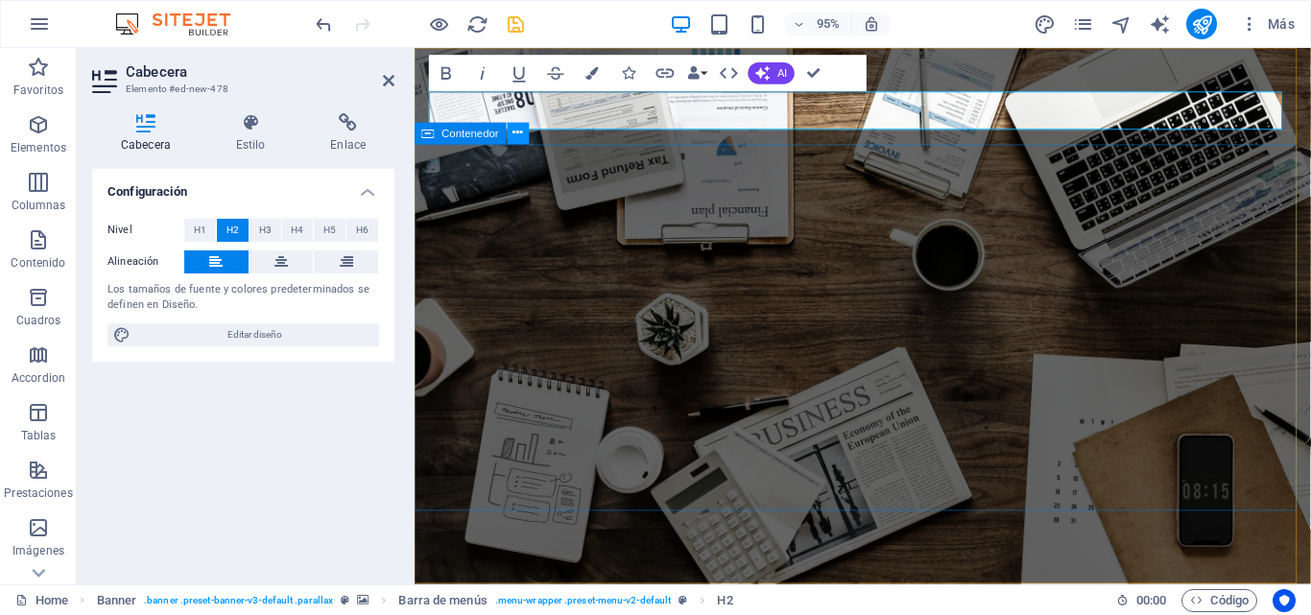
click at [521, 134] on icon at bounding box center [518, 133] width 10 height 19
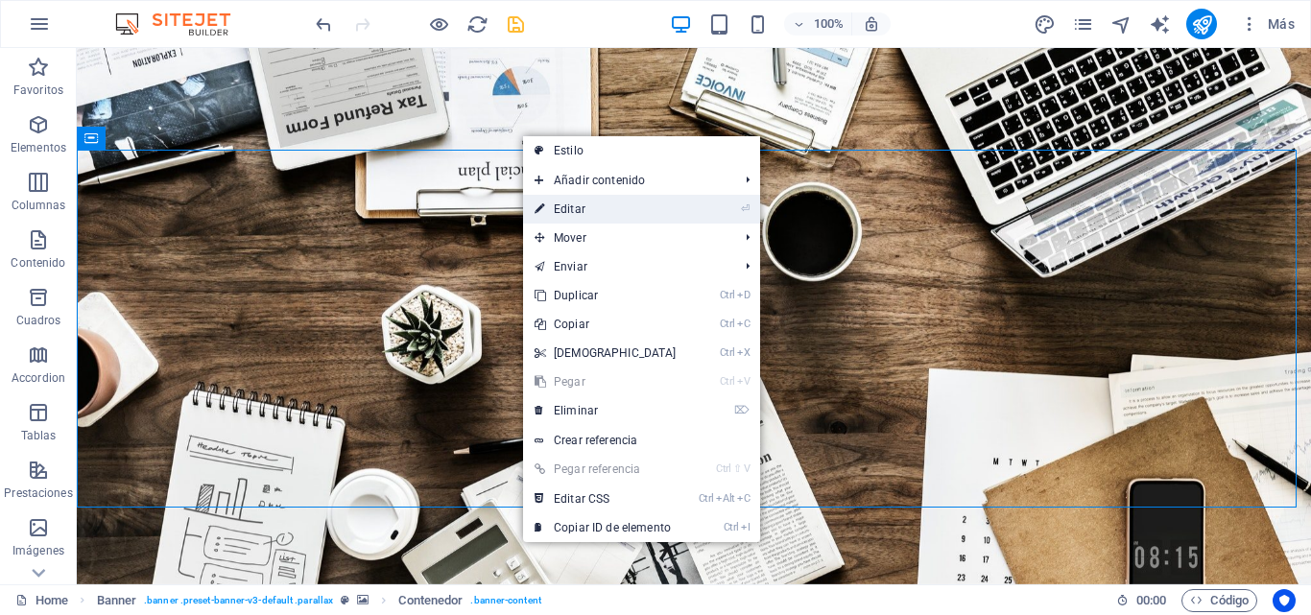
click at [637, 211] on link "⏎ Editar" at bounding box center [605, 209] width 165 height 29
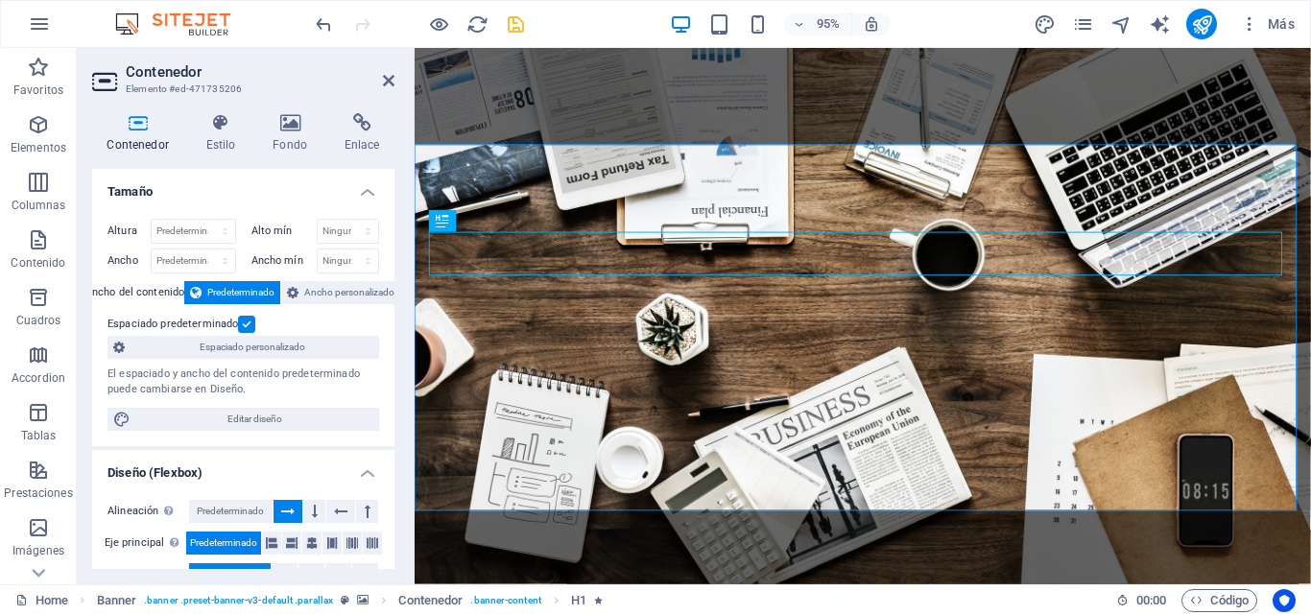
drag, startPoint x: 392, startPoint y: 364, endPoint x: 4, endPoint y: 271, distance: 398.8
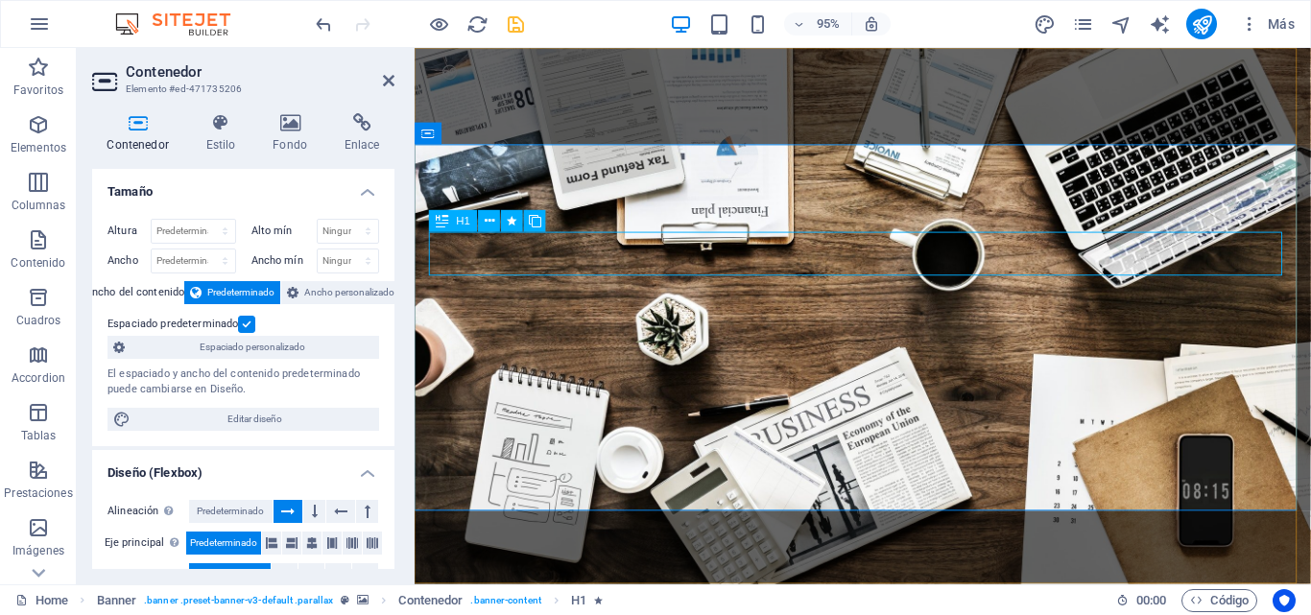
click at [492, 224] on icon at bounding box center [490, 221] width 10 height 19
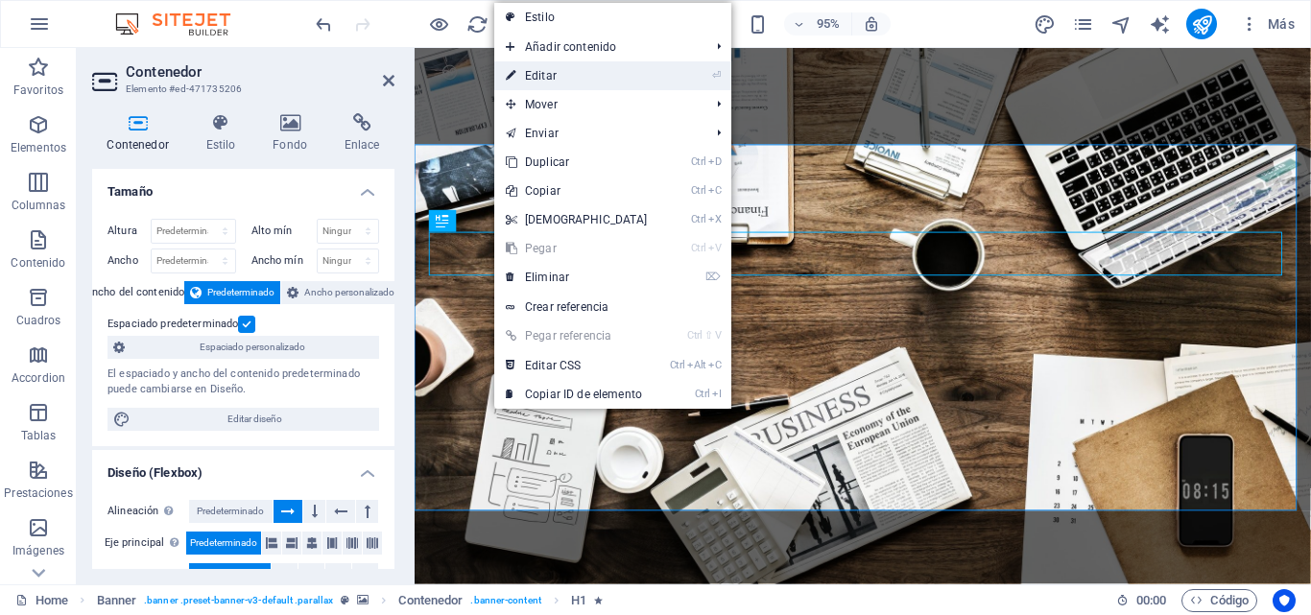
click at [553, 73] on link "⏎ Editar" at bounding box center [576, 75] width 165 height 29
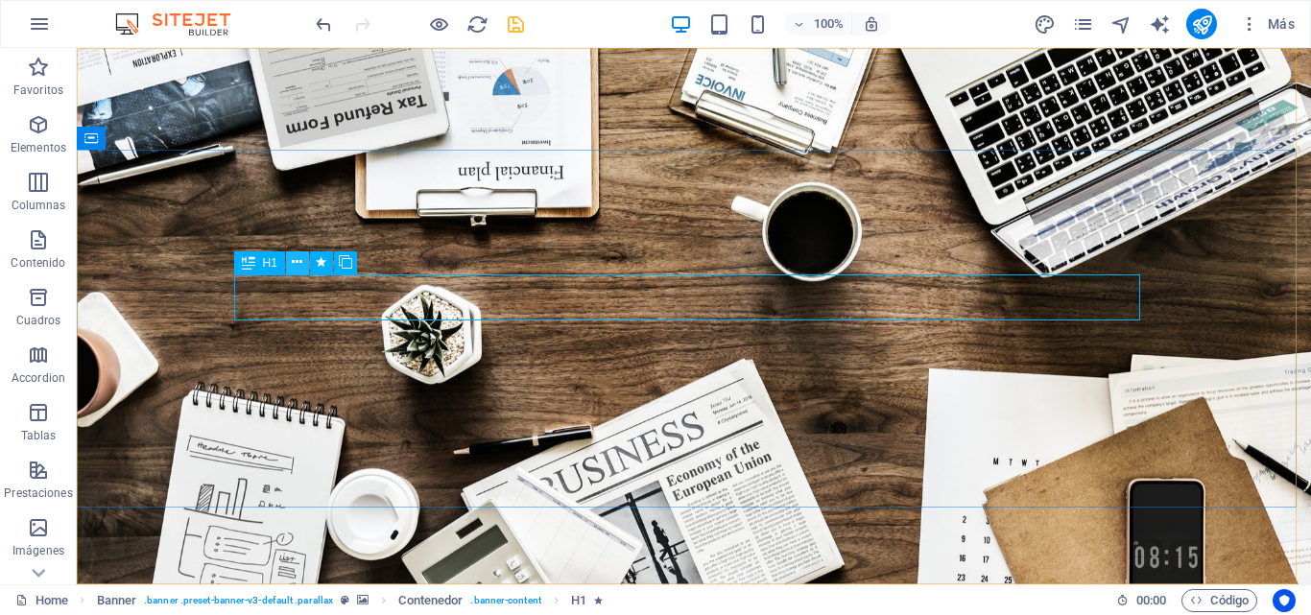
click at [297, 262] on icon at bounding box center [297, 262] width 11 height 20
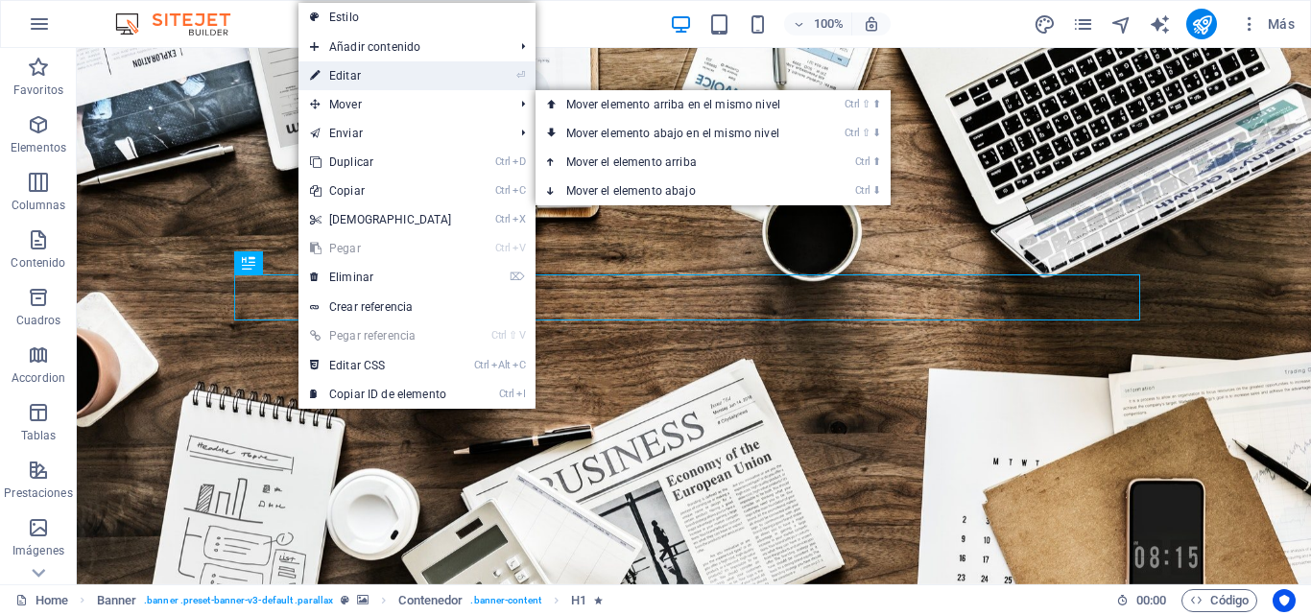
click at [357, 73] on link "⏎ Editar" at bounding box center [380, 75] width 165 height 29
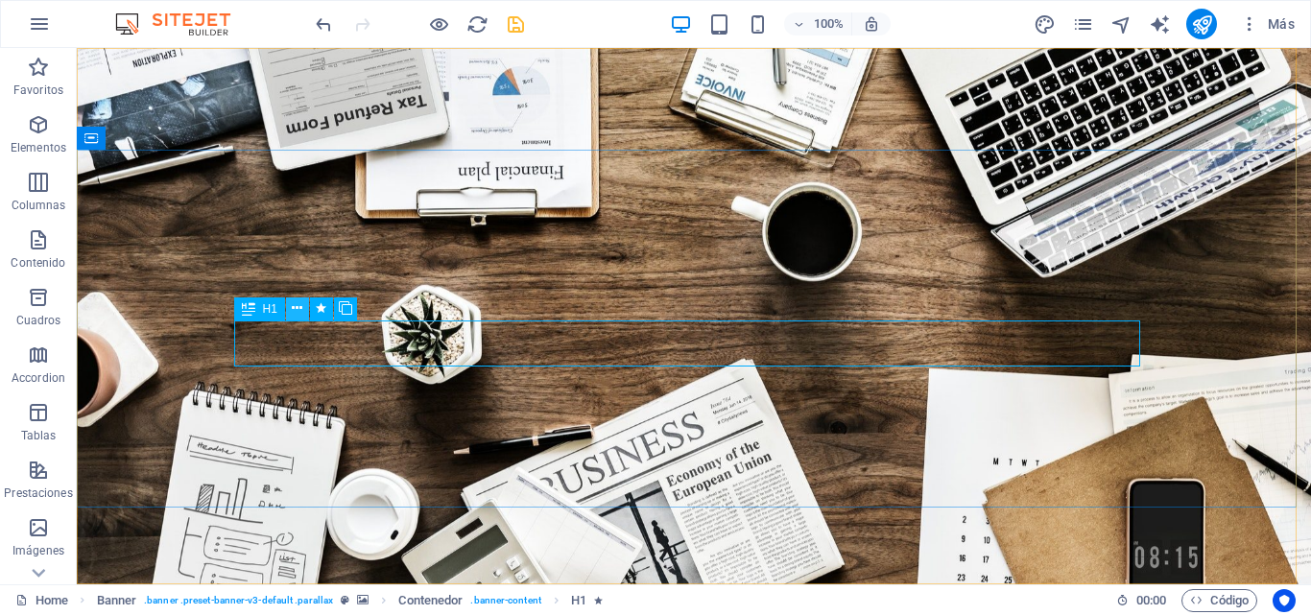
click at [293, 311] on icon at bounding box center [297, 308] width 11 height 20
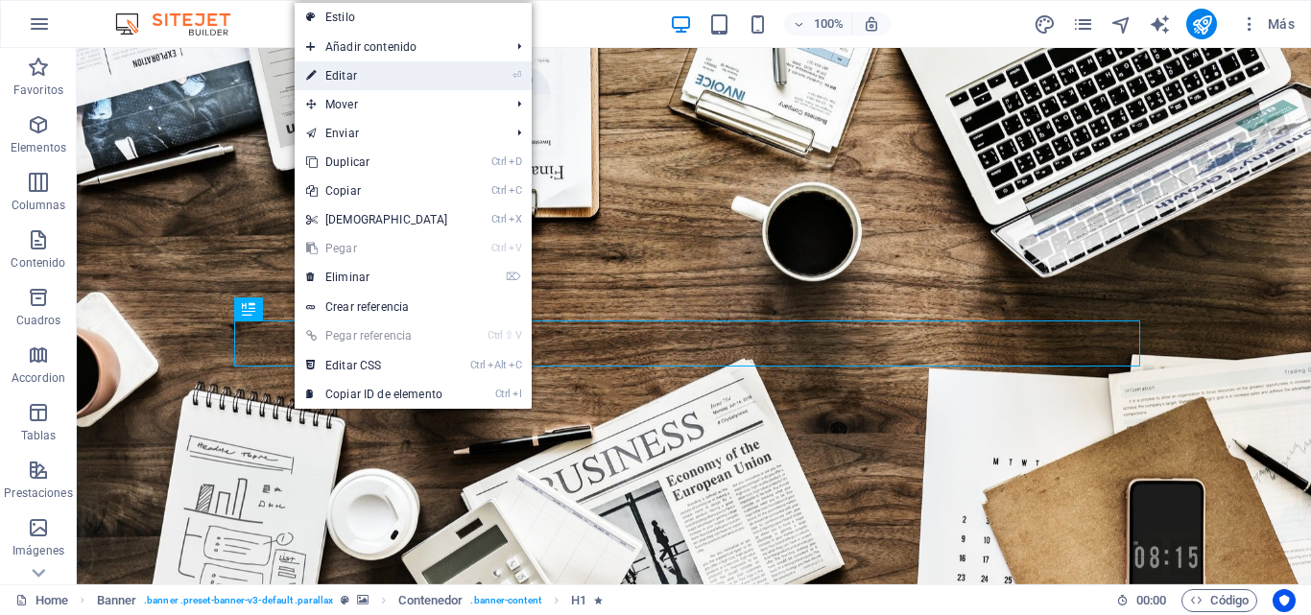
click at [376, 76] on link "⏎ Editar" at bounding box center [377, 75] width 165 height 29
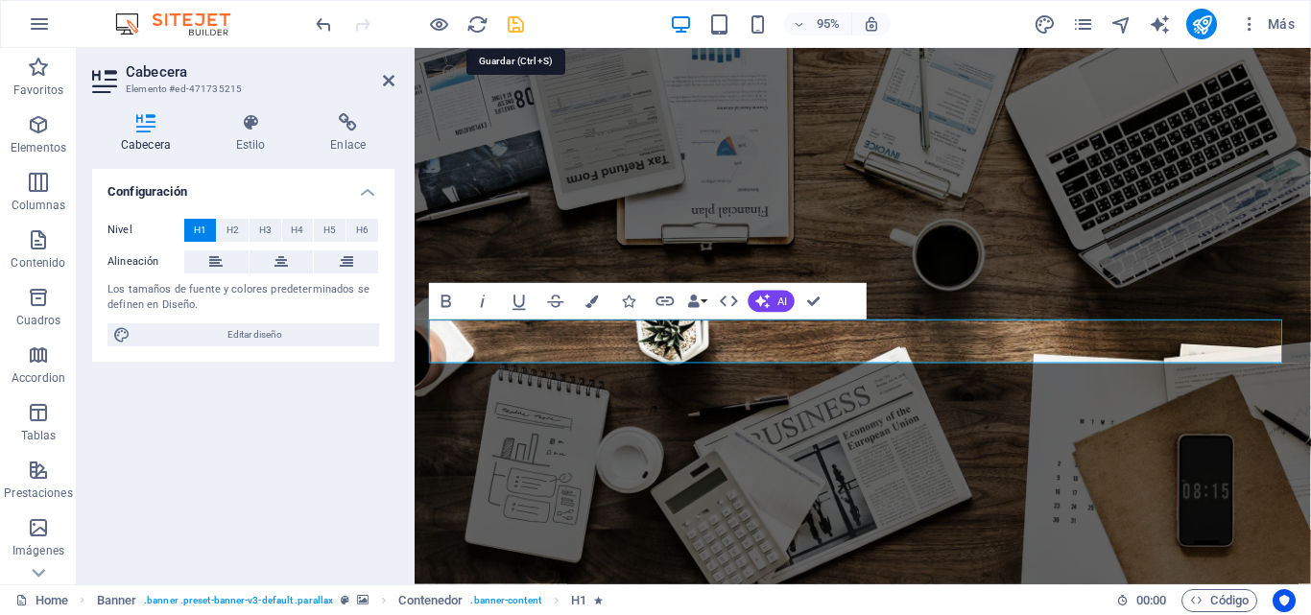
click at [514, 26] on icon "save" at bounding box center [516, 24] width 22 height 22
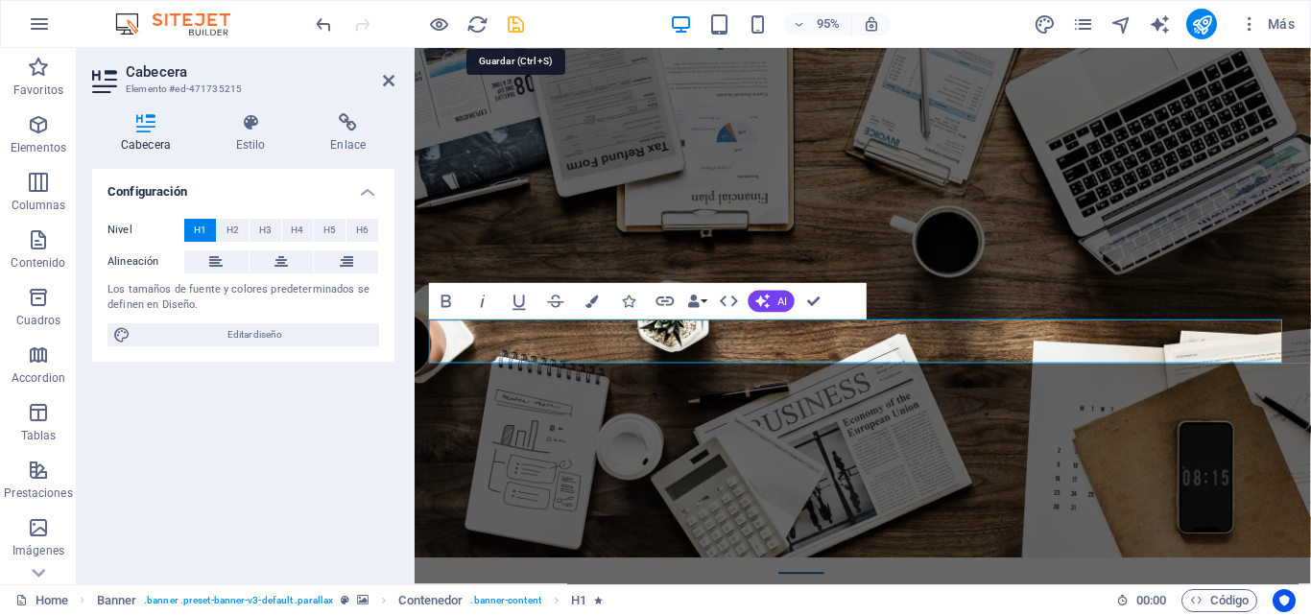
checkbox input "false"
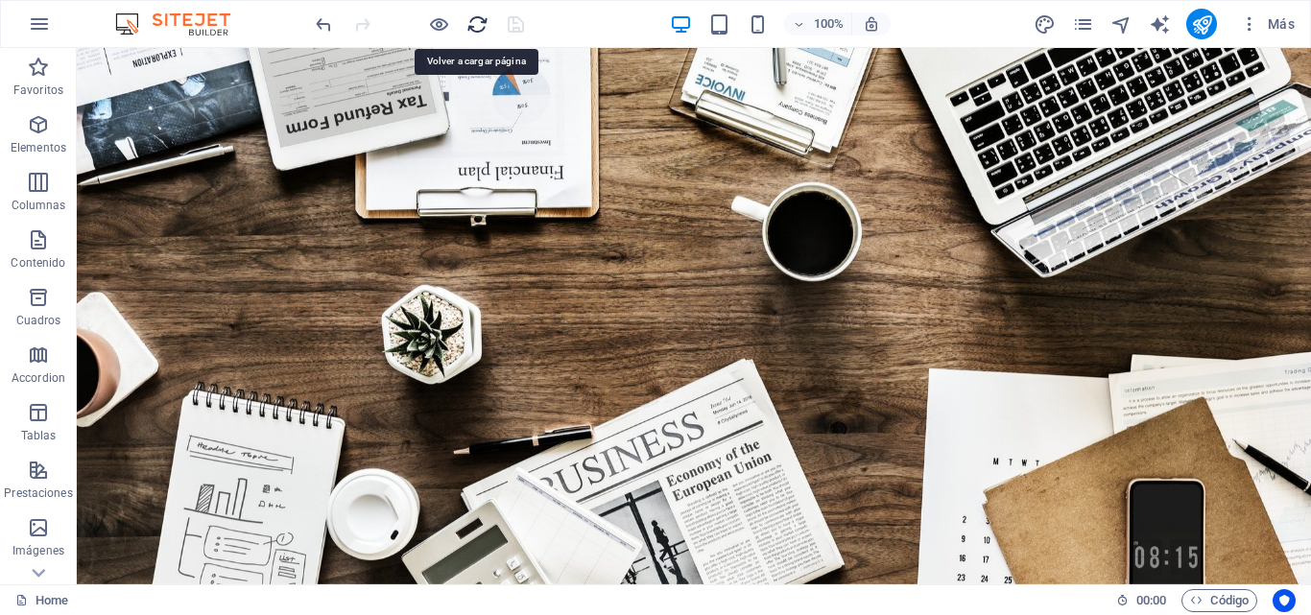
click at [471, 22] on icon "reload" at bounding box center [477, 24] width 22 height 22
